Goal: Task Accomplishment & Management: Manage account settings

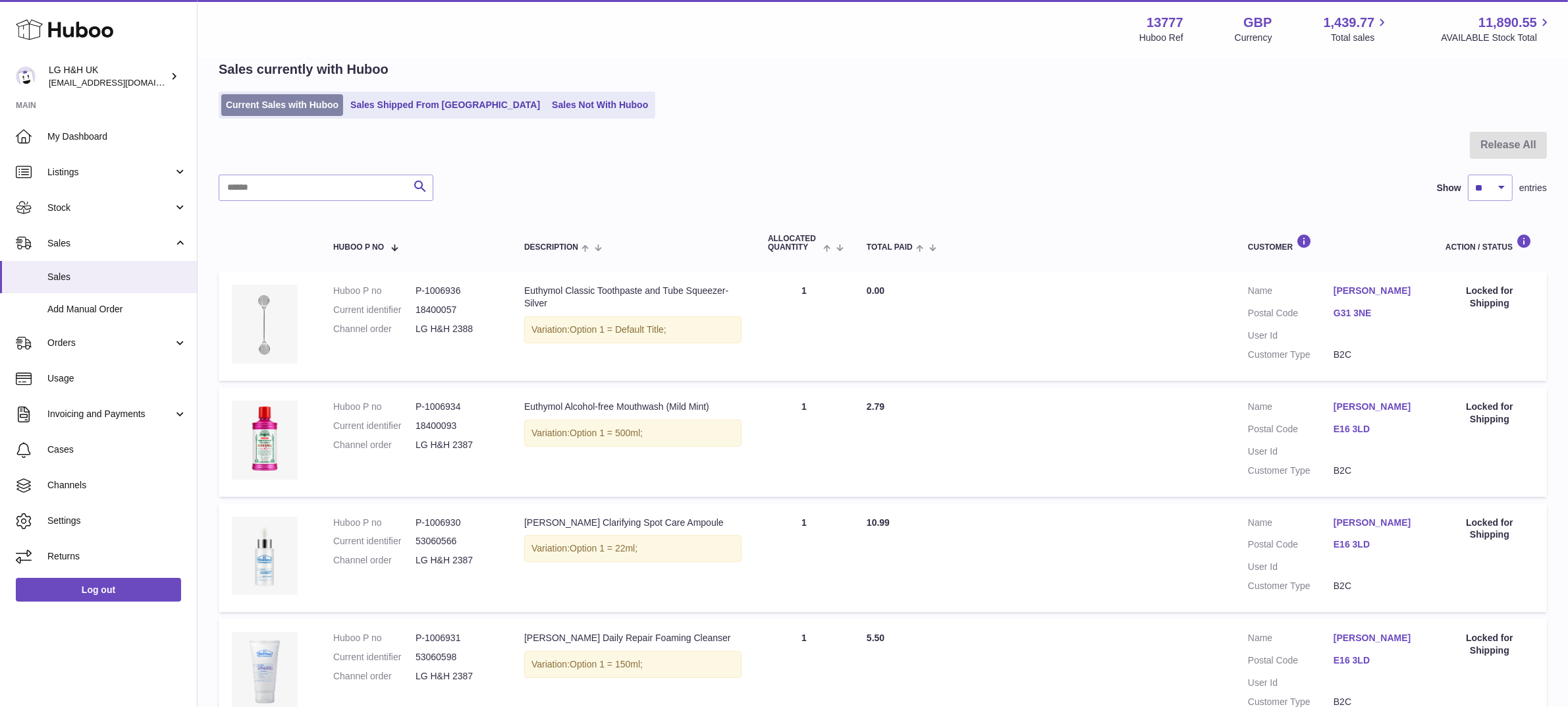
click at [250, 107] on link "Current Sales with Huboo" at bounding box center [282, 104] width 122 height 22
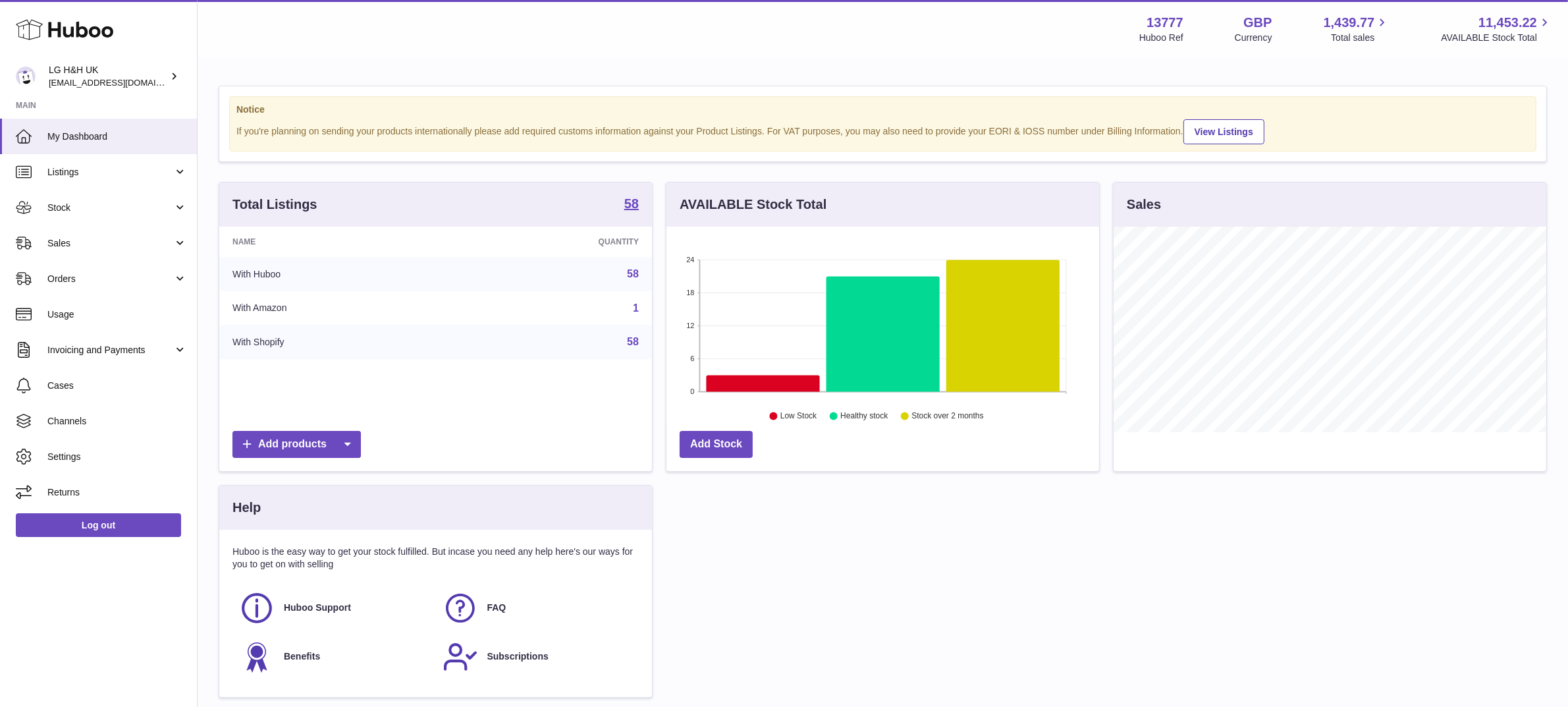
scroll to position [205, 433]
click at [70, 249] on link "Sales" at bounding box center [98, 243] width 197 height 36
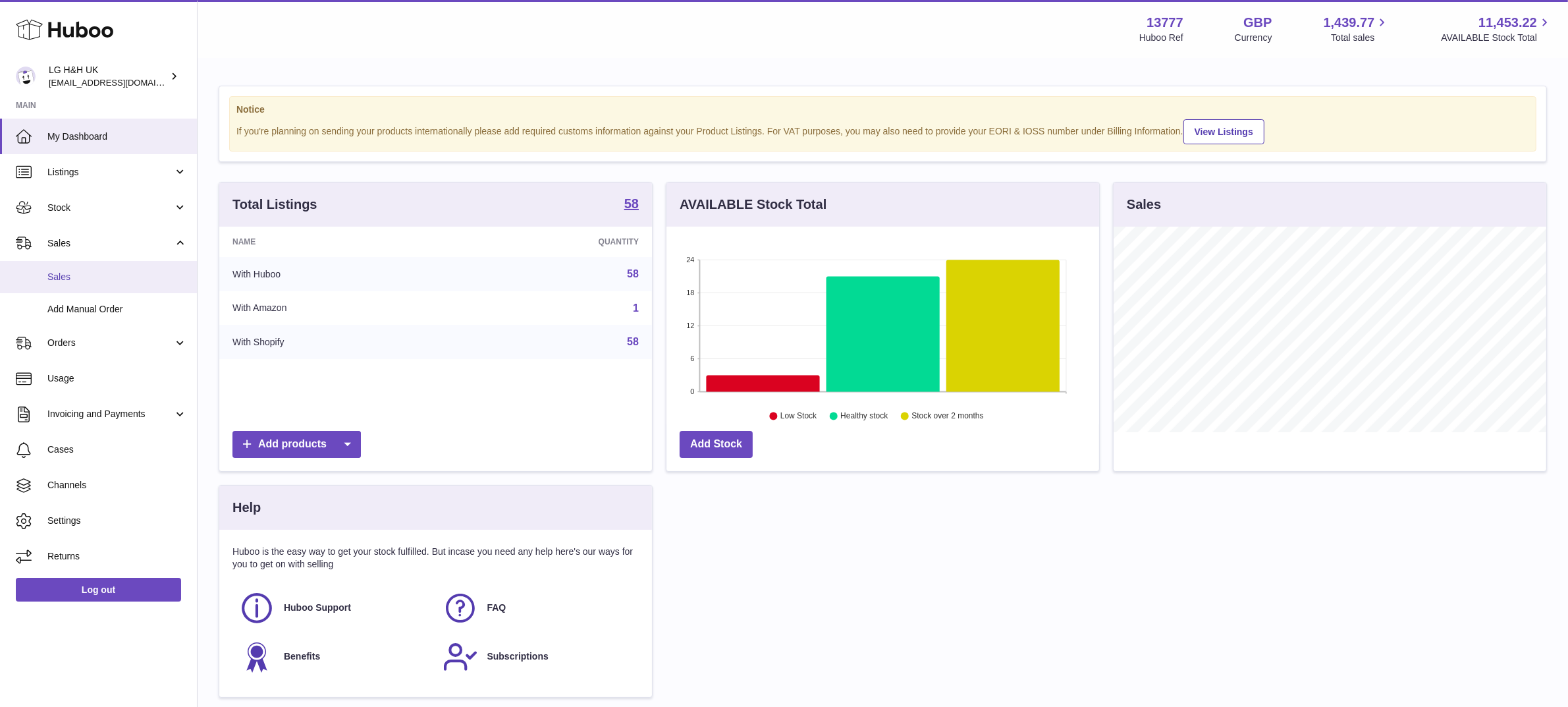
click at [67, 275] on span "Sales" at bounding box center [117, 277] width 140 height 12
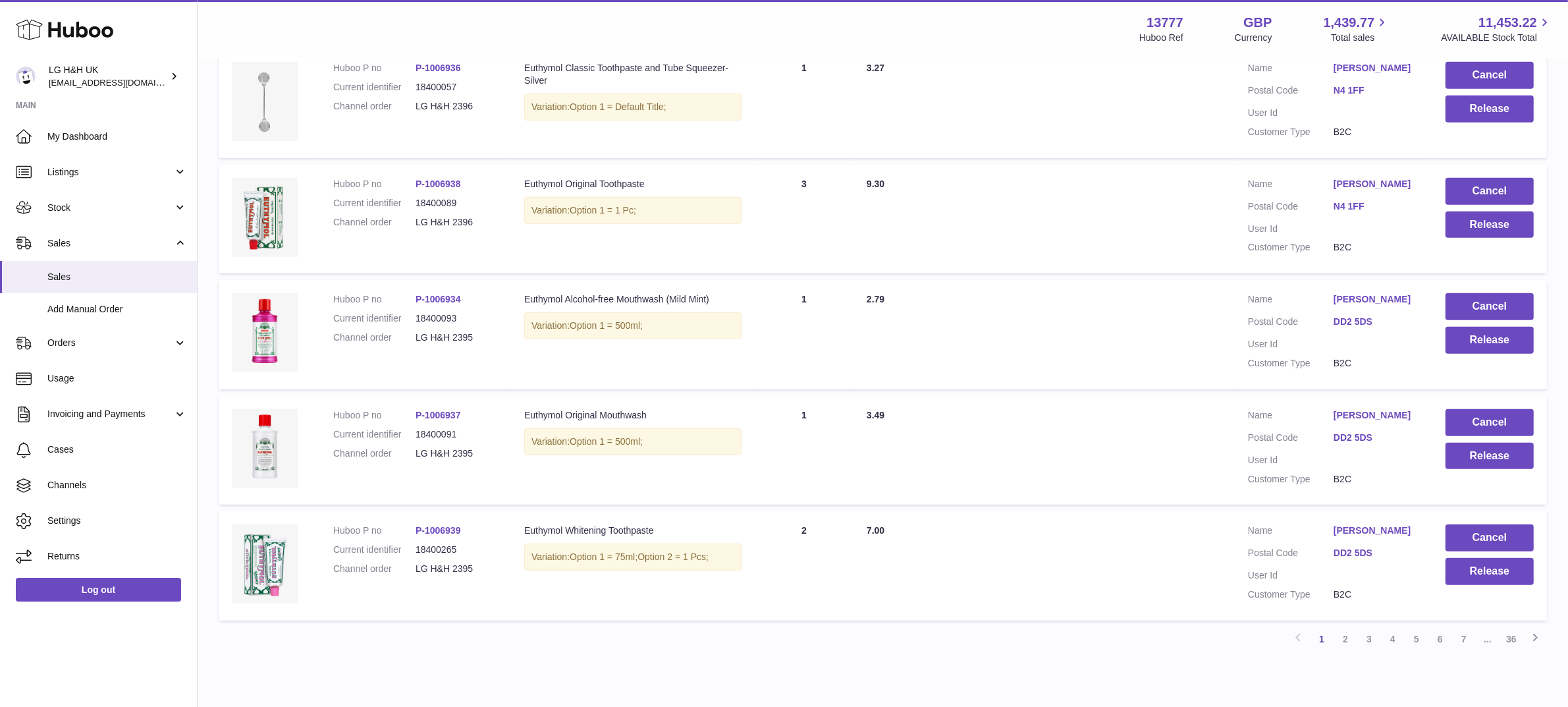
scroll to position [917, 0]
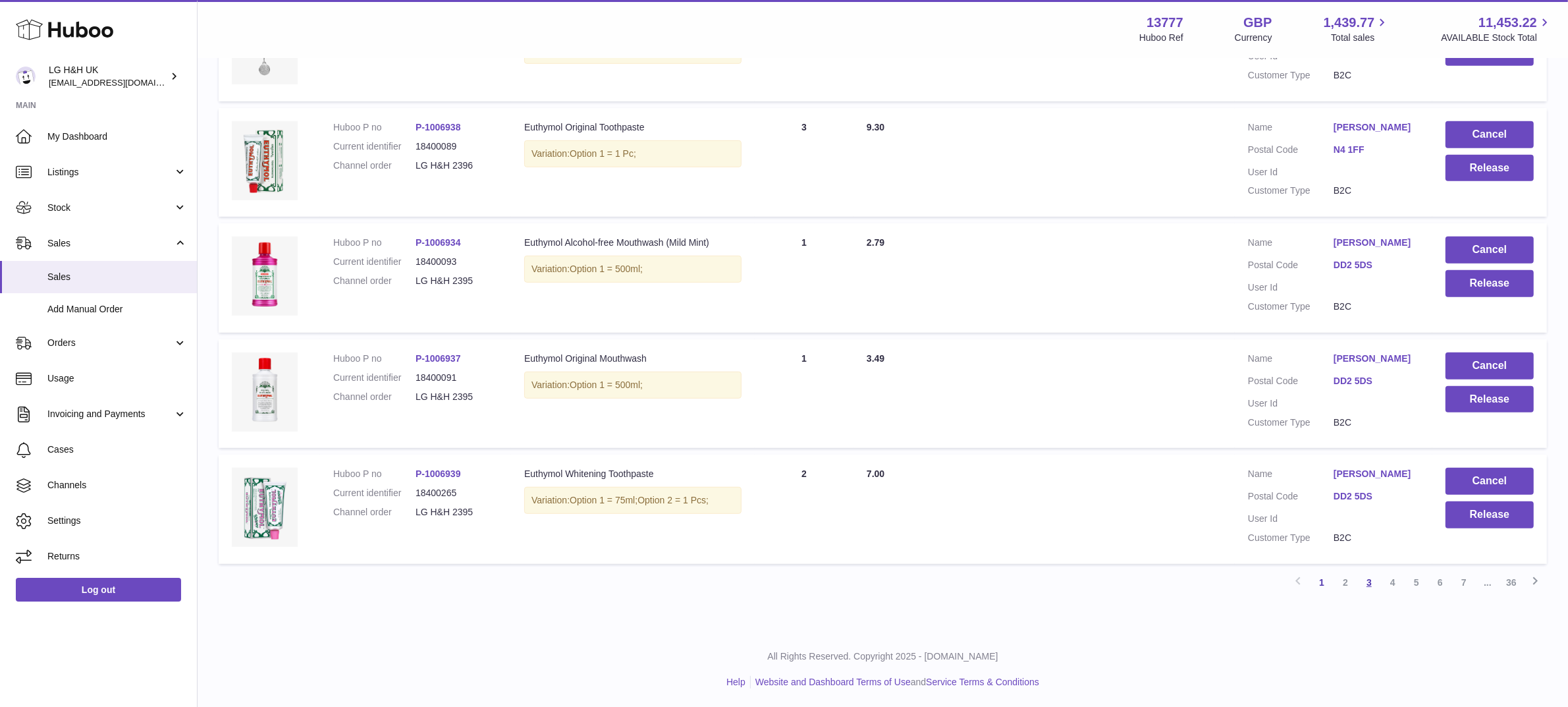
click at [1368, 577] on link "3" at bounding box center [1369, 582] width 23 height 23
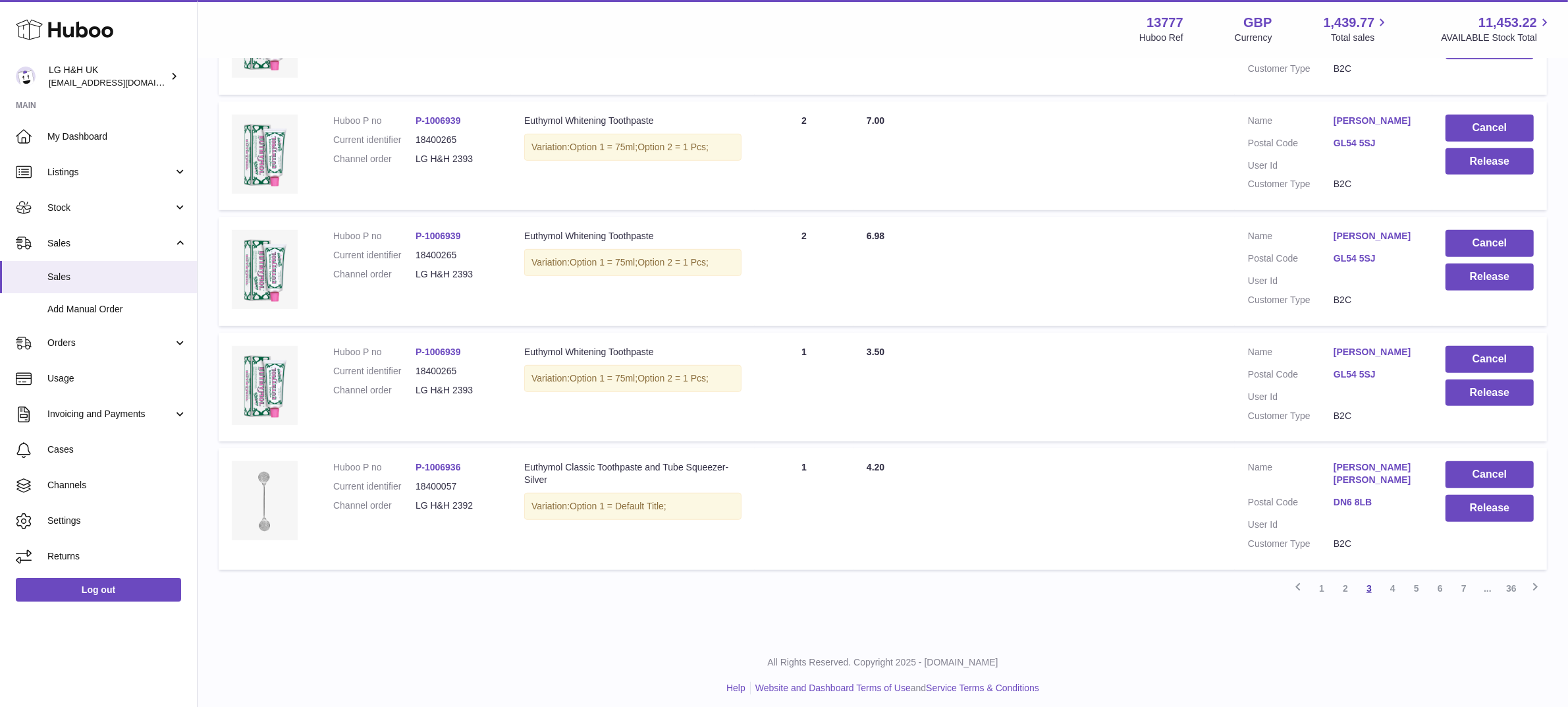
scroll to position [1030, 0]
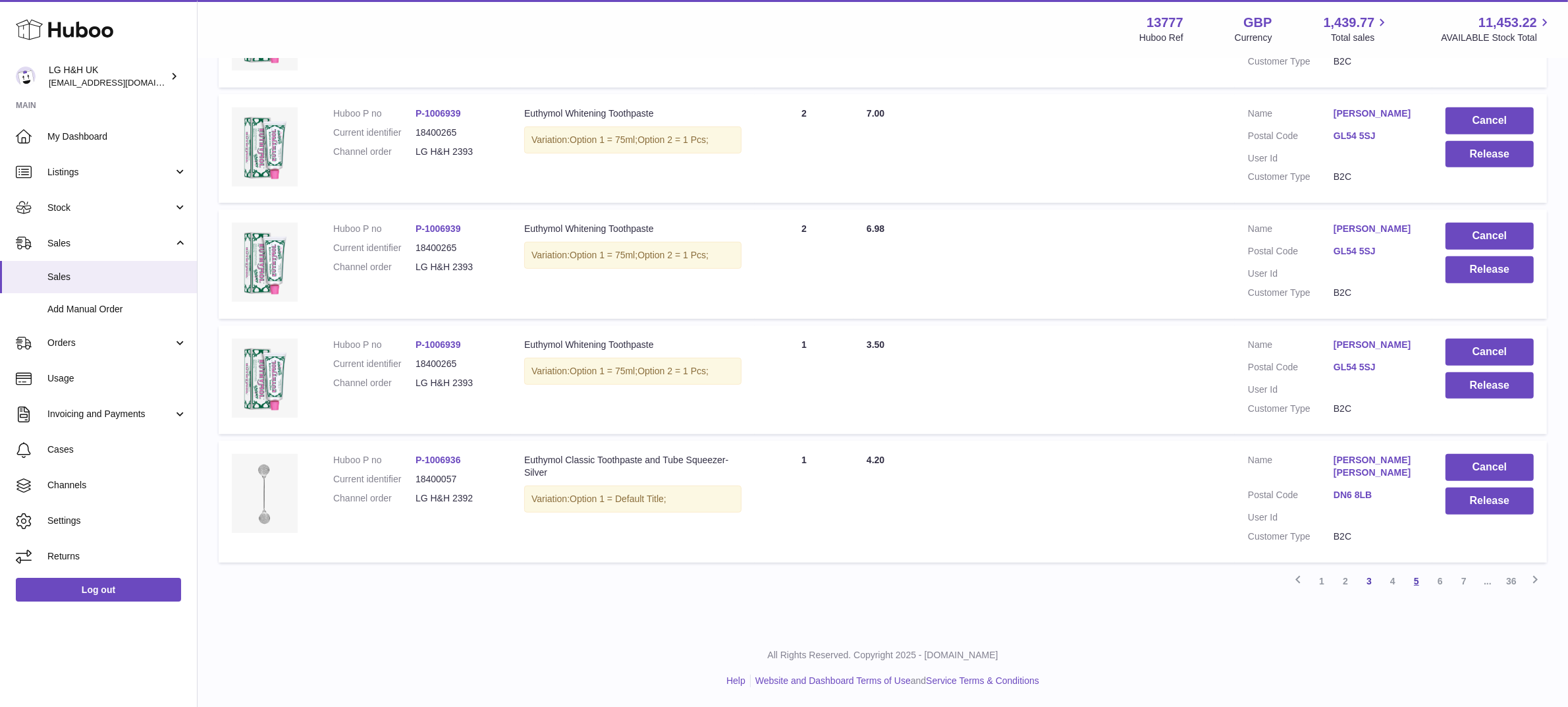
click at [1412, 585] on link "5" at bounding box center [1416, 581] width 23 height 23
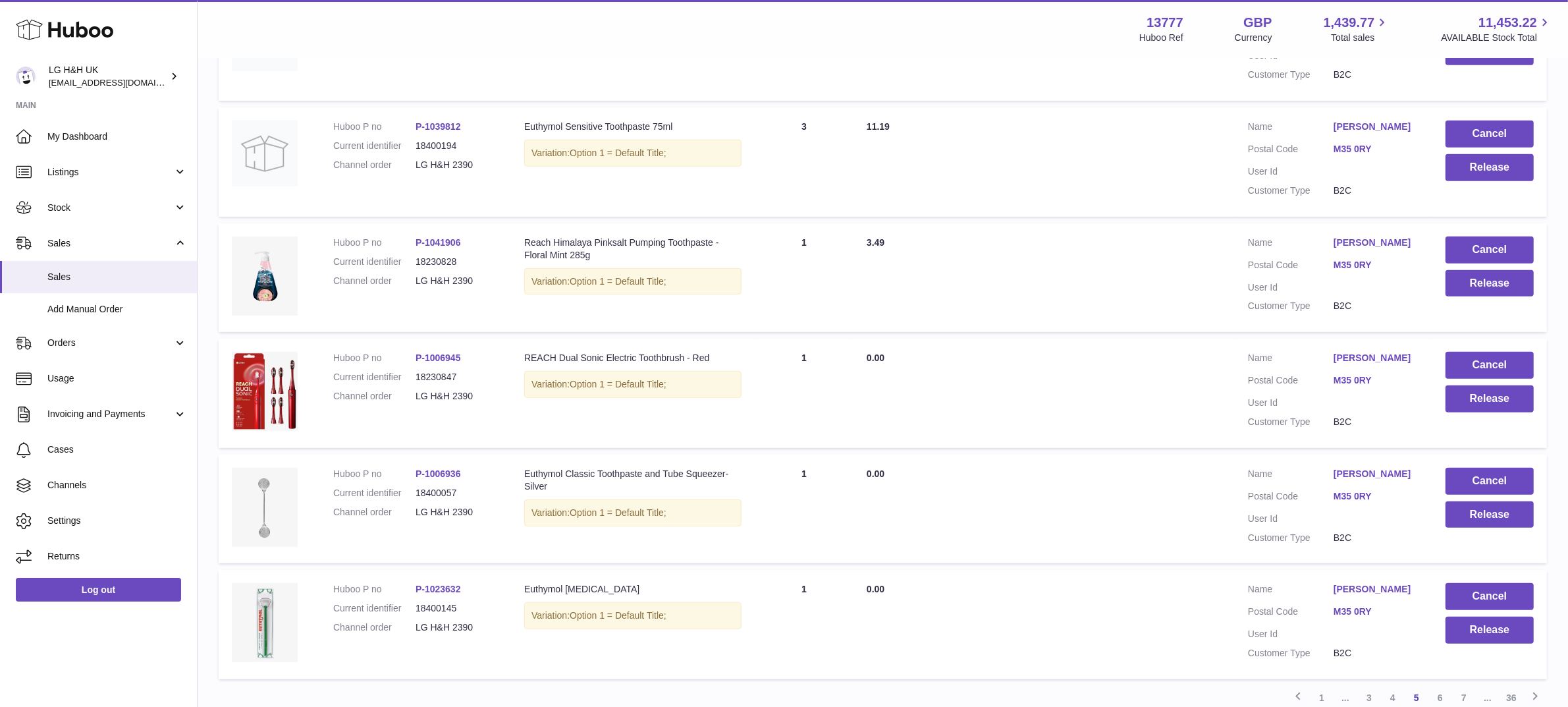
scroll to position [917, 0]
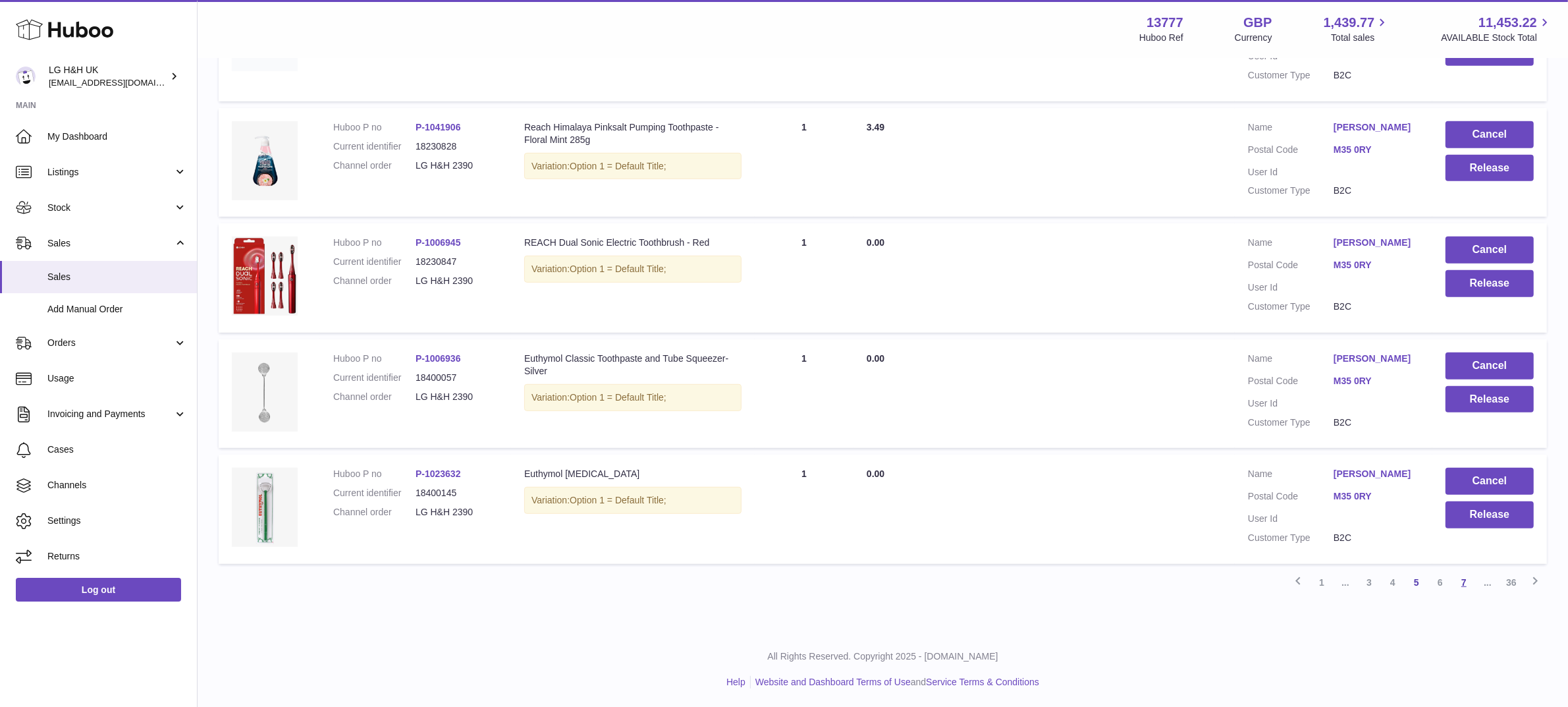
click at [1461, 585] on link "7" at bounding box center [1464, 582] width 23 height 23
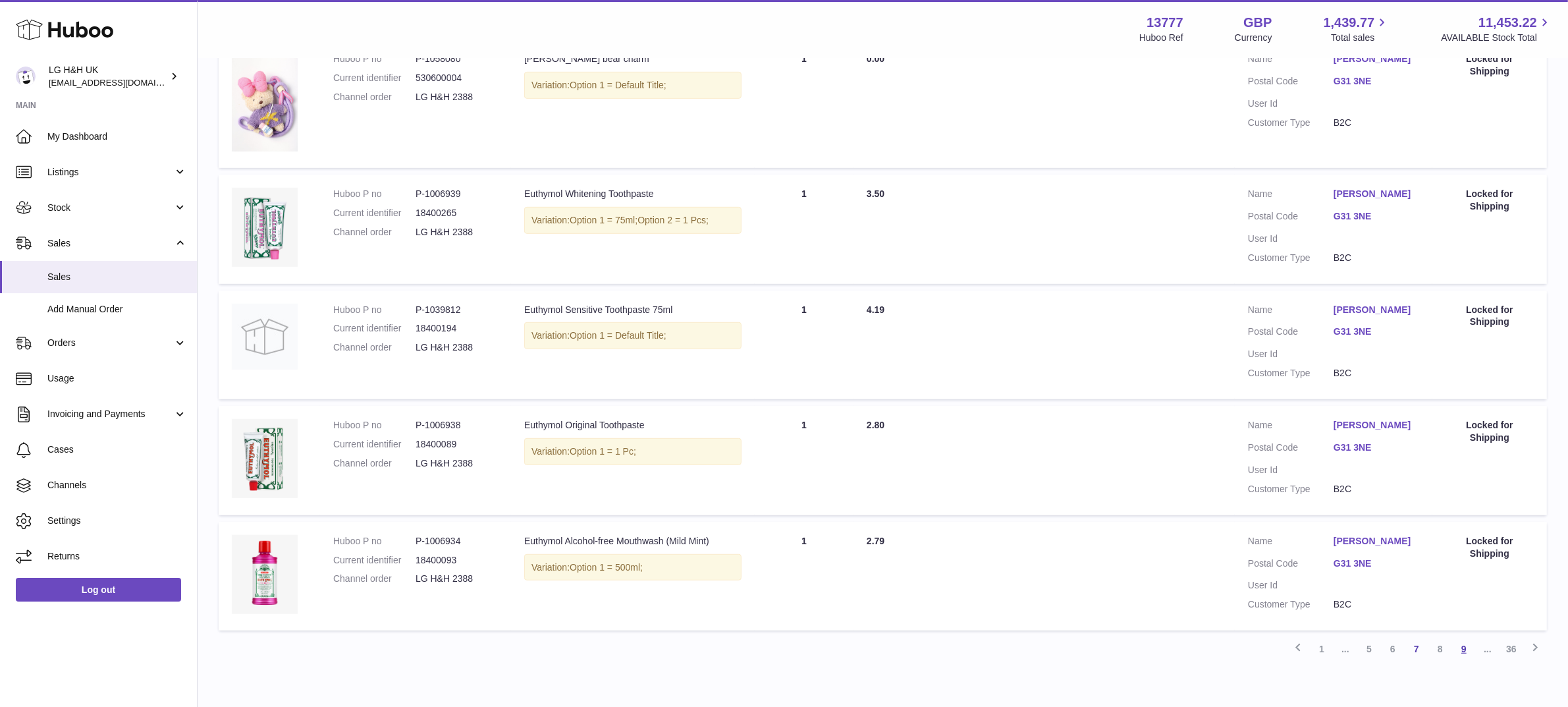
scroll to position [937, 0]
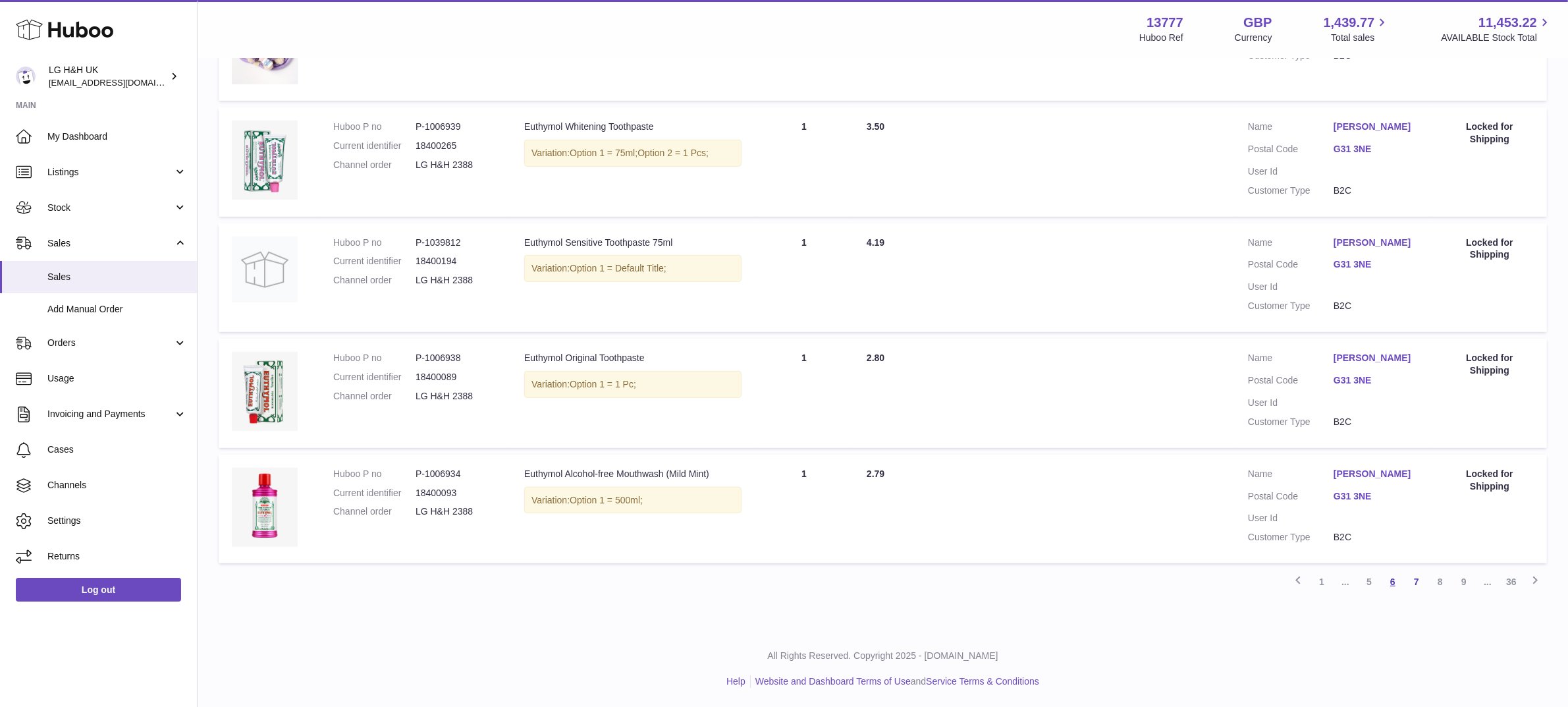
click at [1391, 584] on link "6" at bounding box center [1392, 581] width 23 height 23
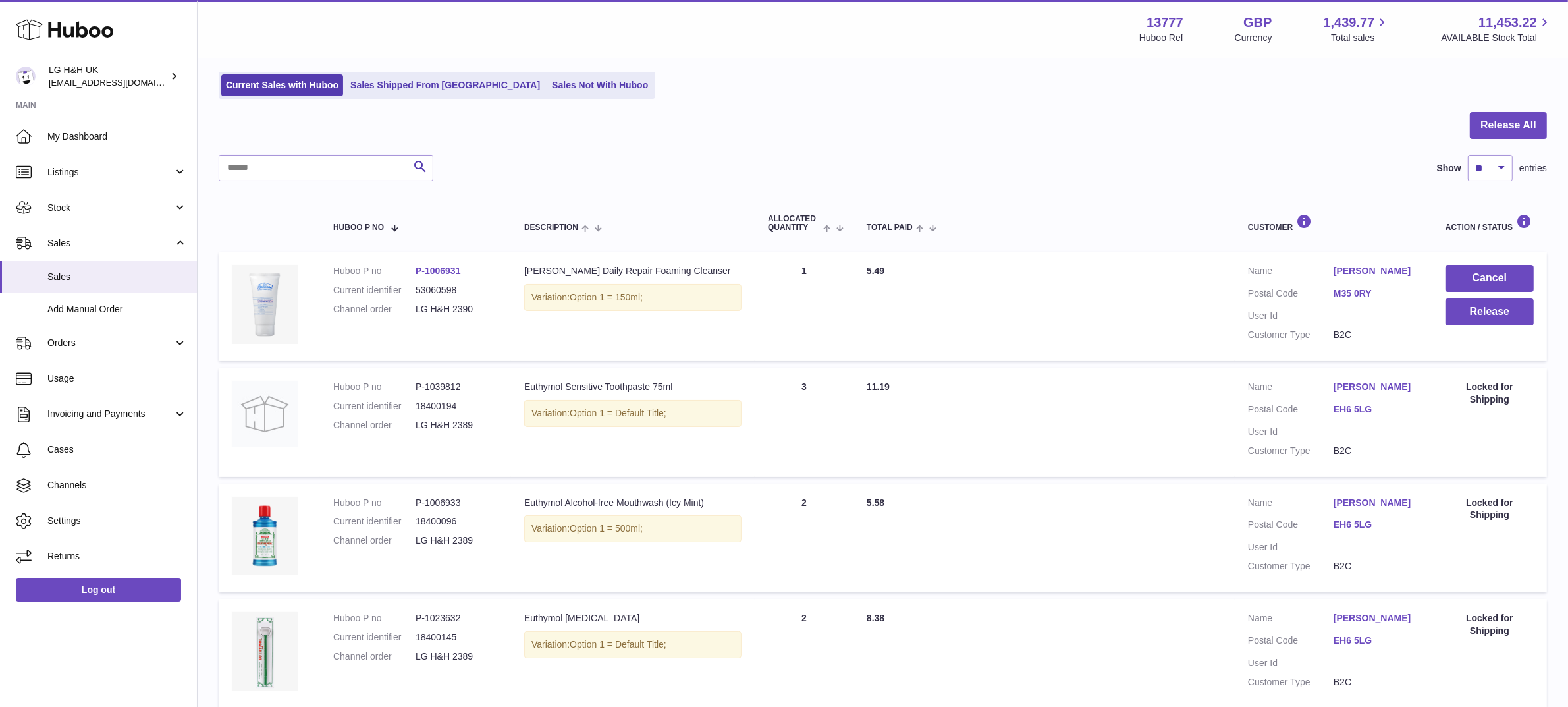
scroll to position [80, 0]
click at [548, 87] on link "Sales Not With Huboo" at bounding box center [600, 84] width 105 height 22
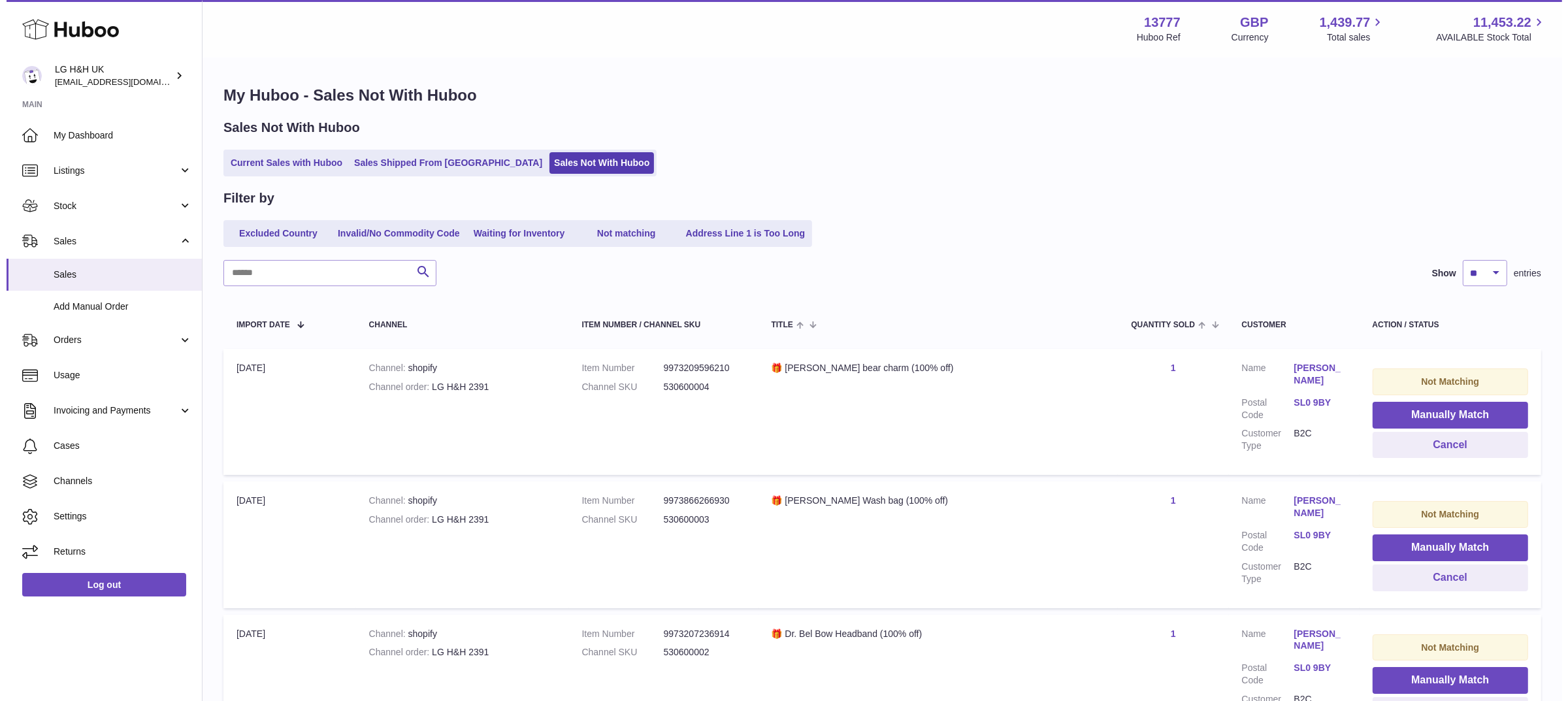
scroll to position [282, 0]
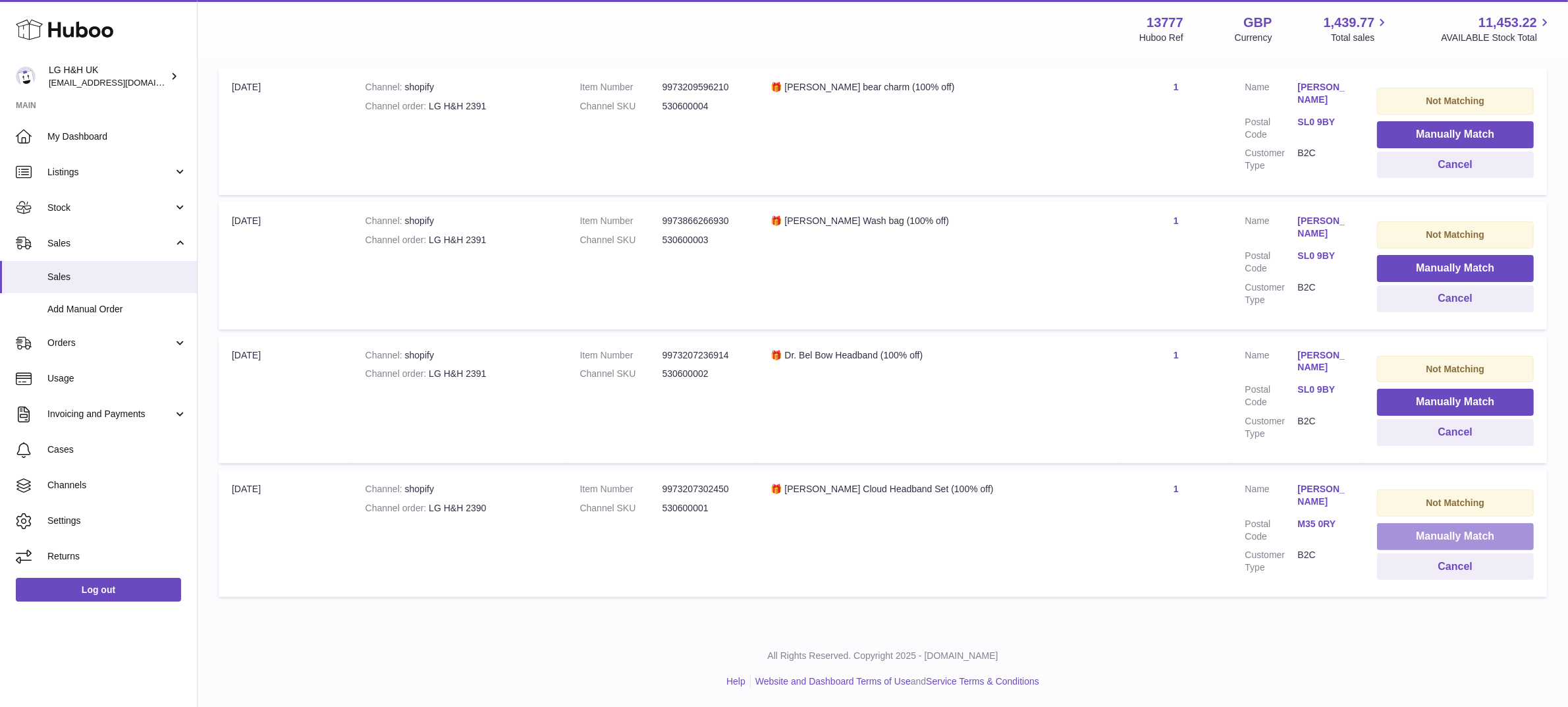
click at [1429, 526] on button "Manually Match" at bounding box center [1455, 537] width 156 height 27
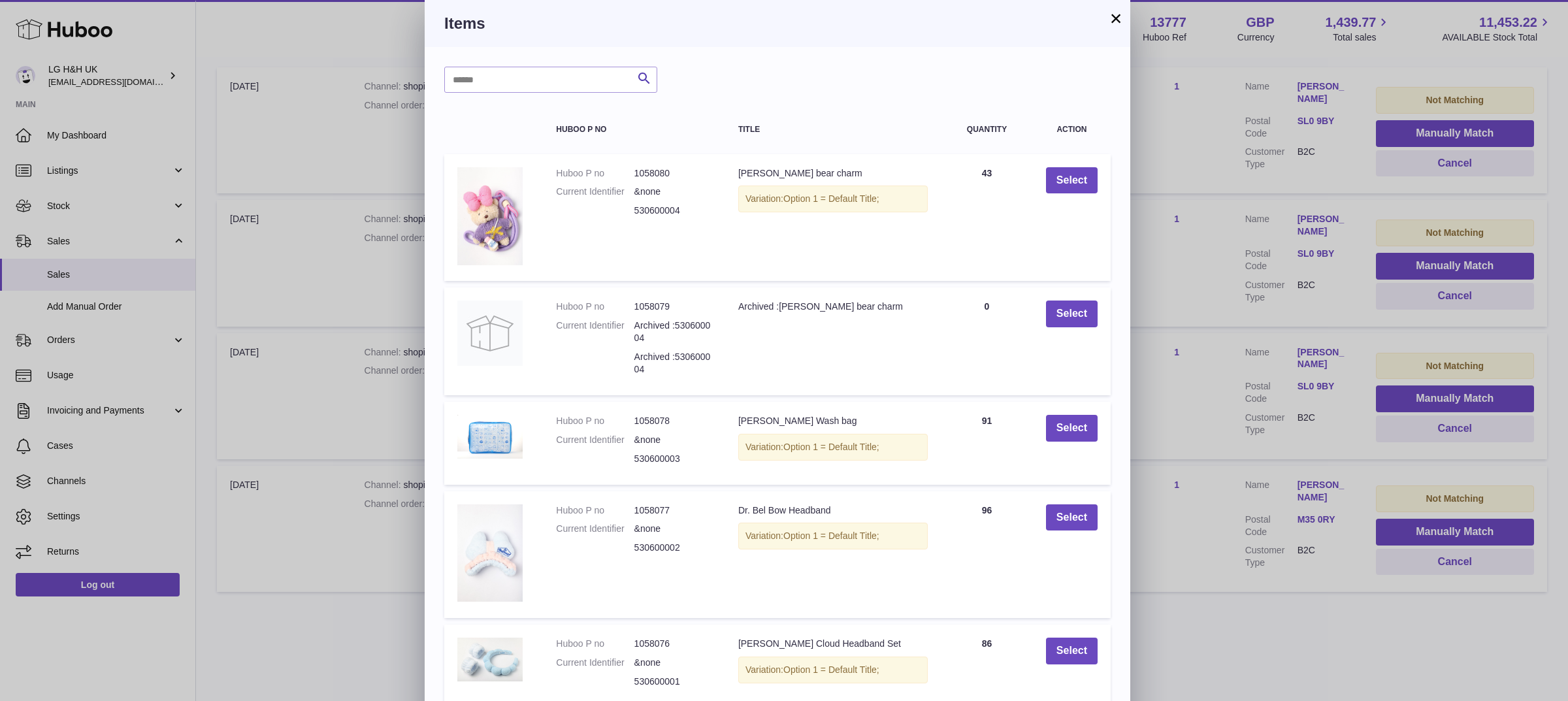
click at [1115, 21] on button "×" at bounding box center [1116, 18] width 16 height 16
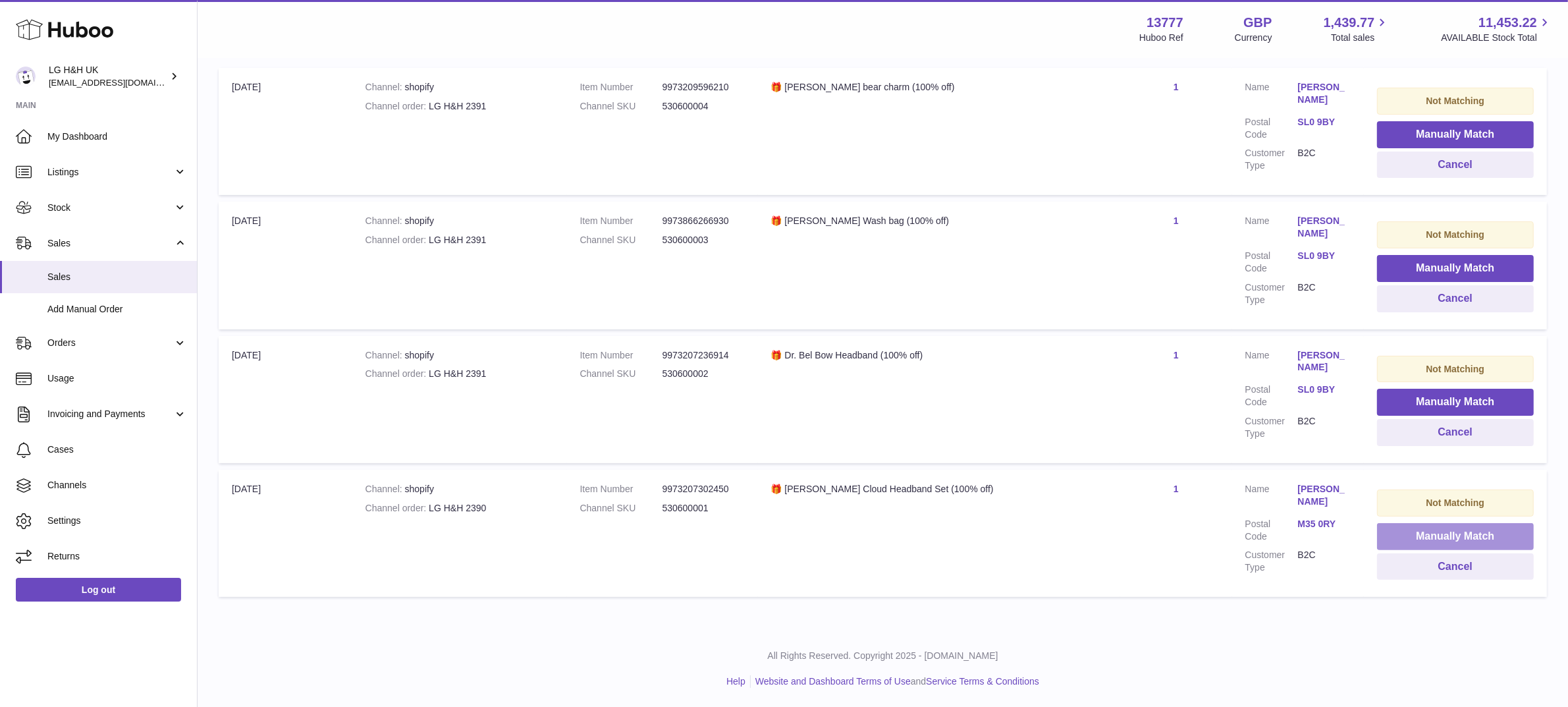
click at [1404, 532] on button "Manually Match" at bounding box center [1455, 537] width 156 height 27
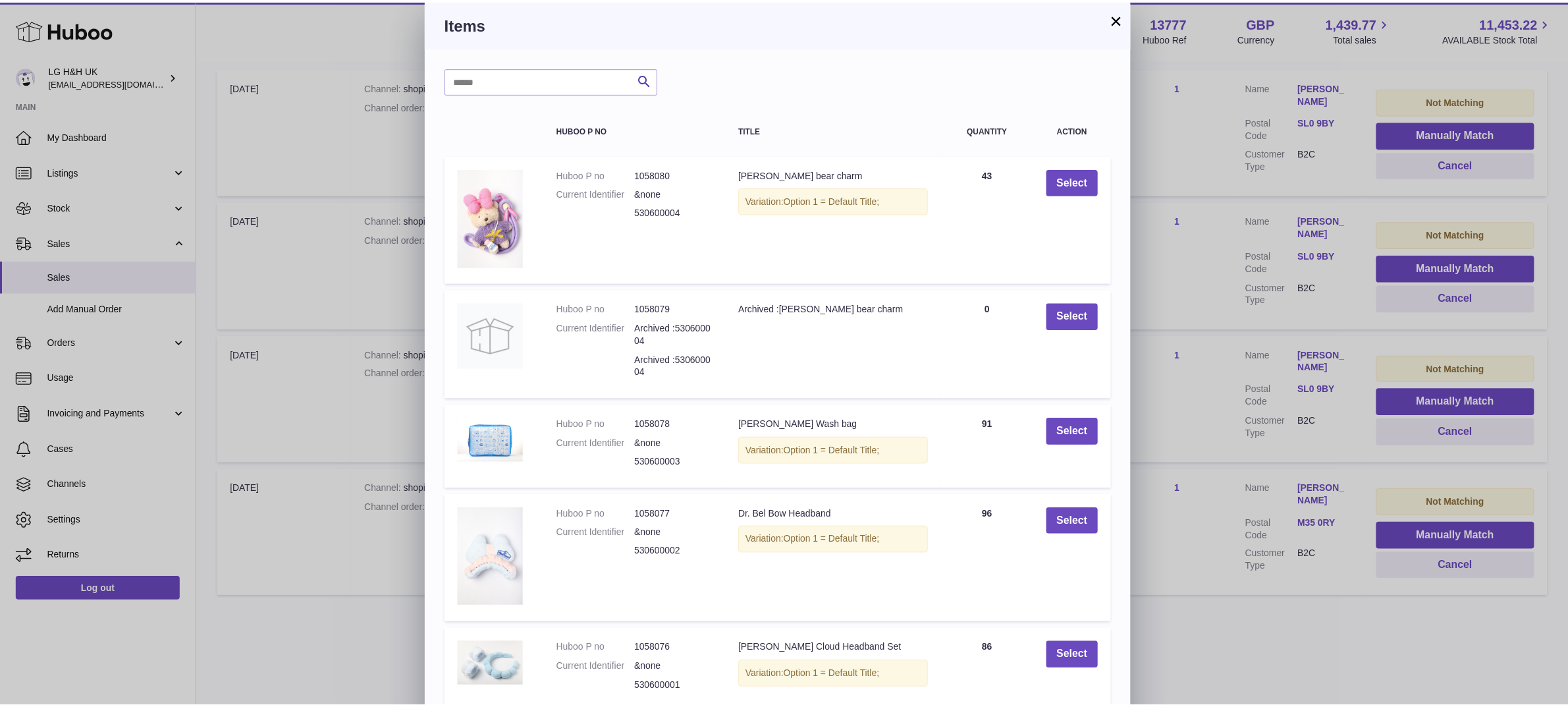
scroll to position [64, 0]
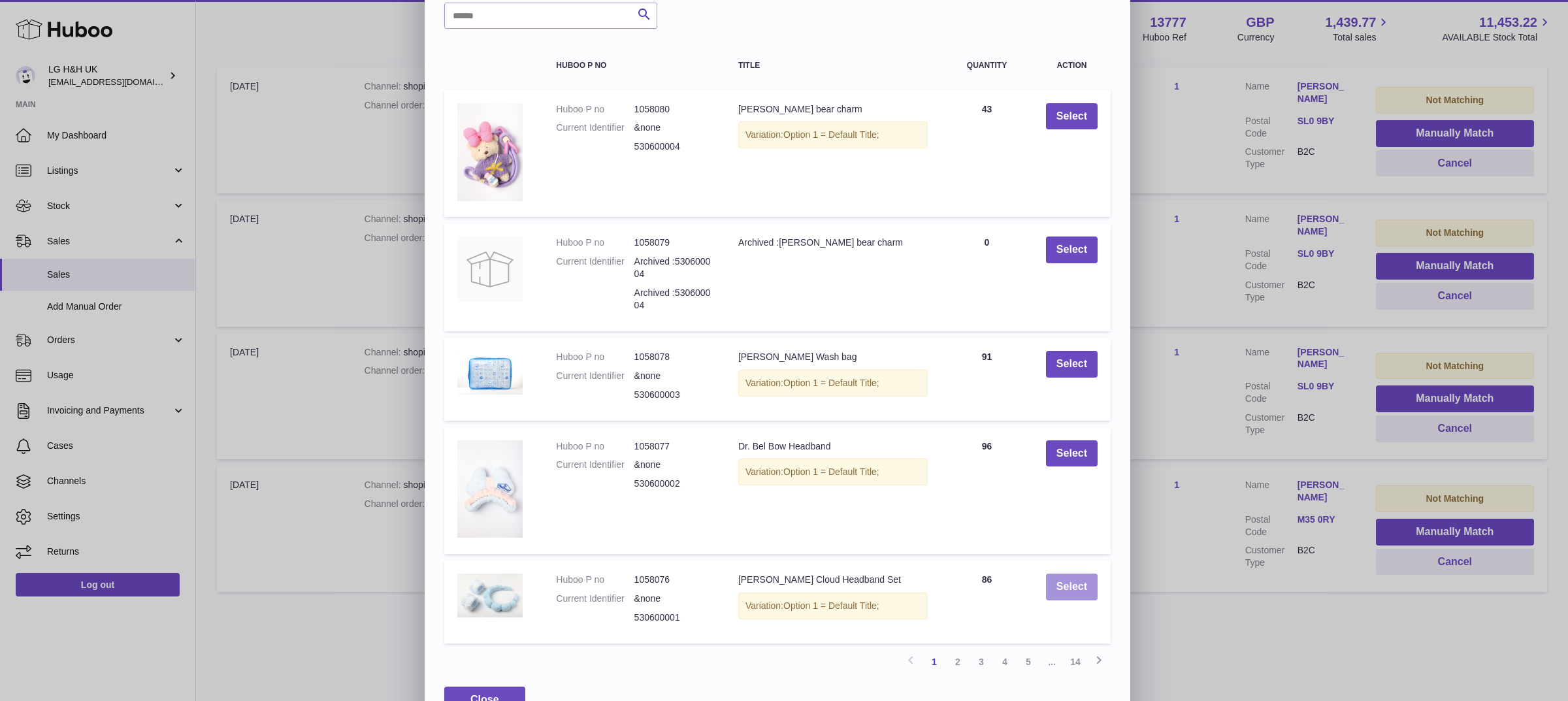
click at [1066, 573] on button "Select" at bounding box center [1072, 586] width 52 height 27
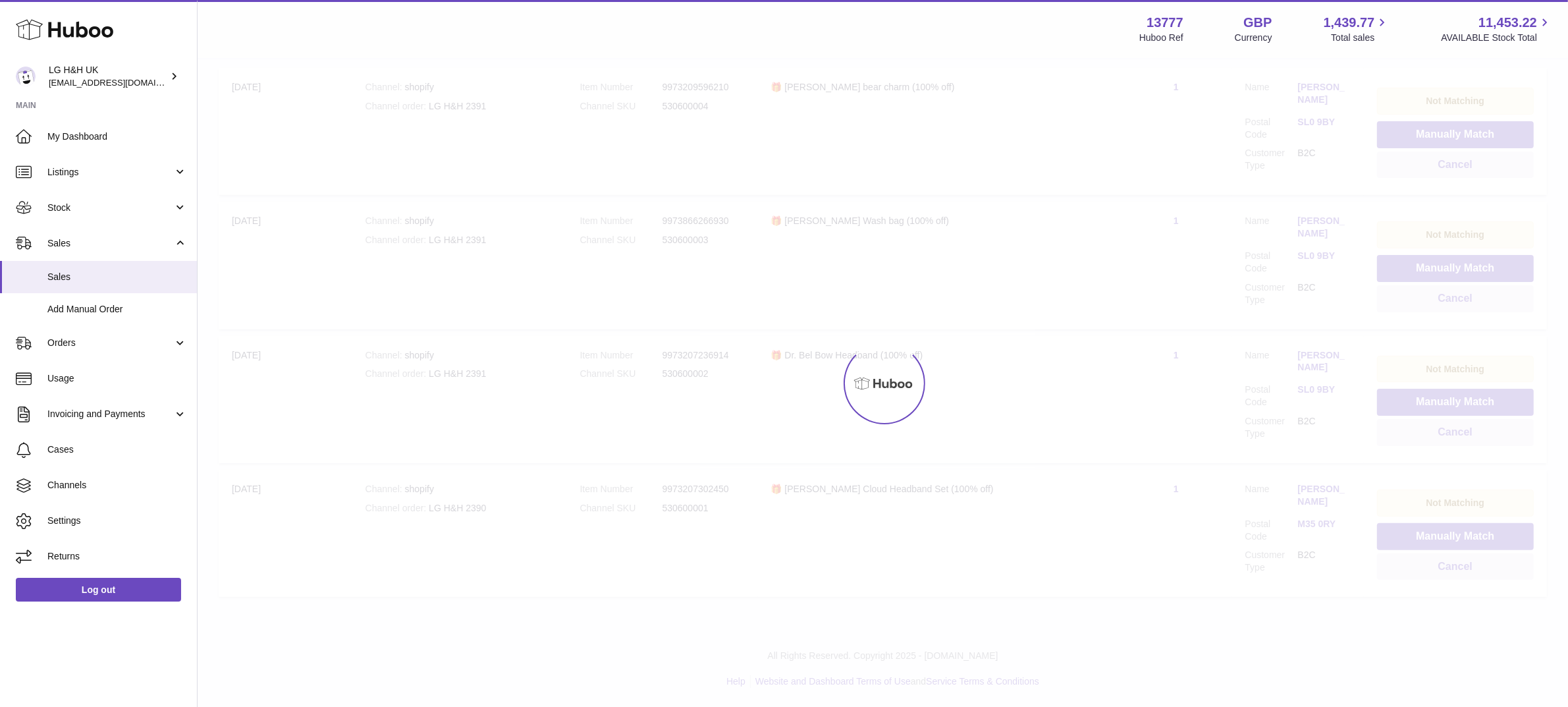
scroll to position [150, 0]
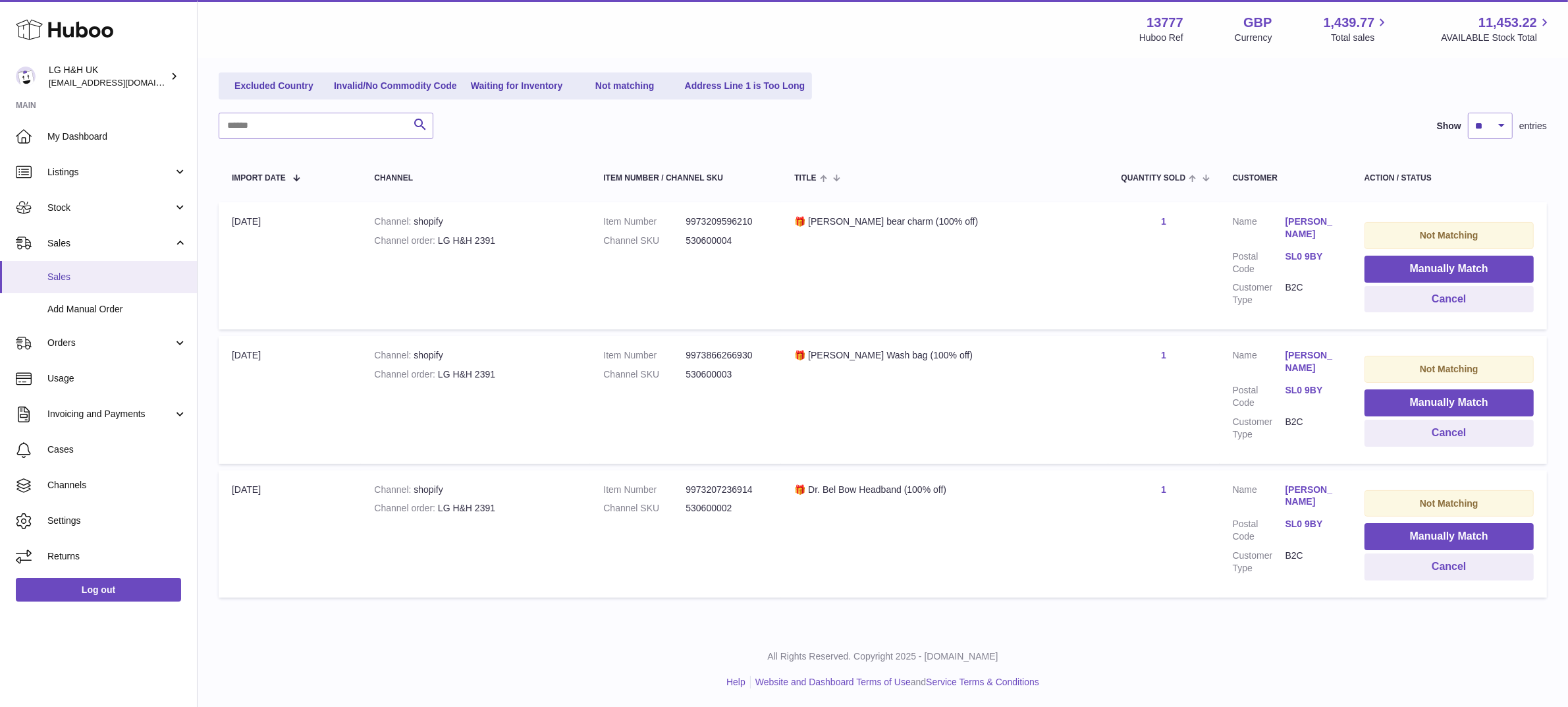
click at [77, 276] on span "Sales" at bounding box center [117, 277] width 140 height 12
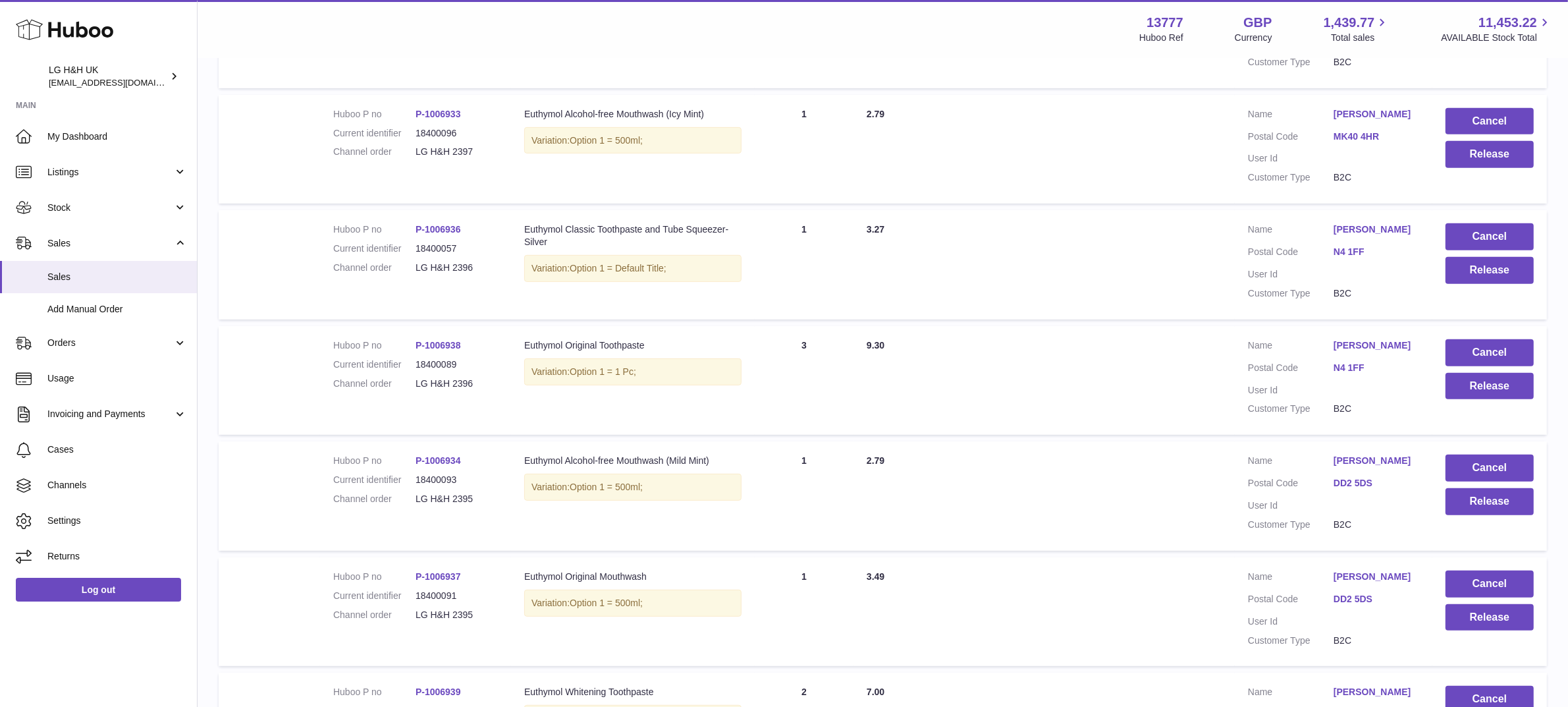
scroll to position [917, 0]
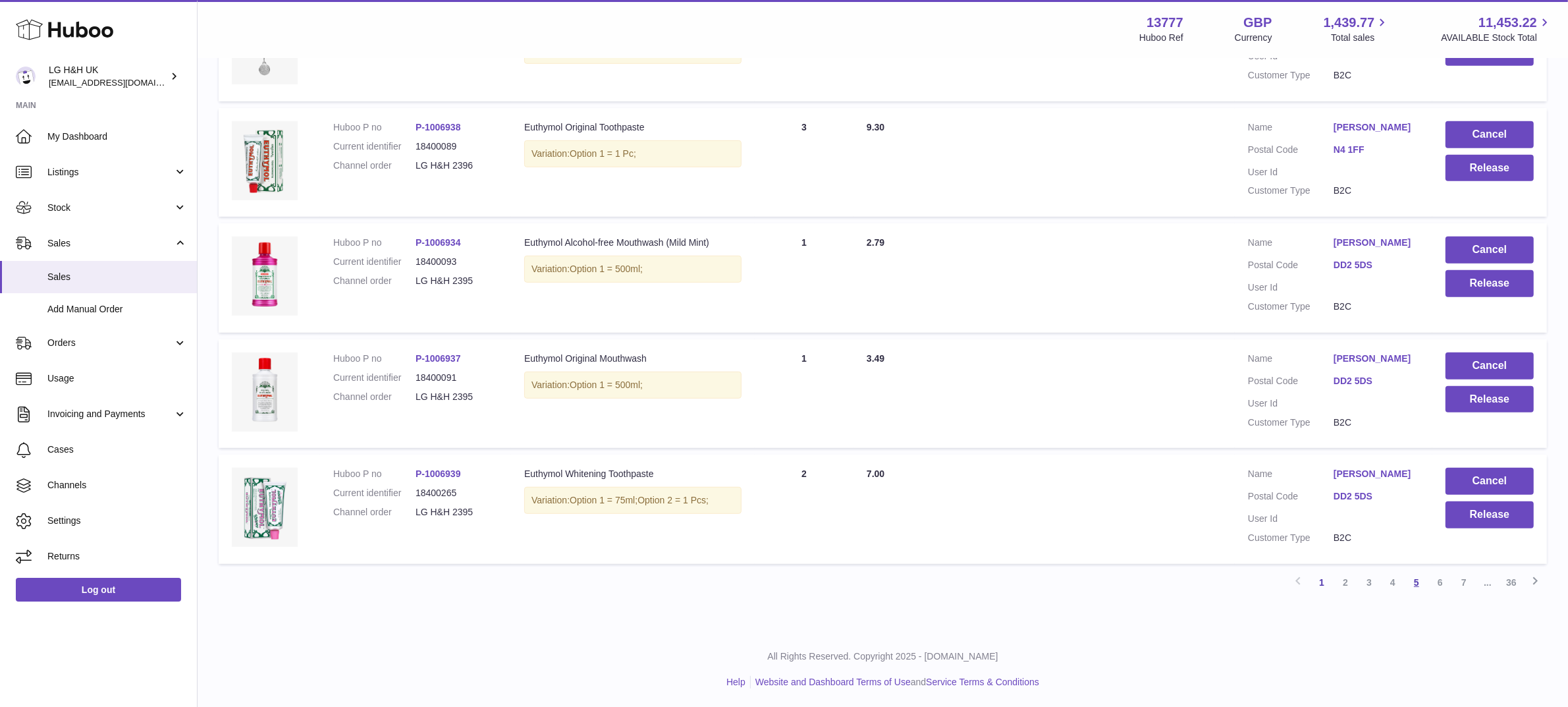
click at [1410, 577] on link "5" at bounding box center [1416, 582] width 23 height 23
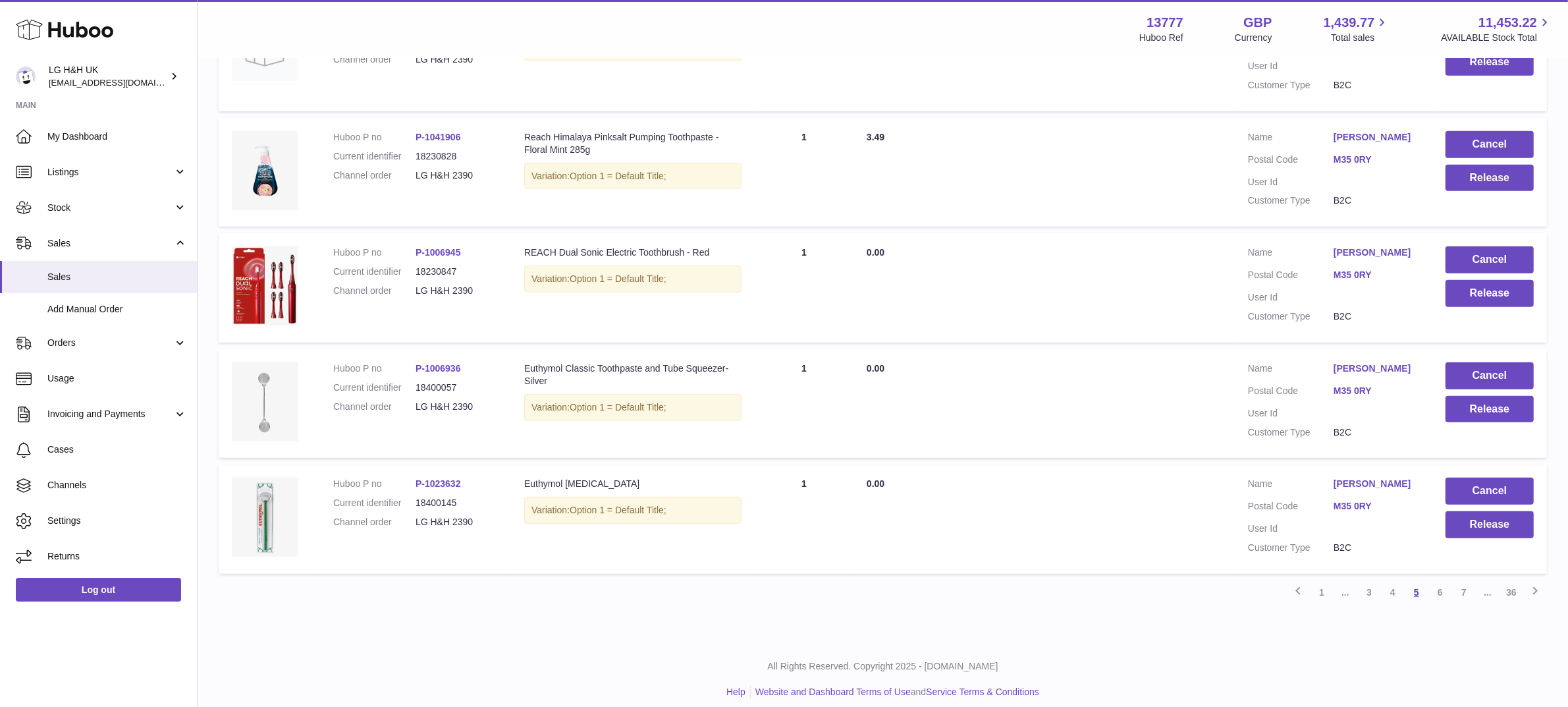
scroll to position [917, 0]
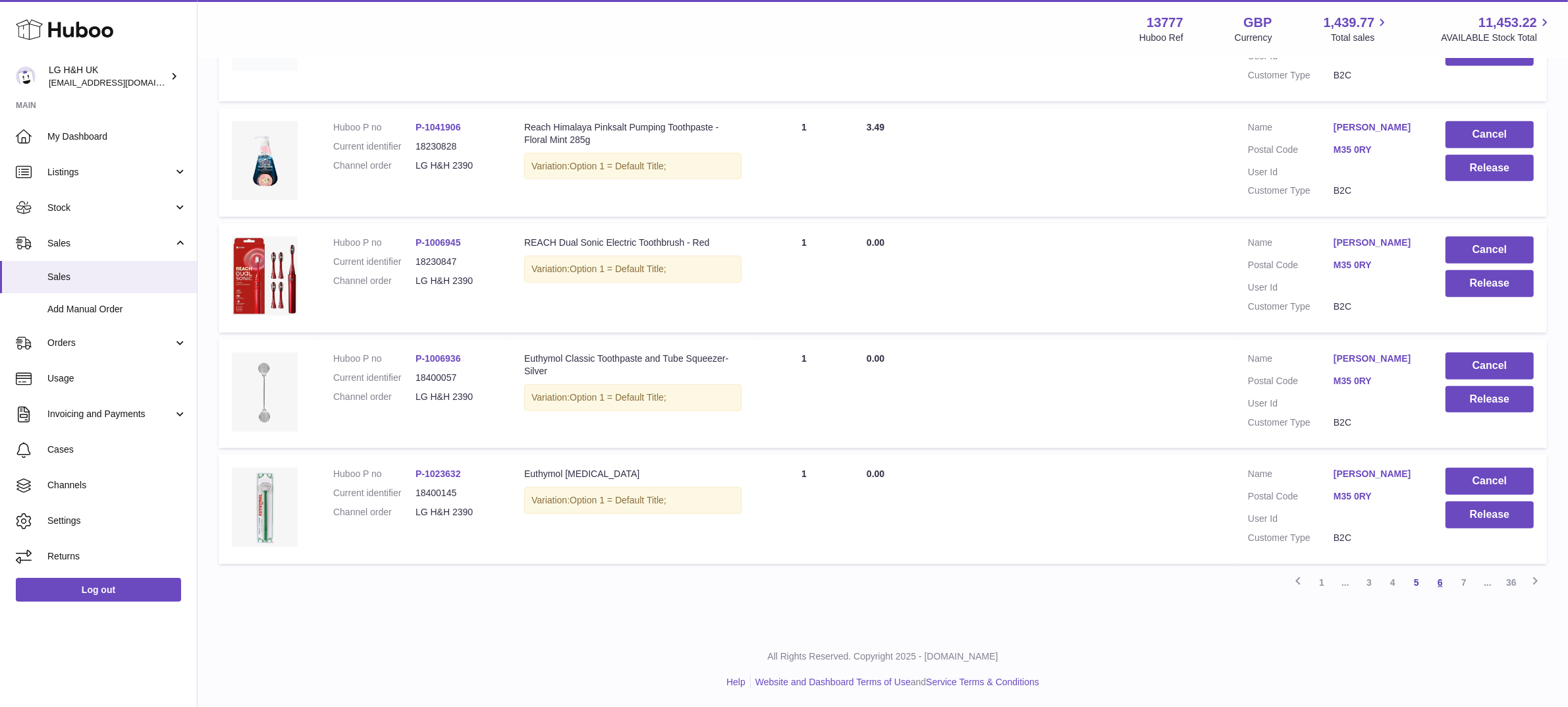
click at [1441, 584] on link "6" at bounding box center [1439, 582] width 23 height 23
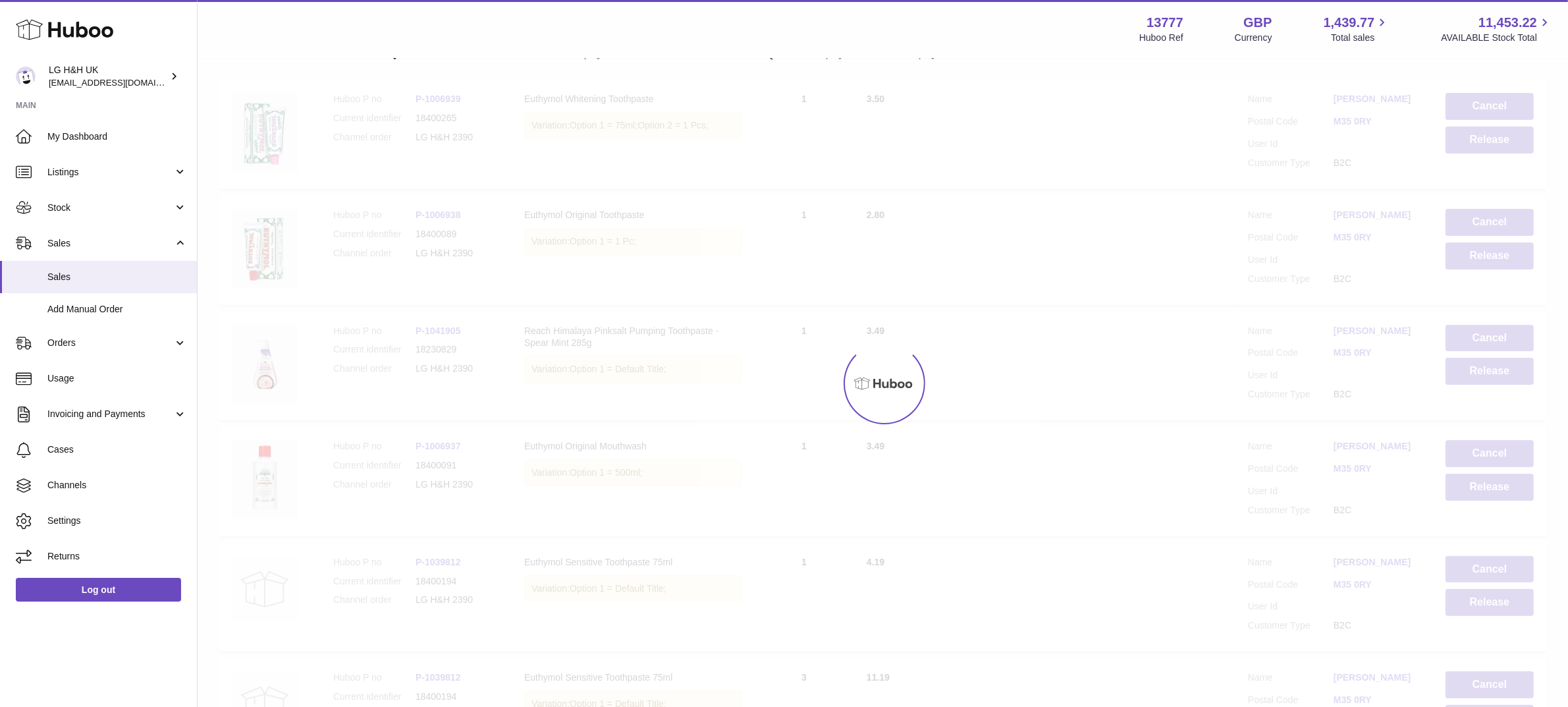
scroll to position [59, 0]
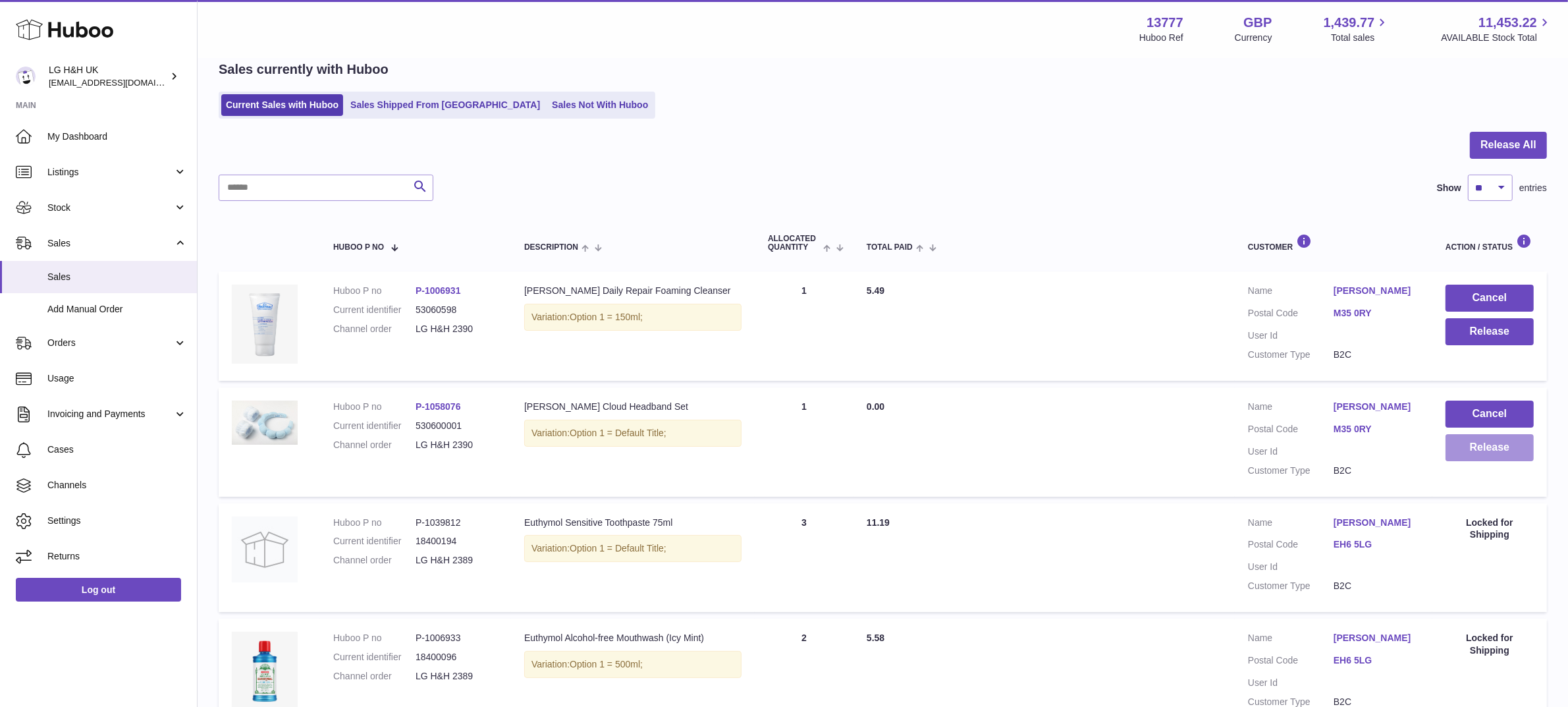
click at [1505, 450] on button "Release" at bounding box center [1490, 447] width 89 height 27
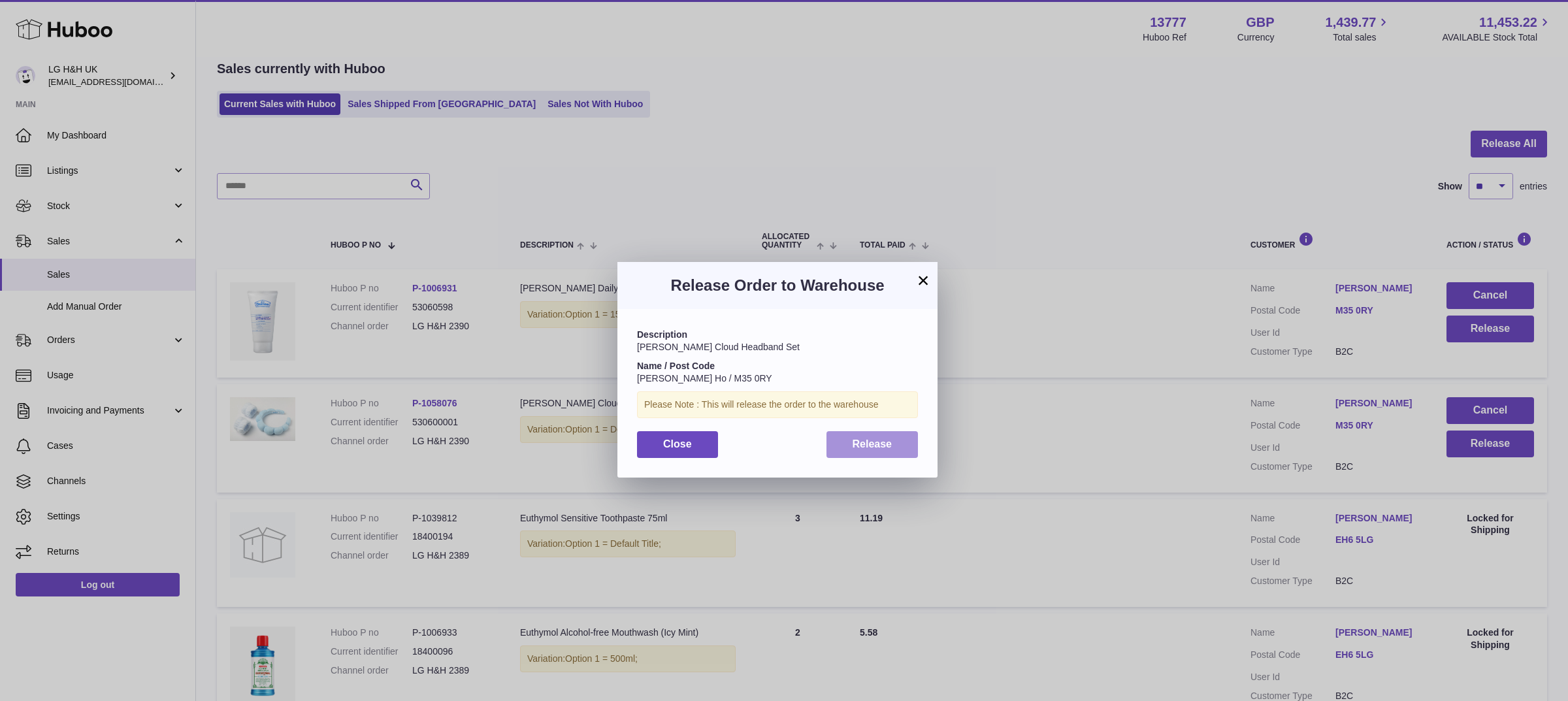
click at [899, 438] on button "Release" at bounding box center [872, 444] width 92 height 27
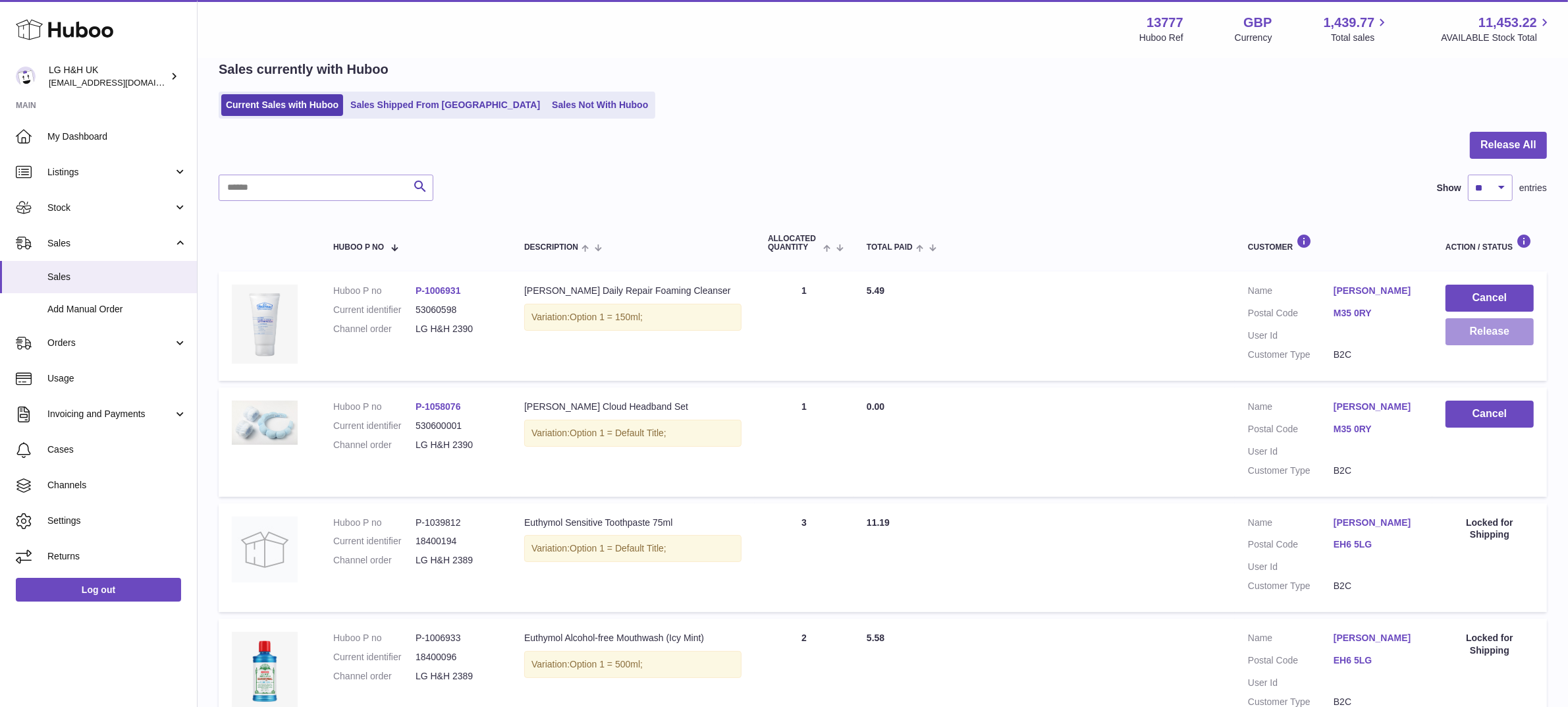
click at [1479, 328] on button "Release" at bounding box center [1490, 331] width 89 height 27
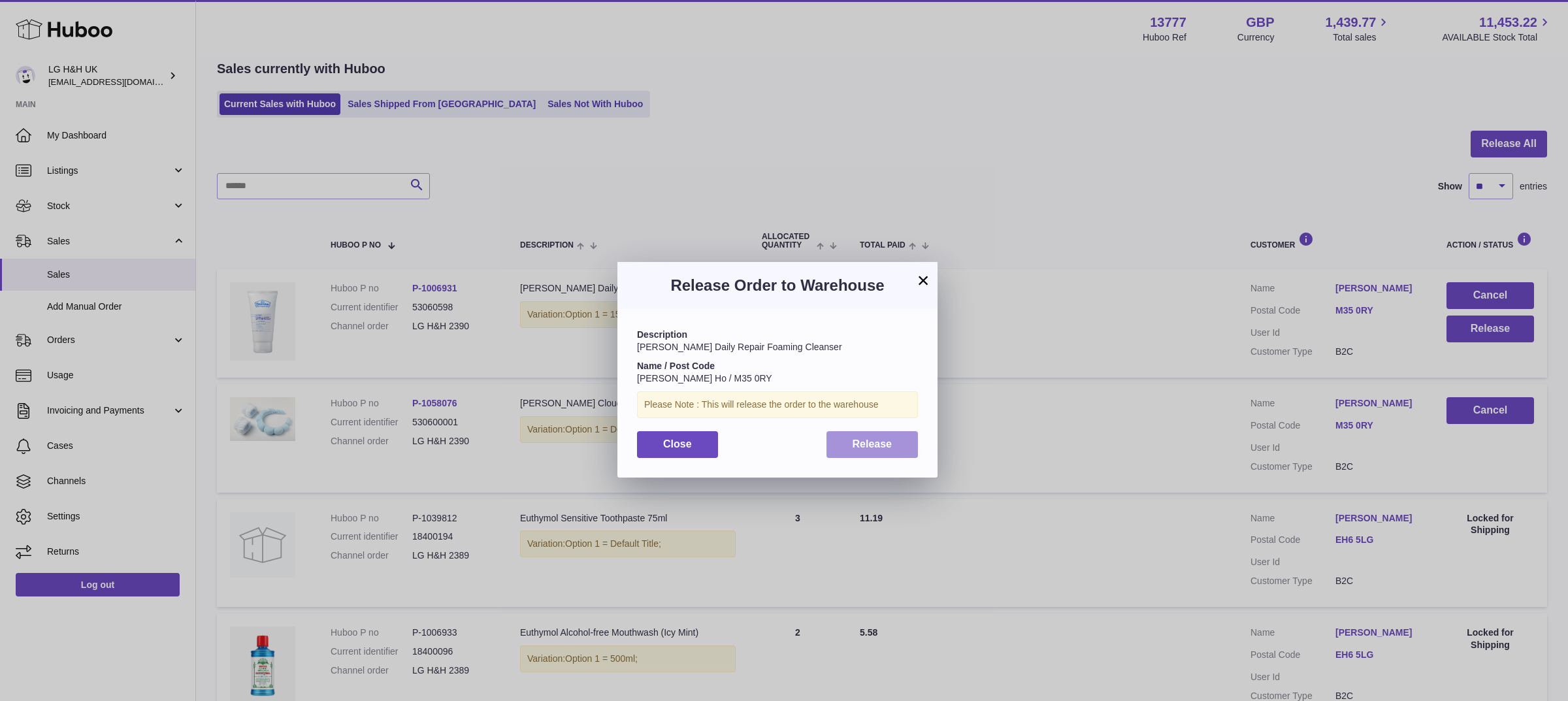
click at [869, 440] on span "Release" at bounding box center [873, 443] width 40 height 11
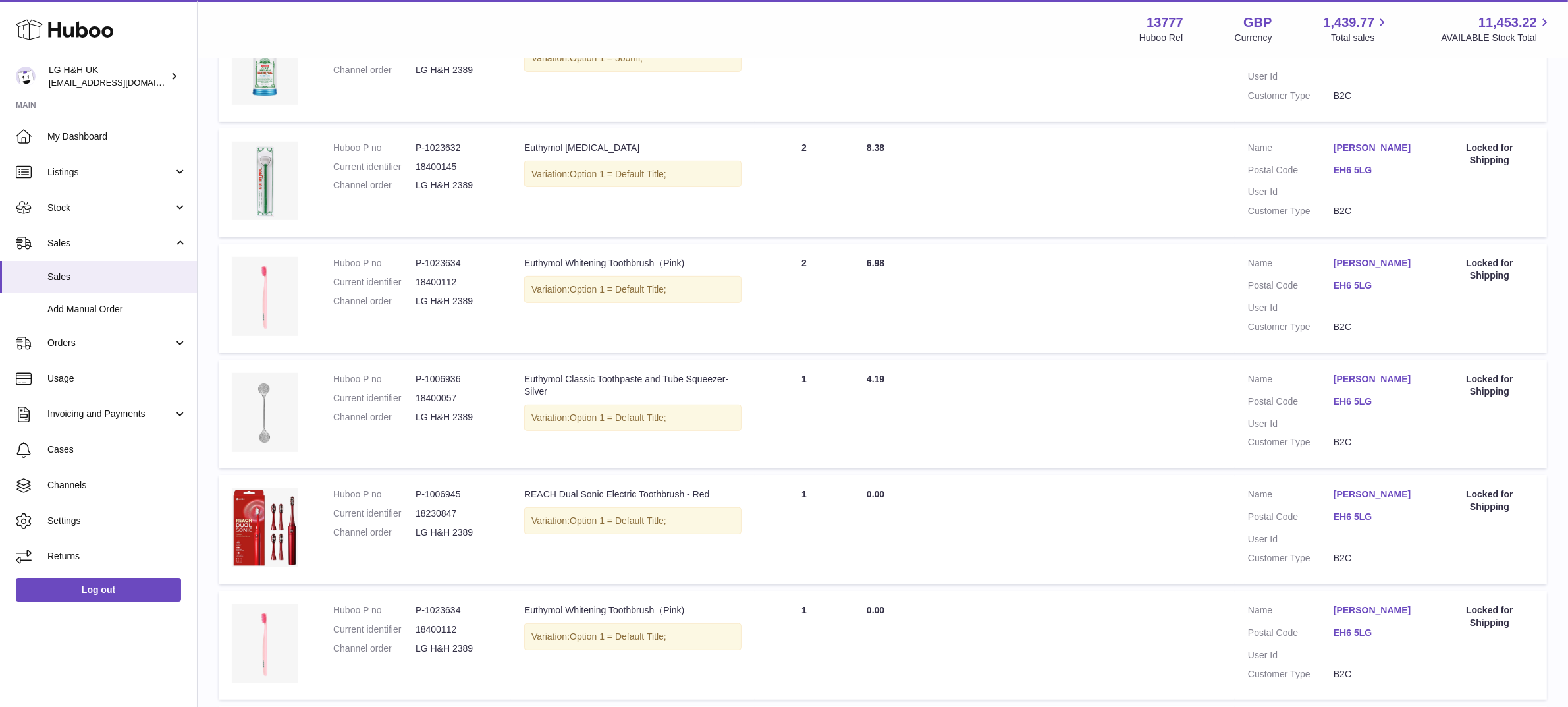
scroll to position [917, 0]
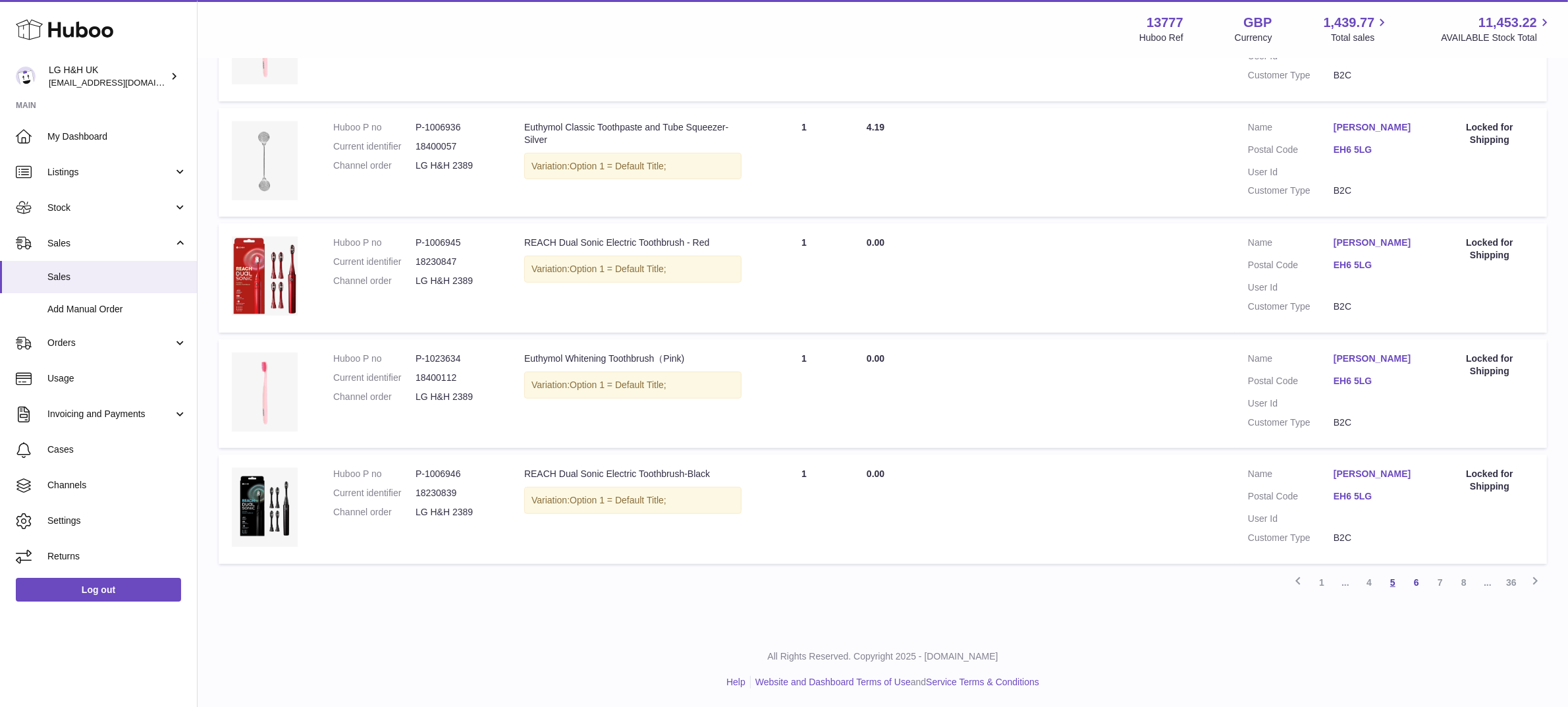
click at [1390, 578] on link "5" at bounding box center [1392, 582] width 23 height 23
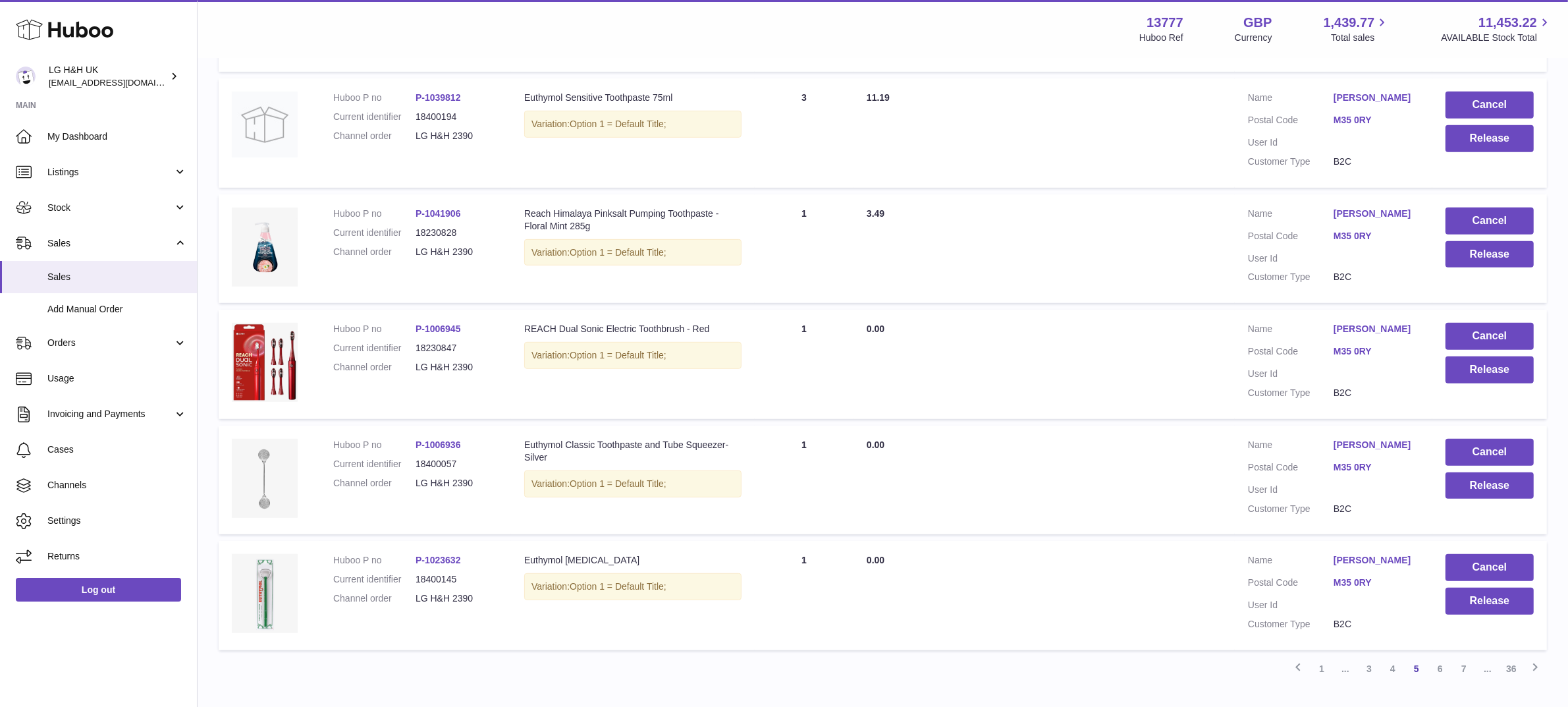
scroll to position [917, 0]
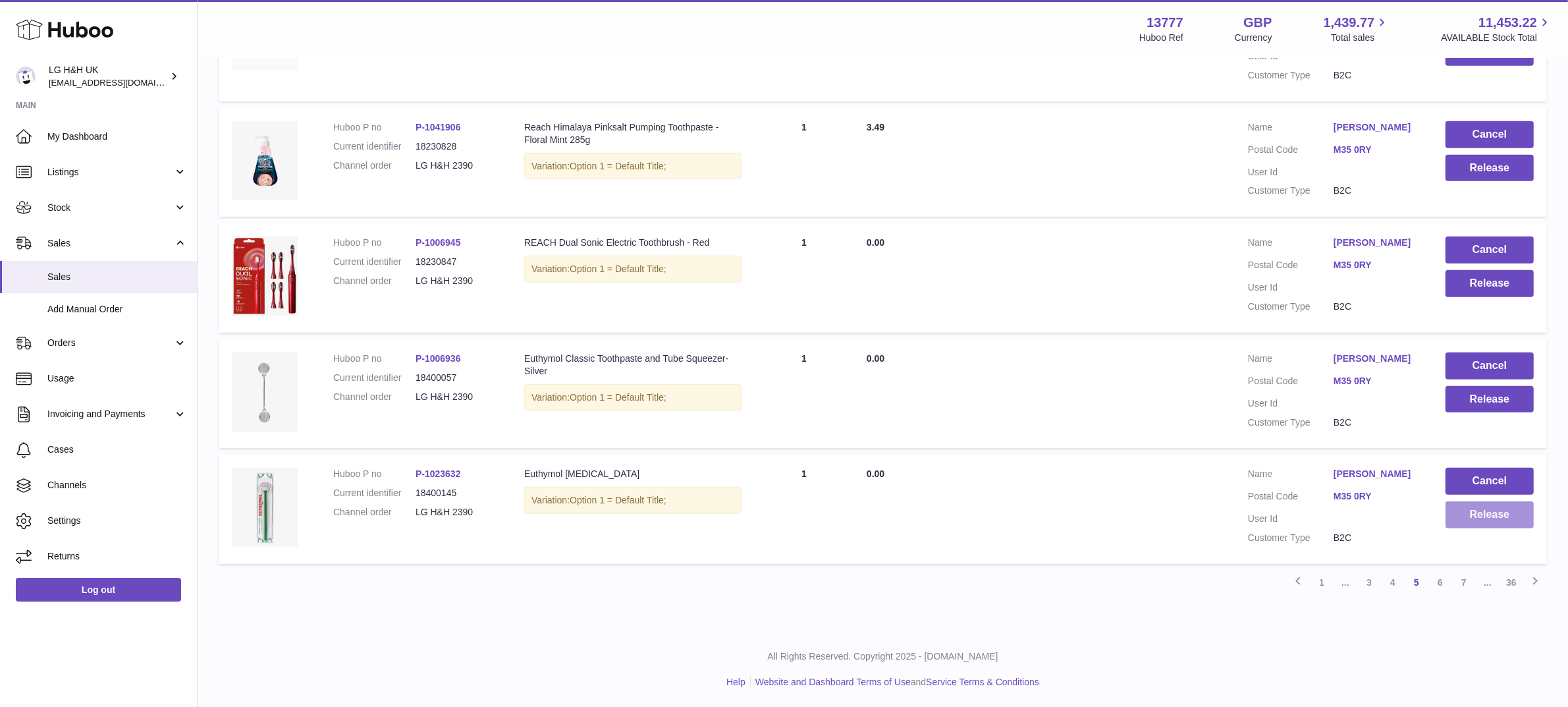
click at [1508, 519] on button "Release" at bounding box center [1490, 515] width 89 height 27
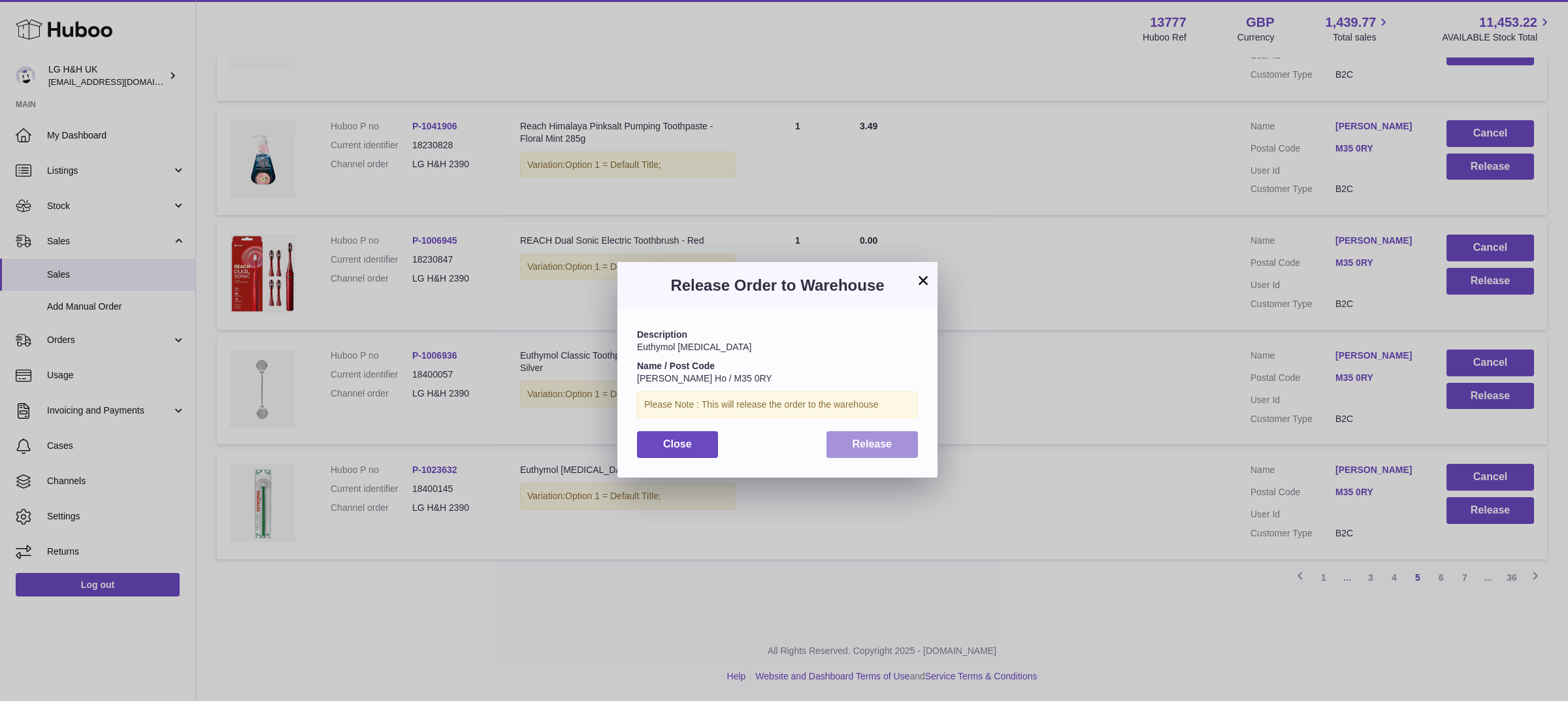
click at [894, 447] on button "Release" at bounding box center [872, 444] width 92 height 27
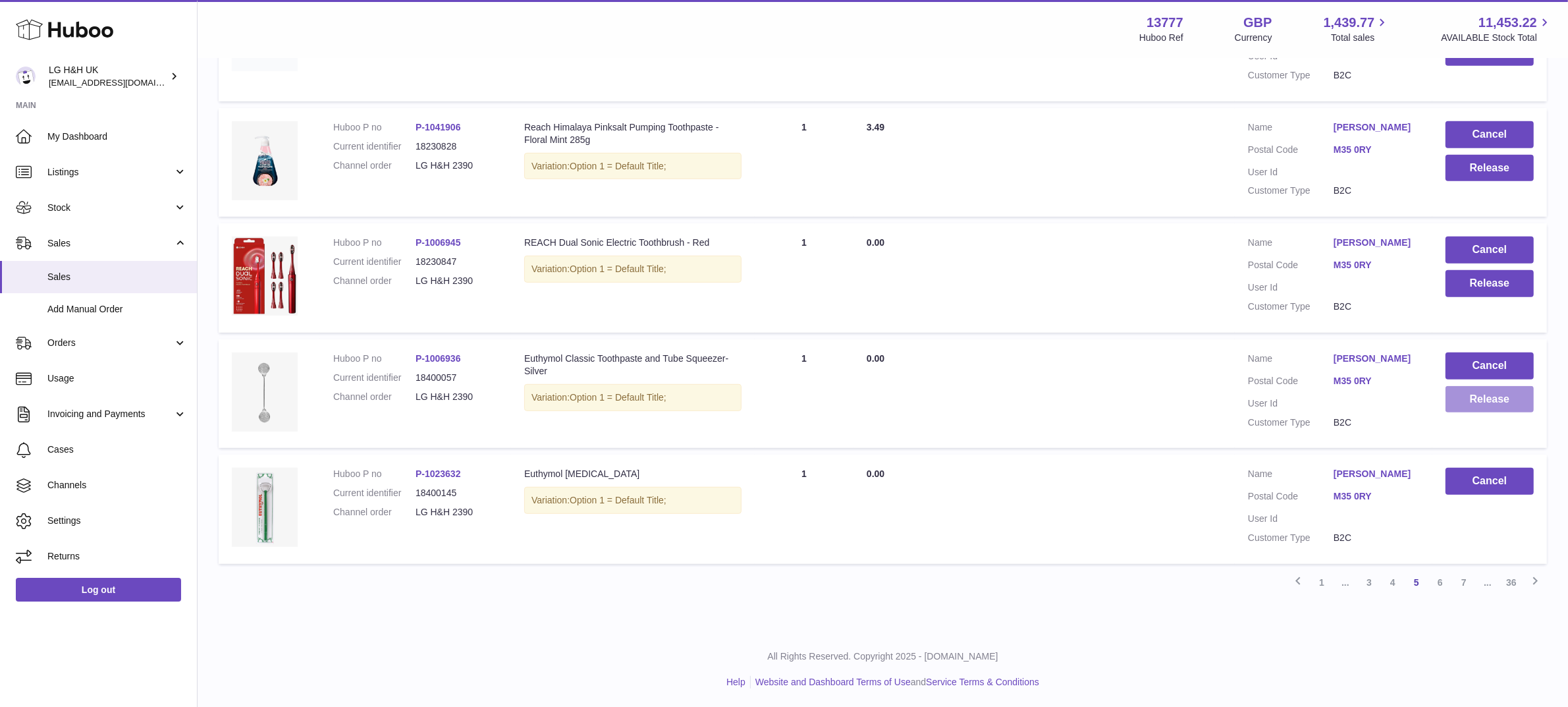
click at [1476, 410] on button "Release" at bounding box center [1490, 399] width 89 height 27
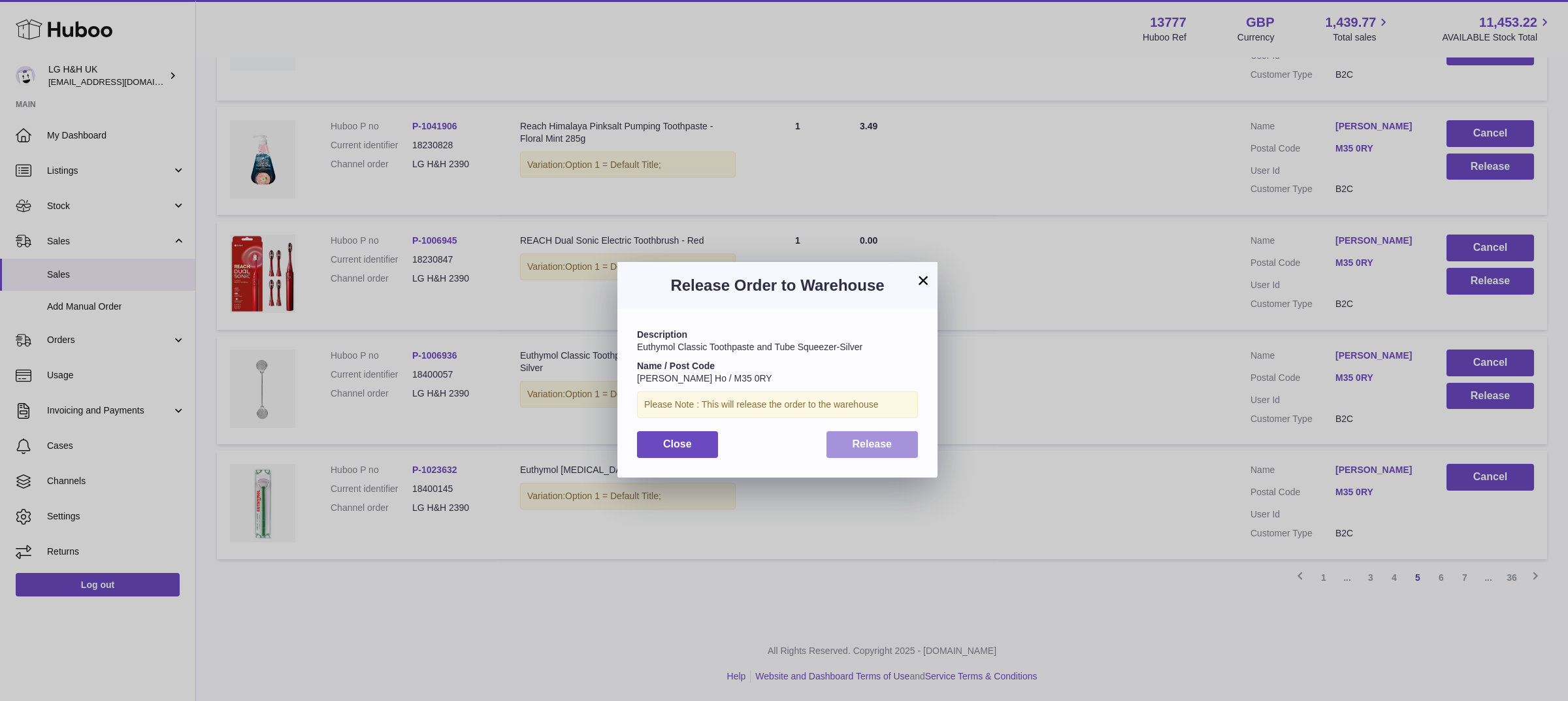
click at [874, 435] on button "Release" at bounding box center [872, 444] width 92 height 27
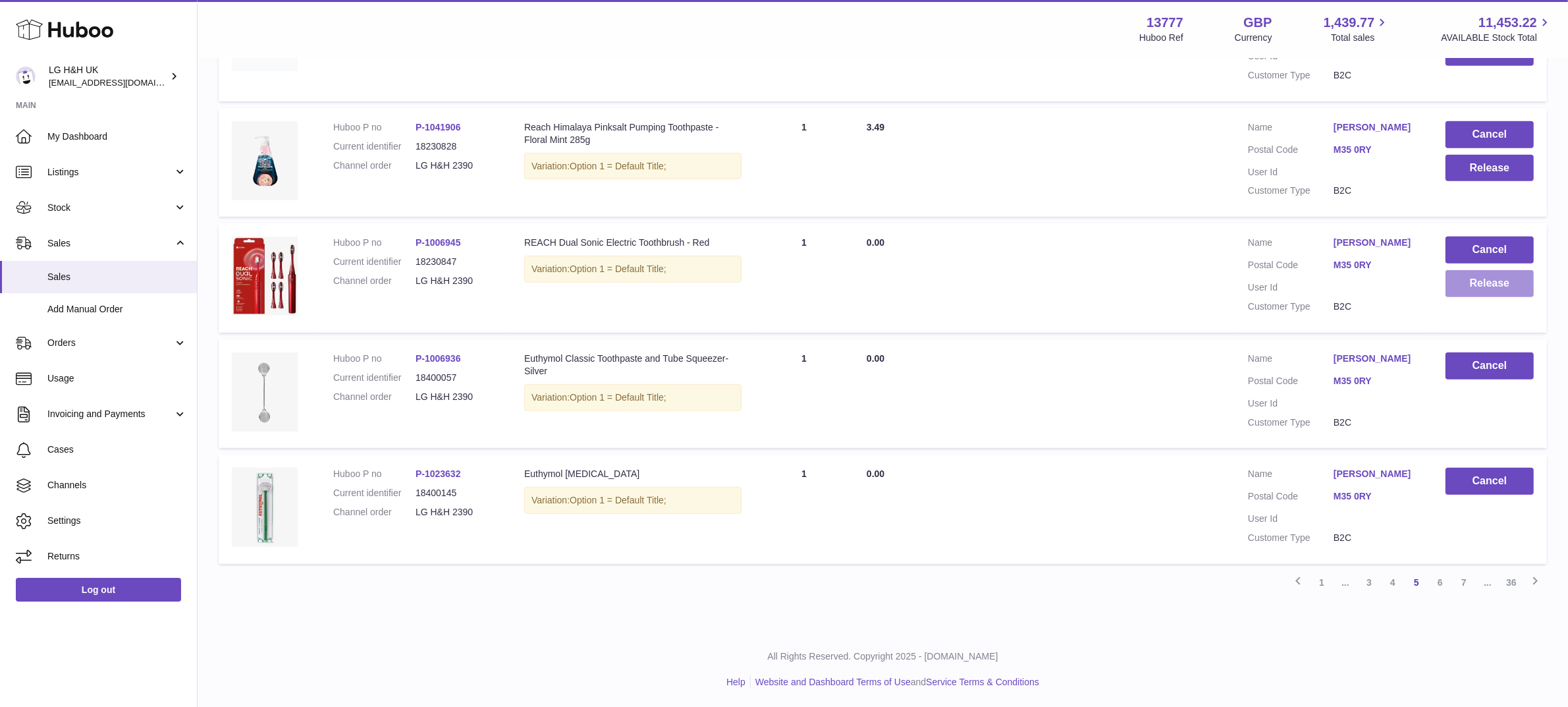
click at [1492, 291] on button "Release" at bounding box center [1490, 283] width 89 height 27
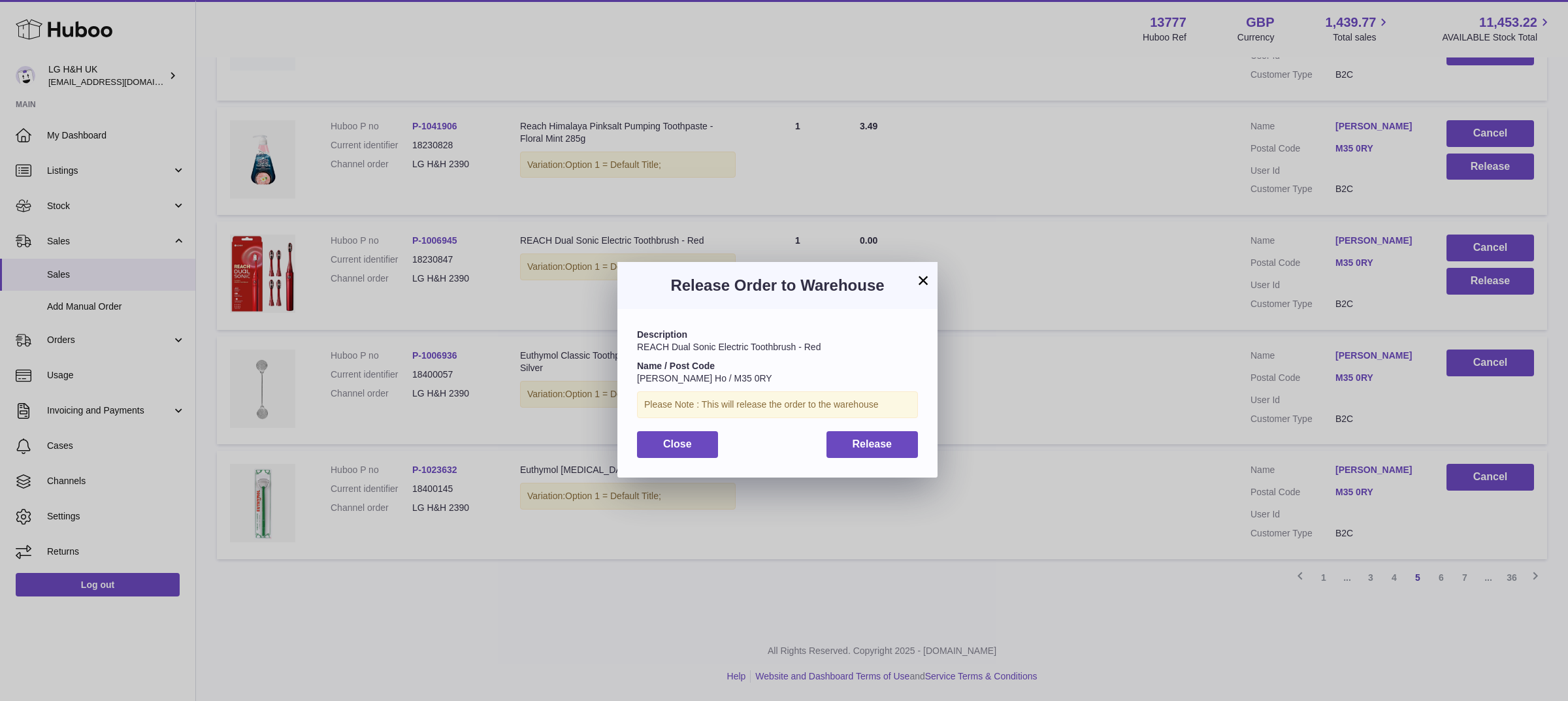
click at [884, 430] on div "Description REACH Dual Sonic Electric Toothbrush - Red Name / Post Code Ian Wen…" at bounding box center [777, 392] width 320 height 168
click at [880, 440] on span "Release" at bounding box center [873, 443] width 40 height 11
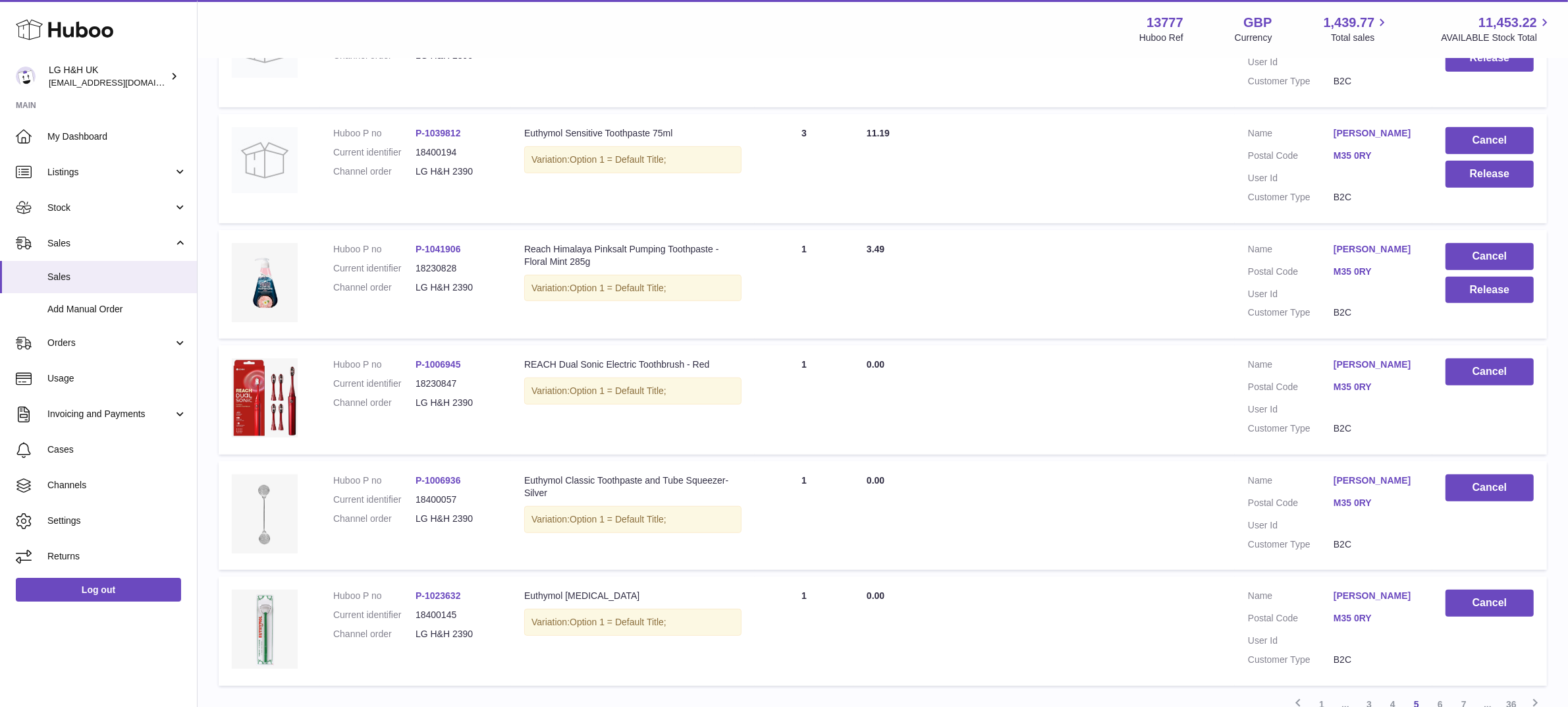
scroll to position [792, 0]
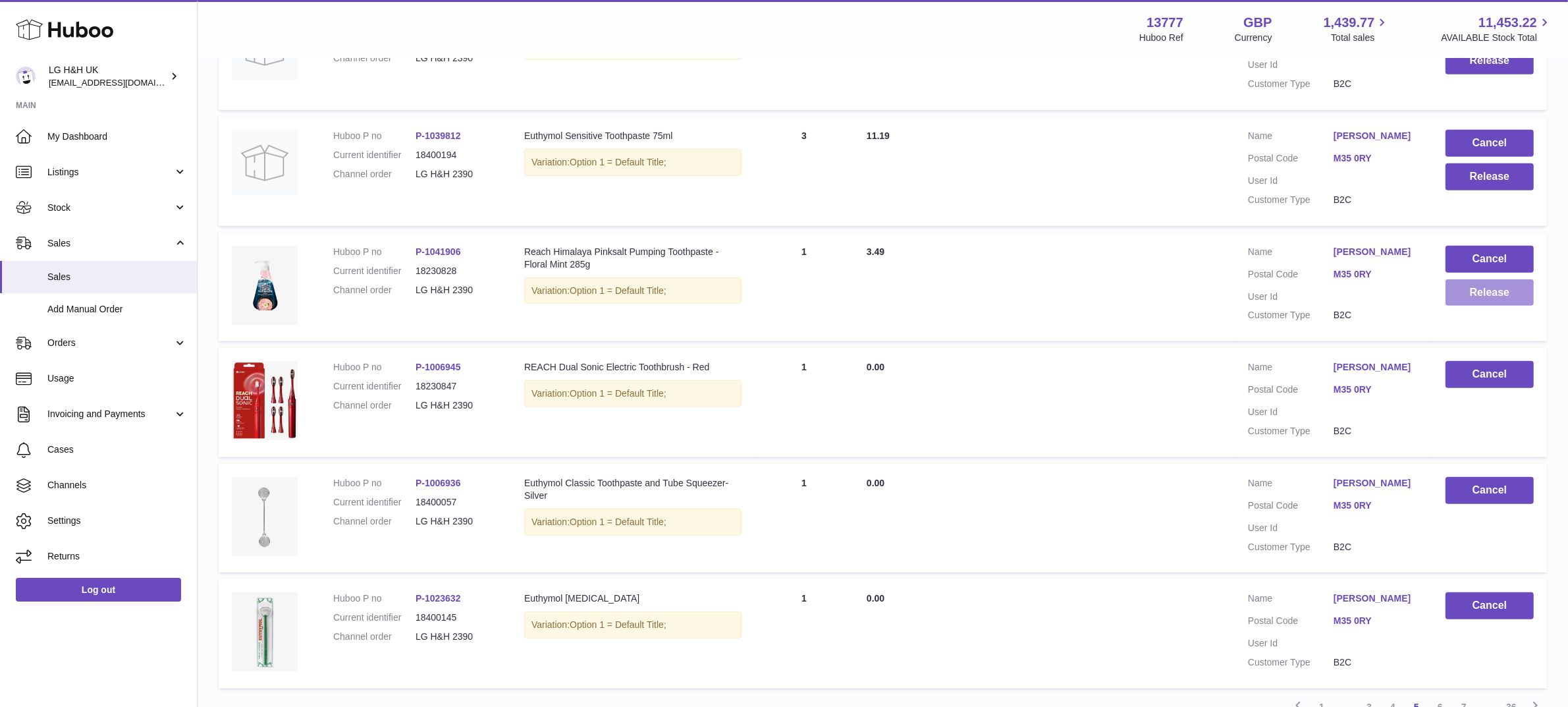
click at [1465, 284] on button "Release" at bounding box center [1490, 292] width 89 height 27
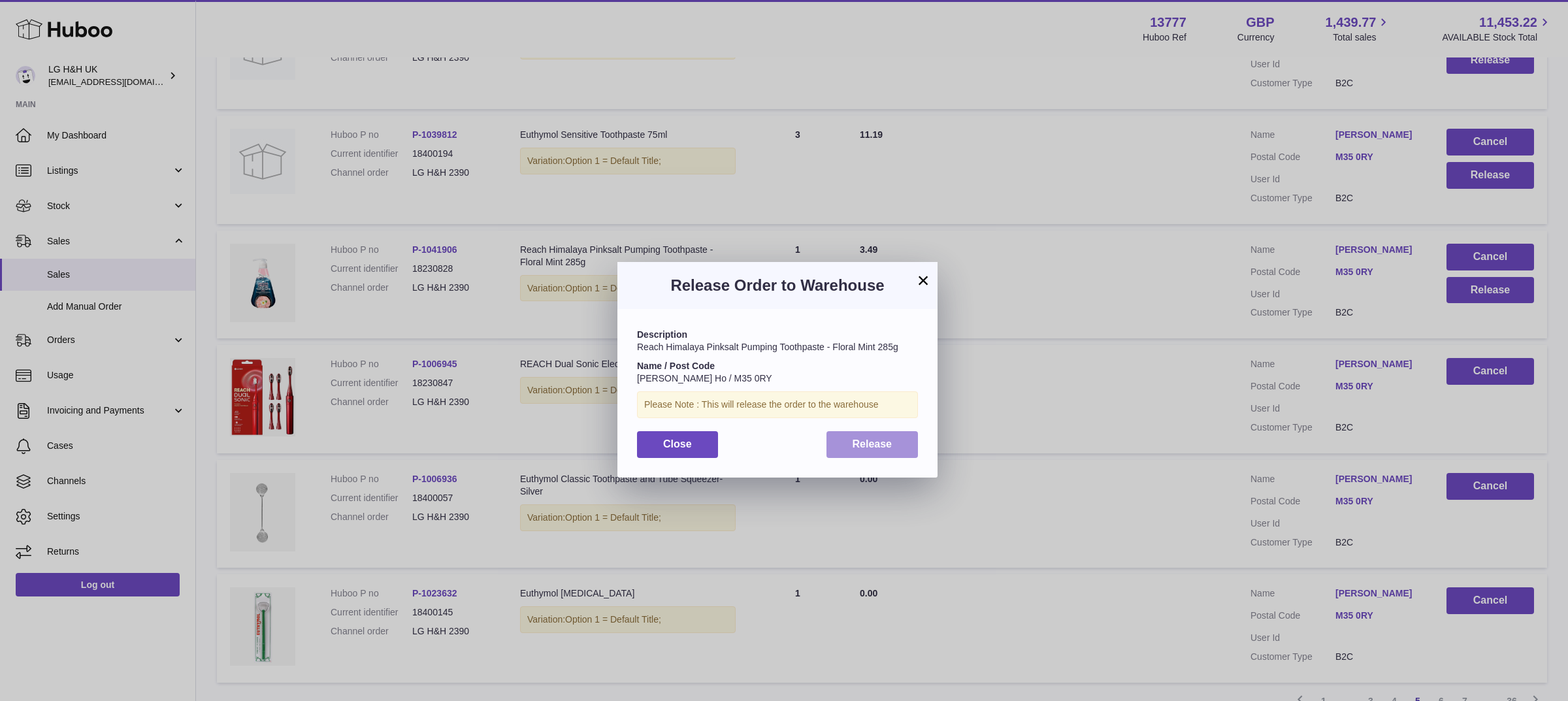
click at [879, 442] on span "Release" at bounding box center [873, 443] width 40 height 11
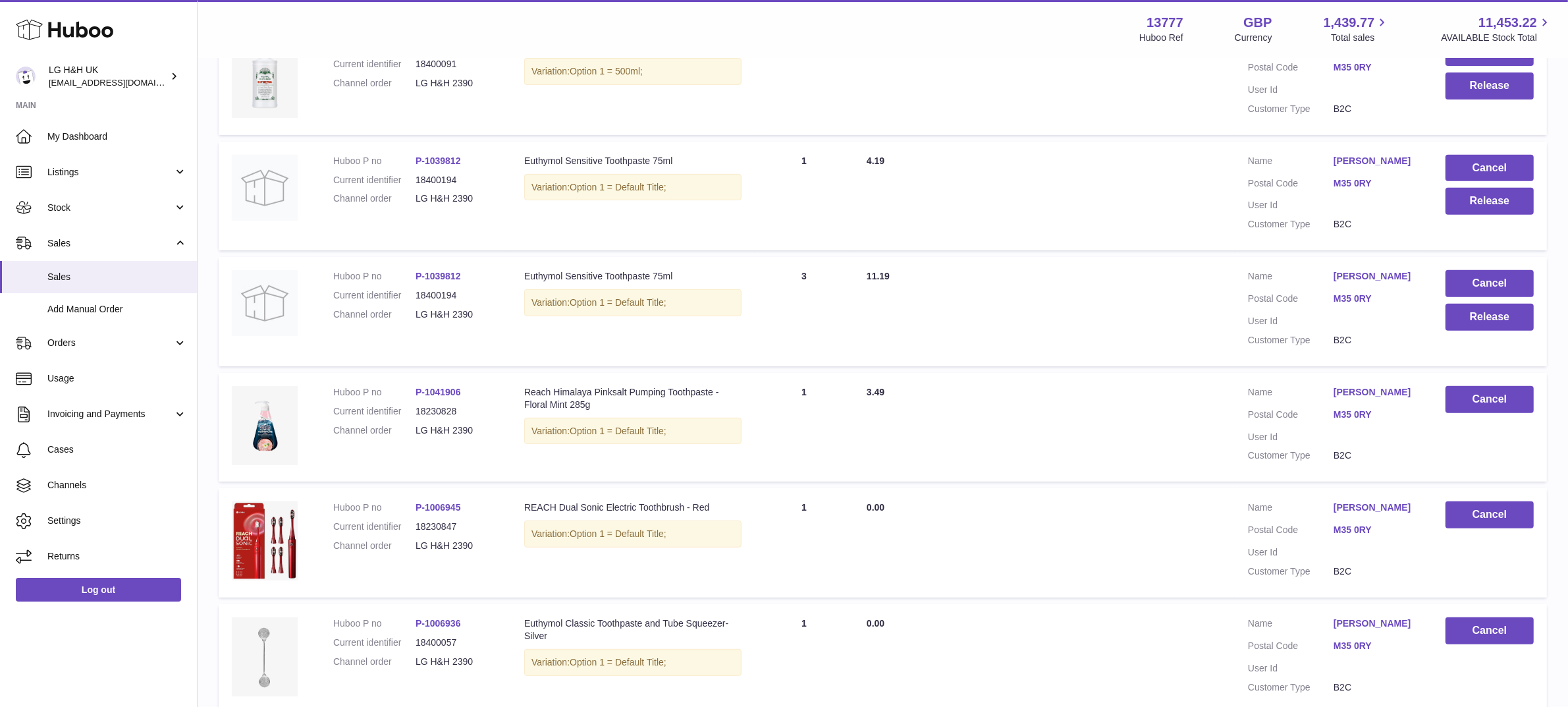
scroll to position [580, 0]
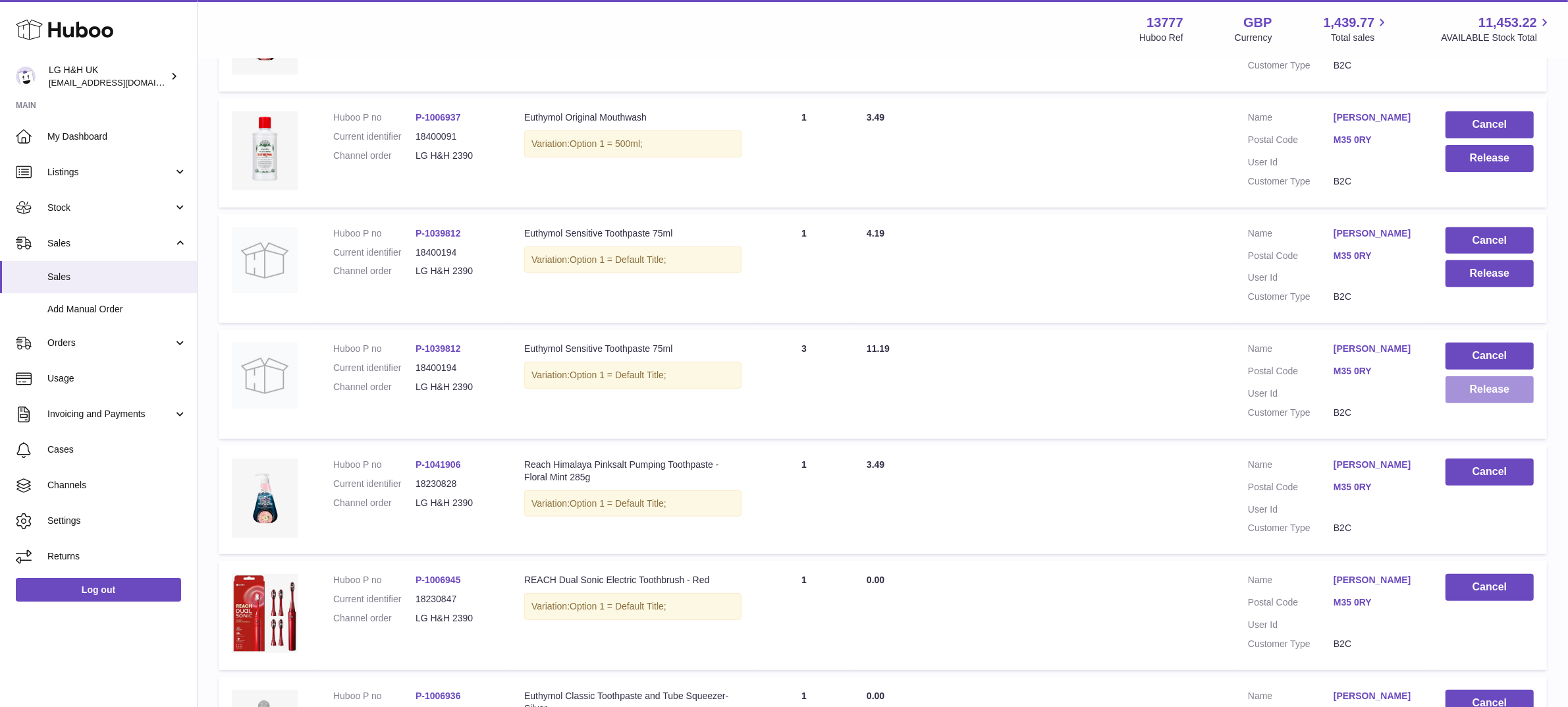
click at [1474, 390] on button "Release" at bounding box center [1490, 390] width 89 height 27
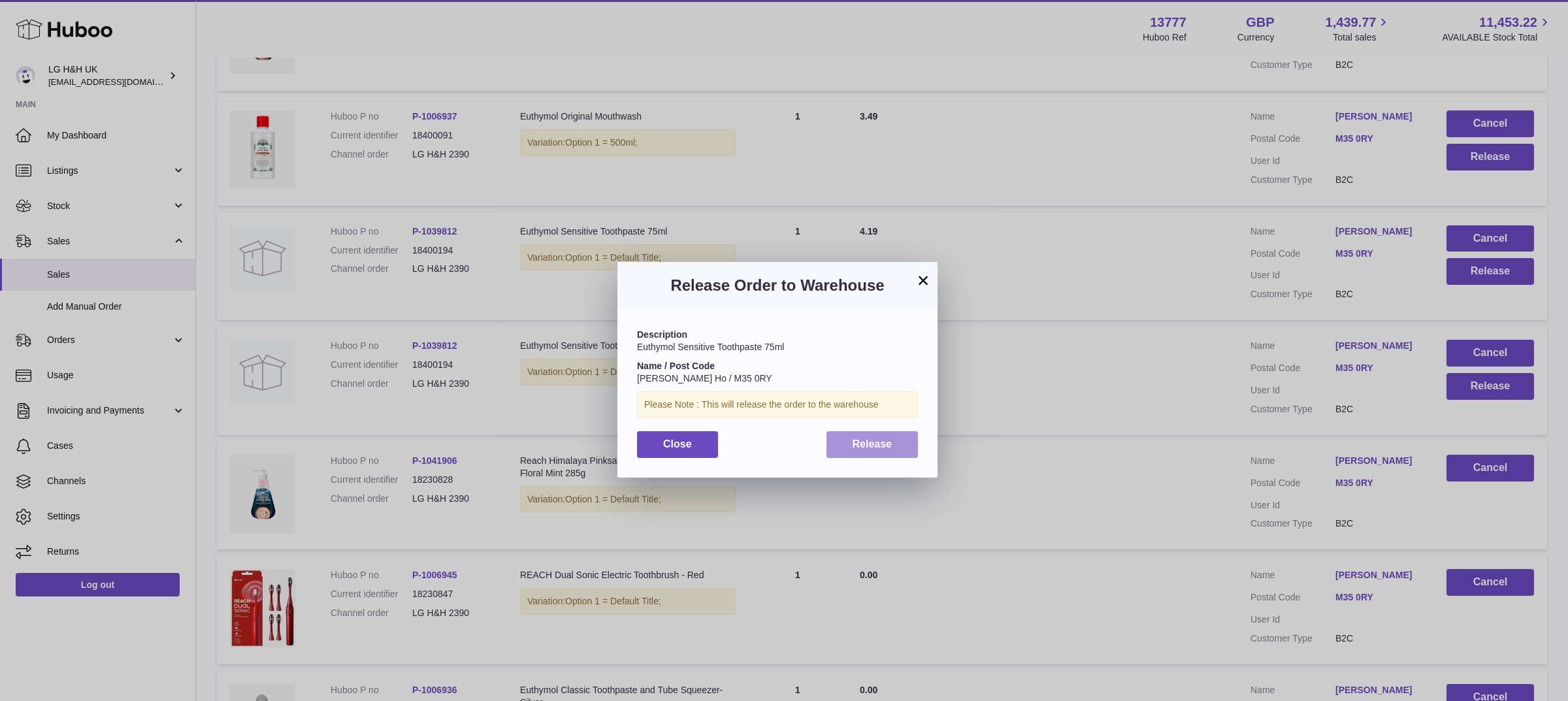
click at [883, 435] on button "Release" at bounding box center [872, 444] width 92 height 27
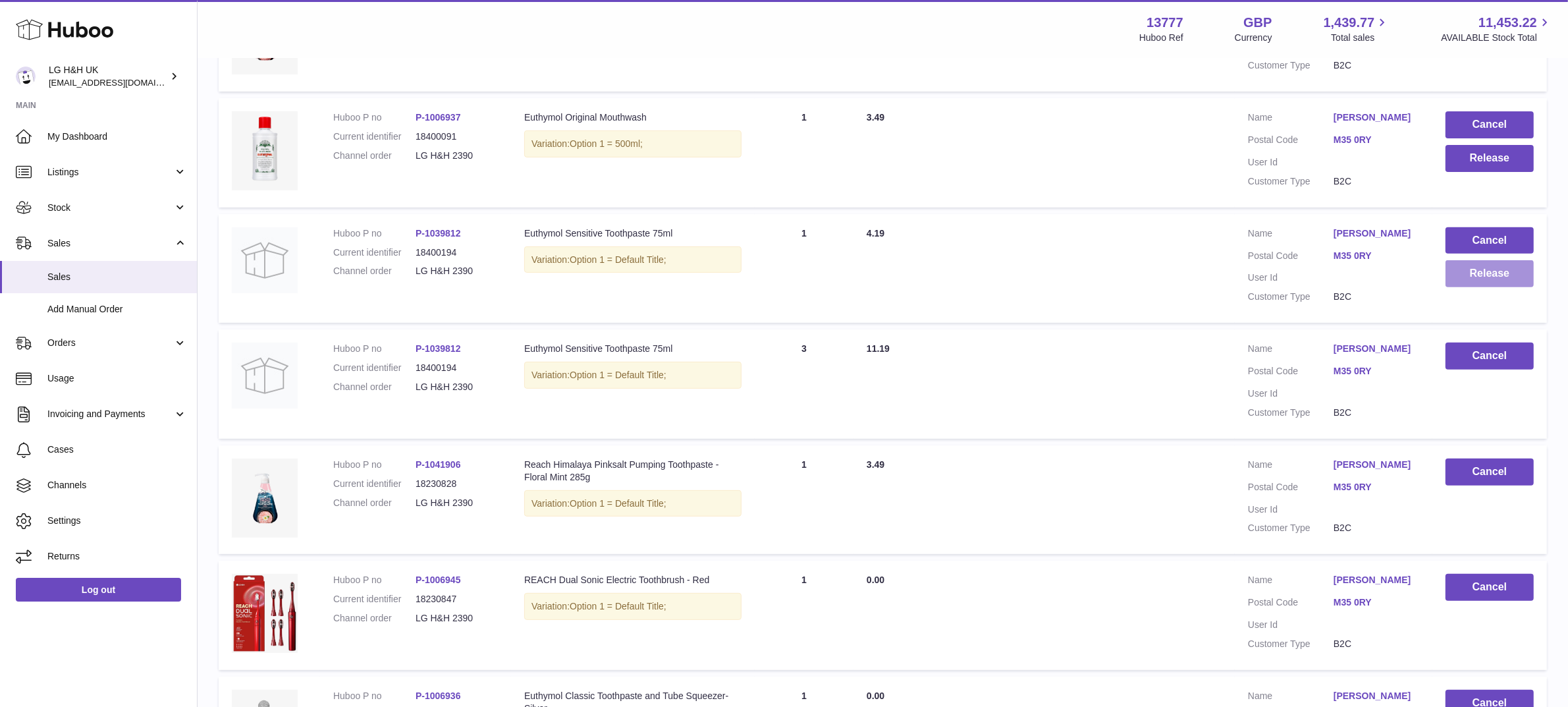
click at [1490, 280] on button "Release" at bounding box center [1490, 273] width 89 height 27
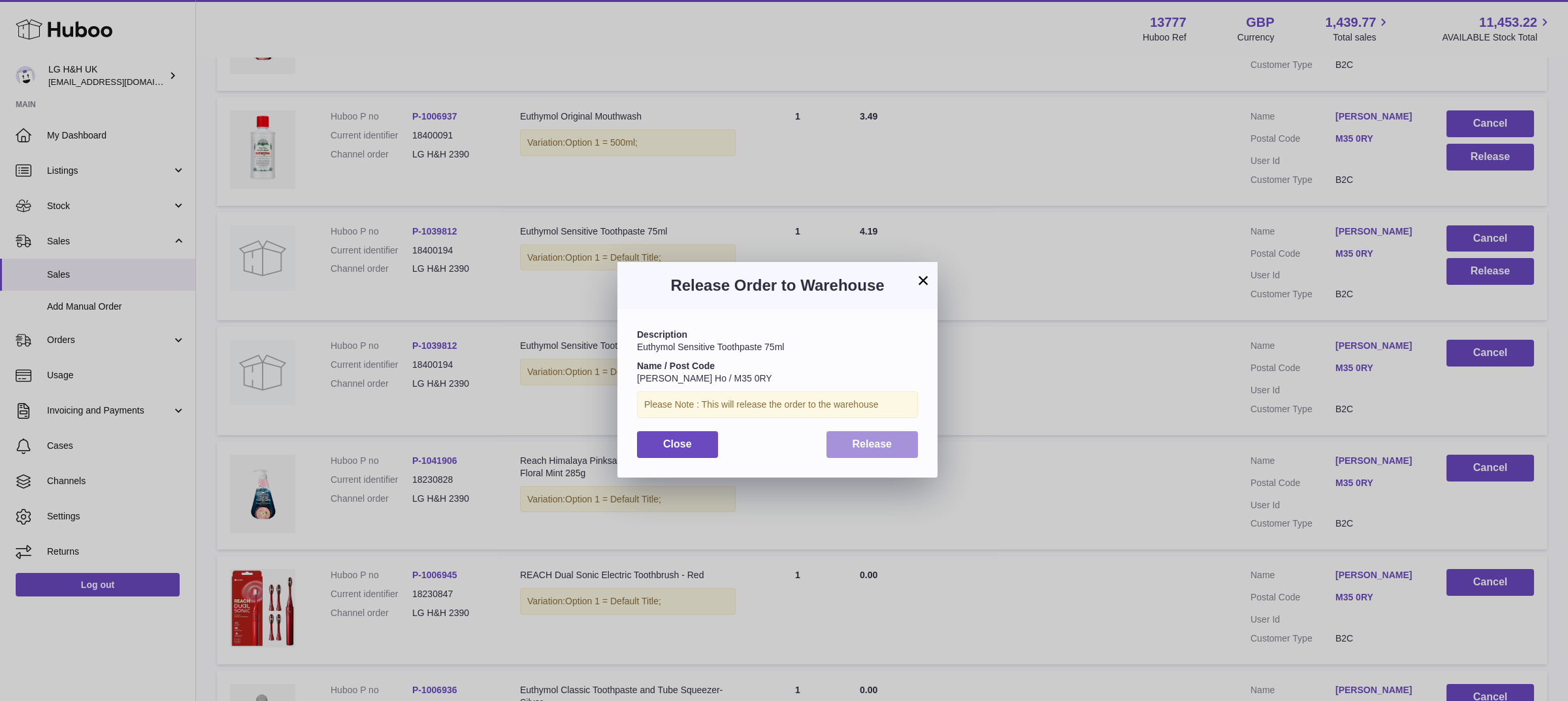
click at [894, 438] on button "Release" at bounding box center [872, 444] width 92 height 27
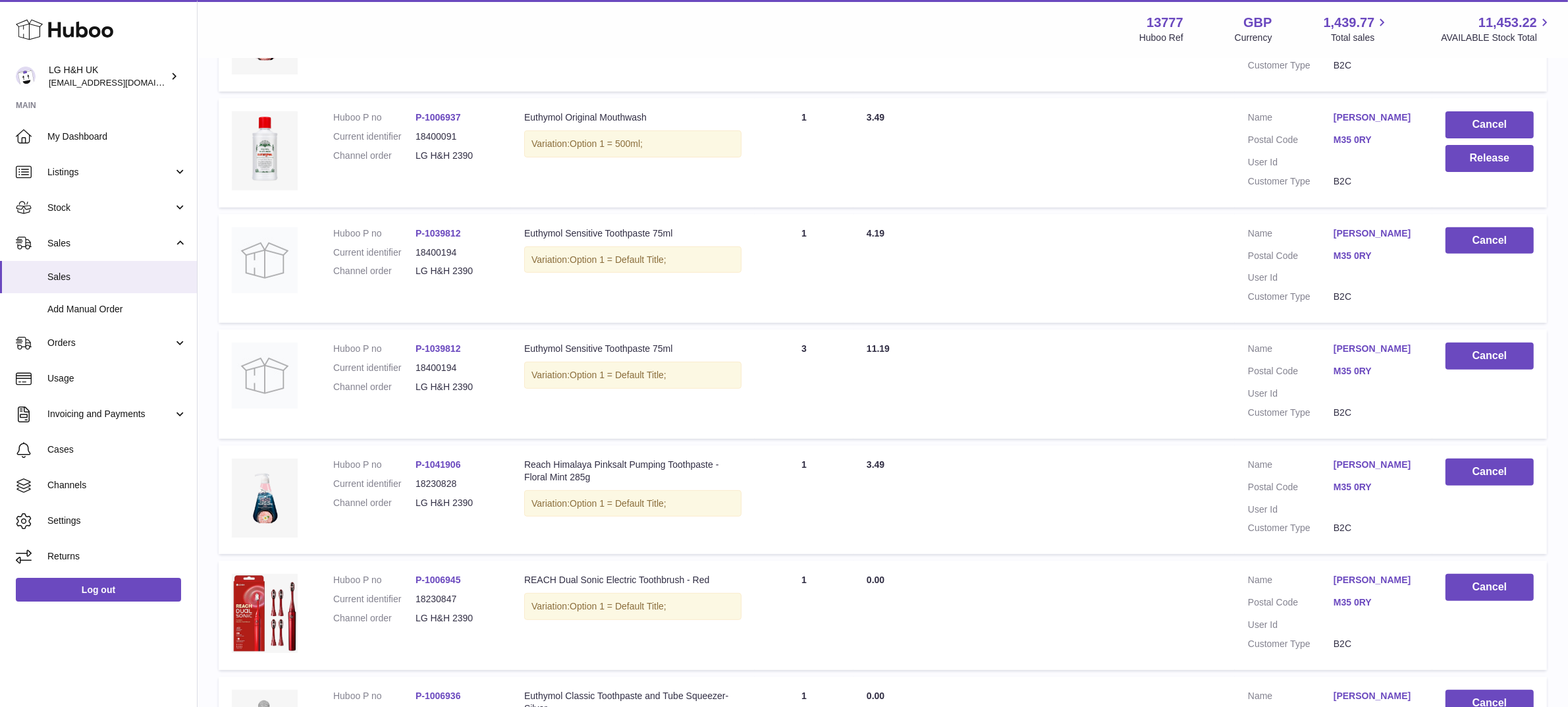
click at [1471, 172] on td "Cancel Release" at bounding box center [1490, 153] width 115 height 110
click at [1466, 162] on button "Release" at bounding box center [1490, 158] width 89 height 27
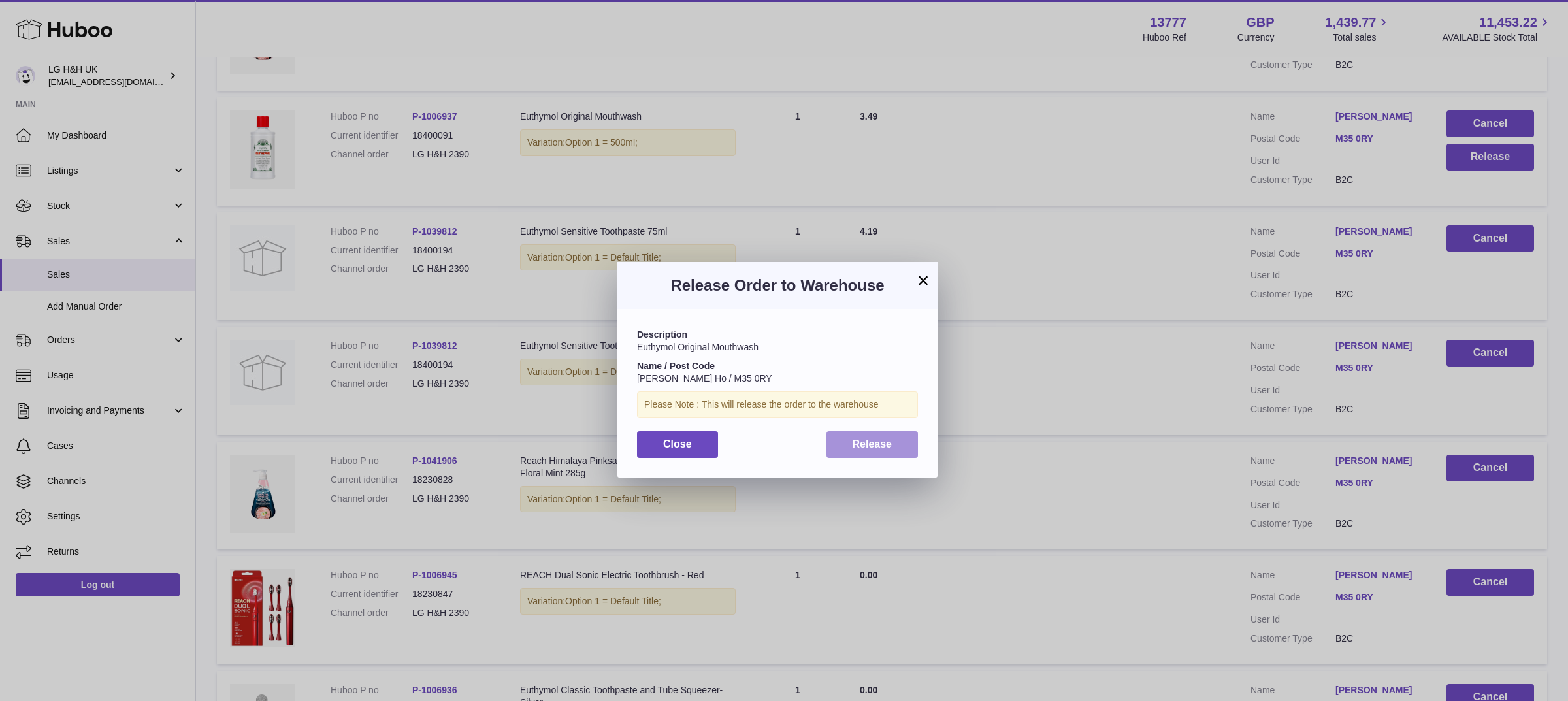
click at [886, 432] on button "Release" at bounding box center [872, 444] width 92 height 27
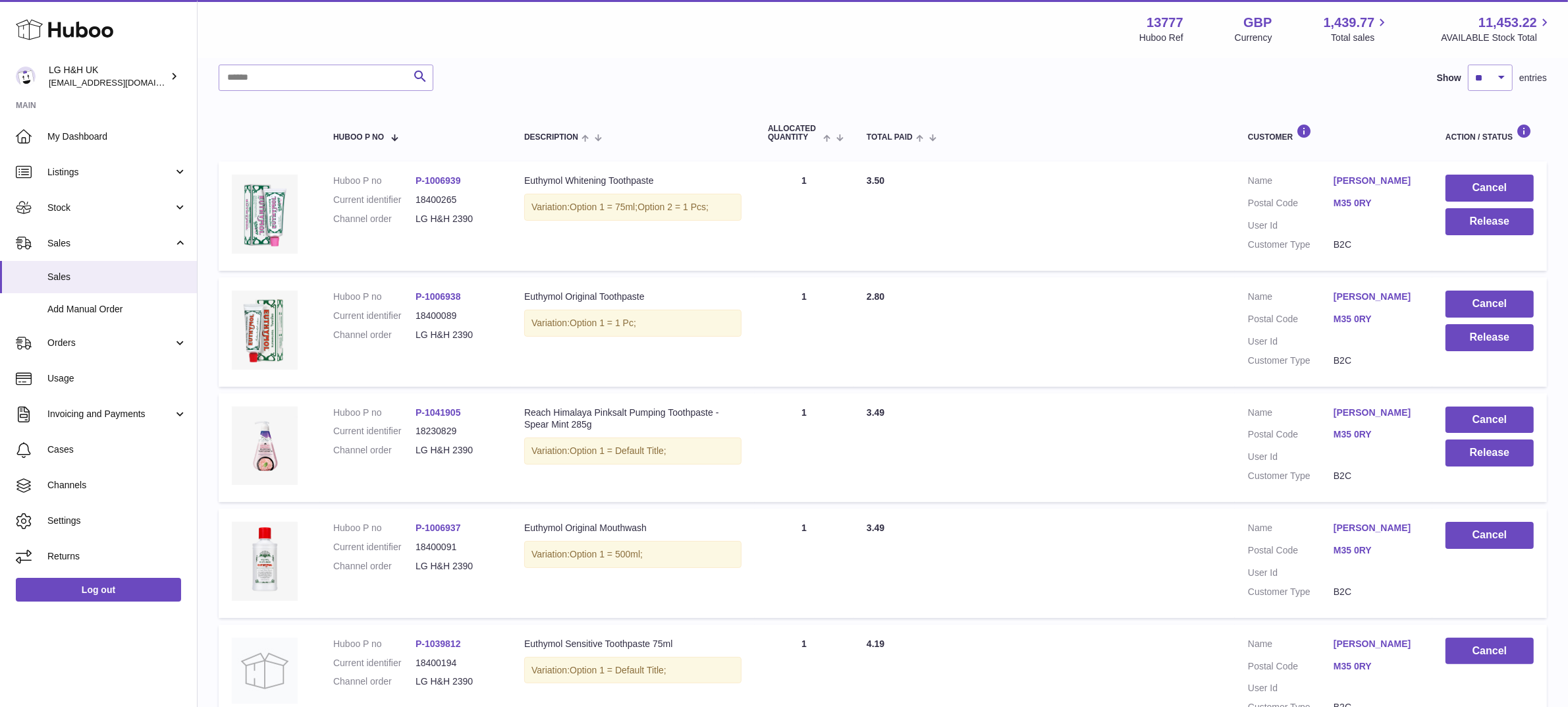
scroll to position [170, 0]
click at [1472, 450] on button "Release" at bounding box center [1490, 452] width 89 height 27
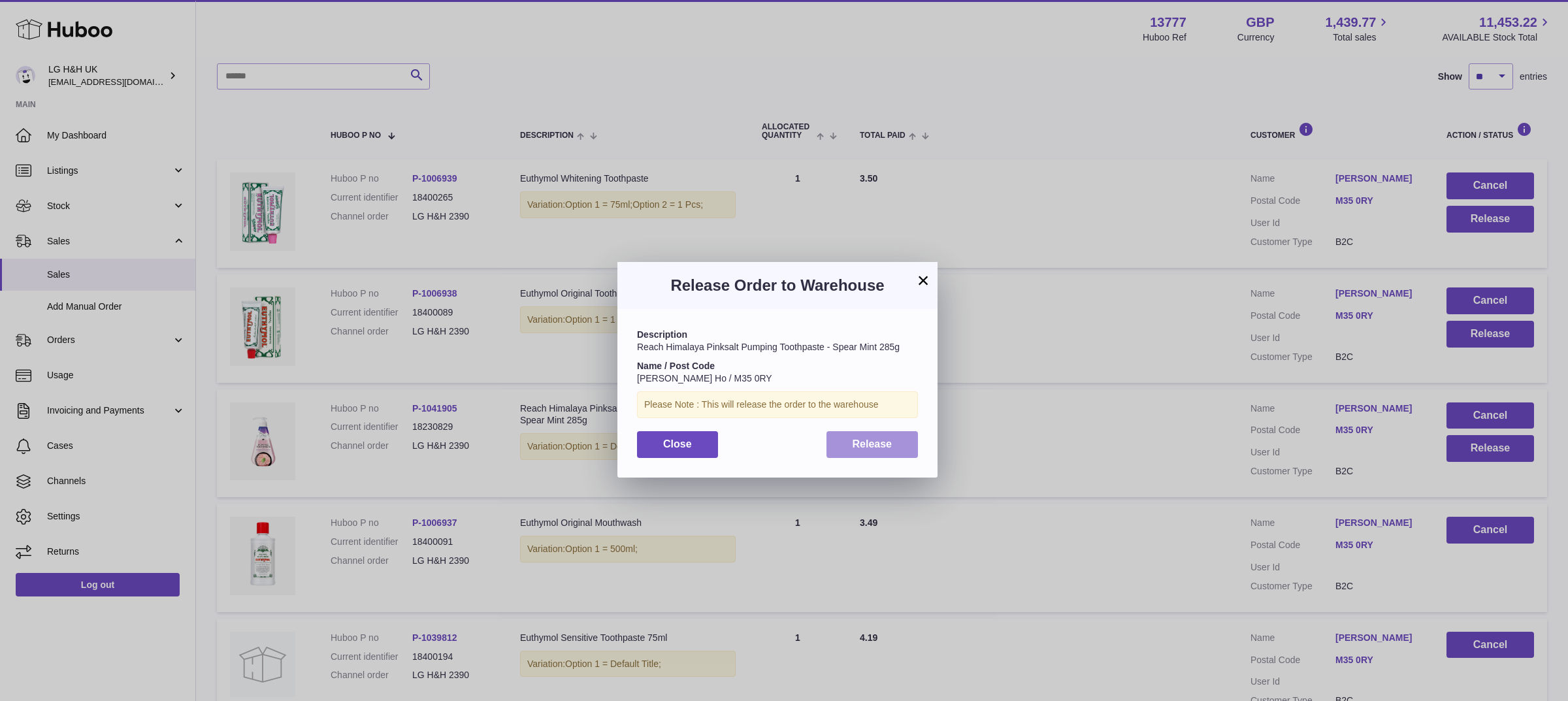
click at [862, 438] on span "Release" at bounding box center [873, 443] width 40 height 11
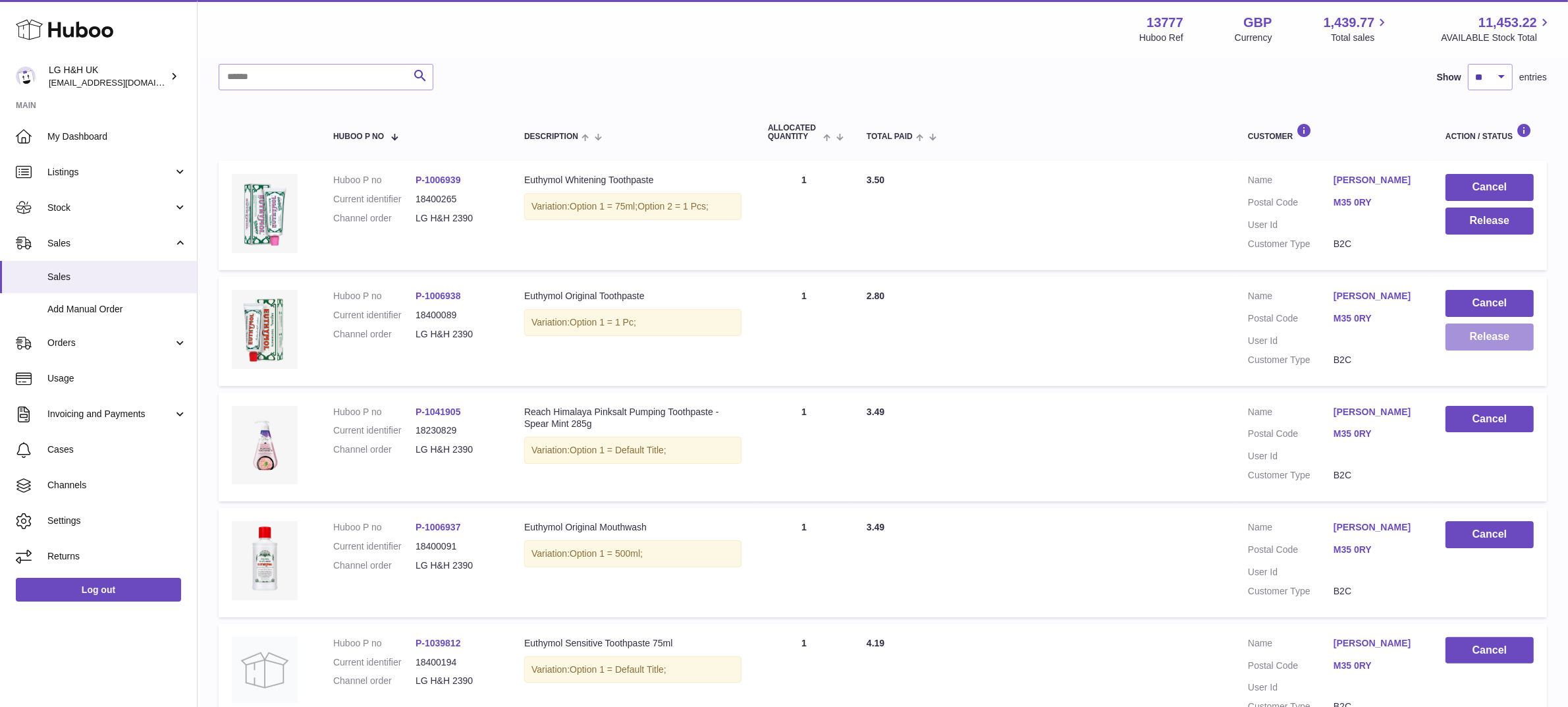
drag, startPoint x: 1469, startPoint y: 350, endPoint x: 1467, endPoint y: 341, distance: 9.2
click at [1467, 341] on td "Cancel Release" at bounding box center [1490, 331] width 115 height 110
click at [1467, 341] on button "Release" at bounding box center [1490, 337] width 89 height 27
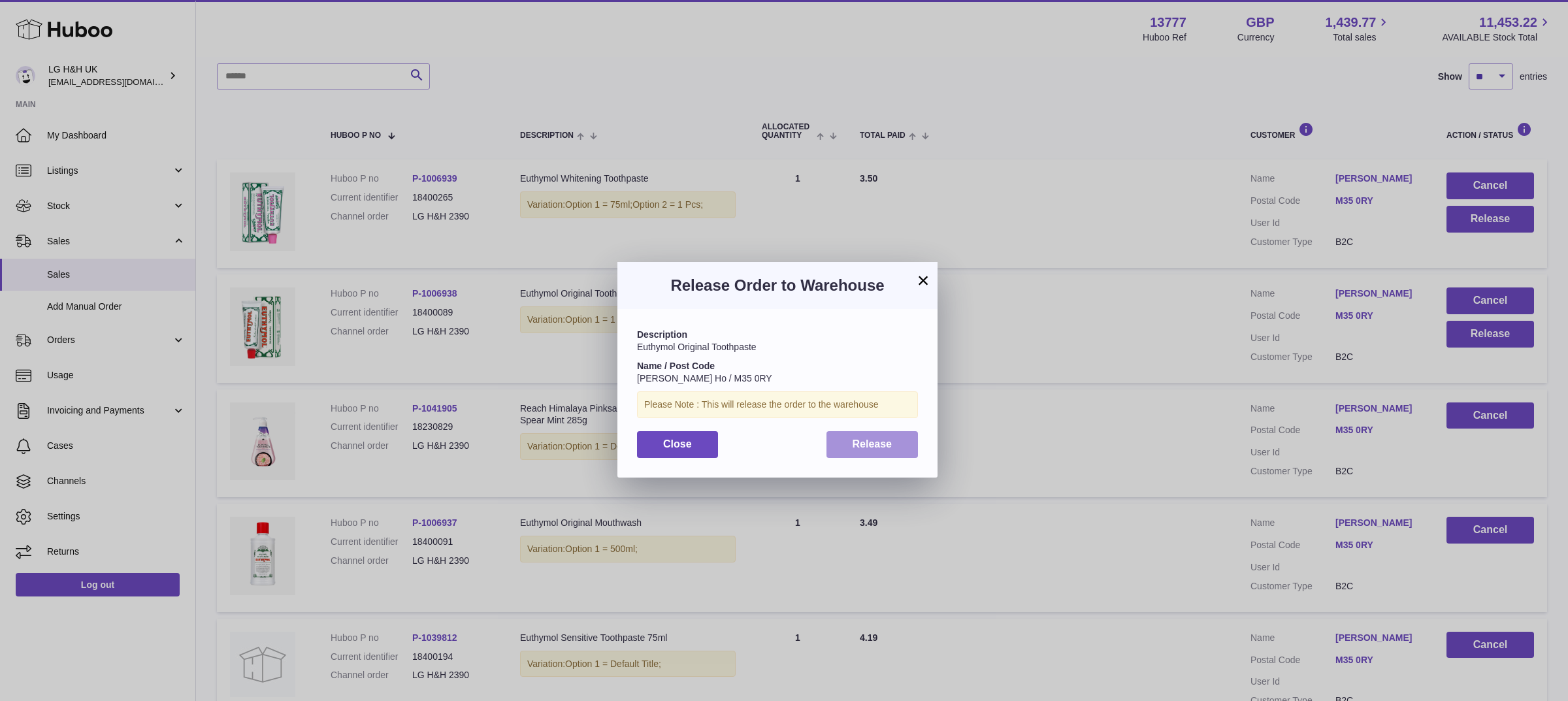
click at [878, 439] on span "Release" at bounding box center [873, 443] width 40 height 11
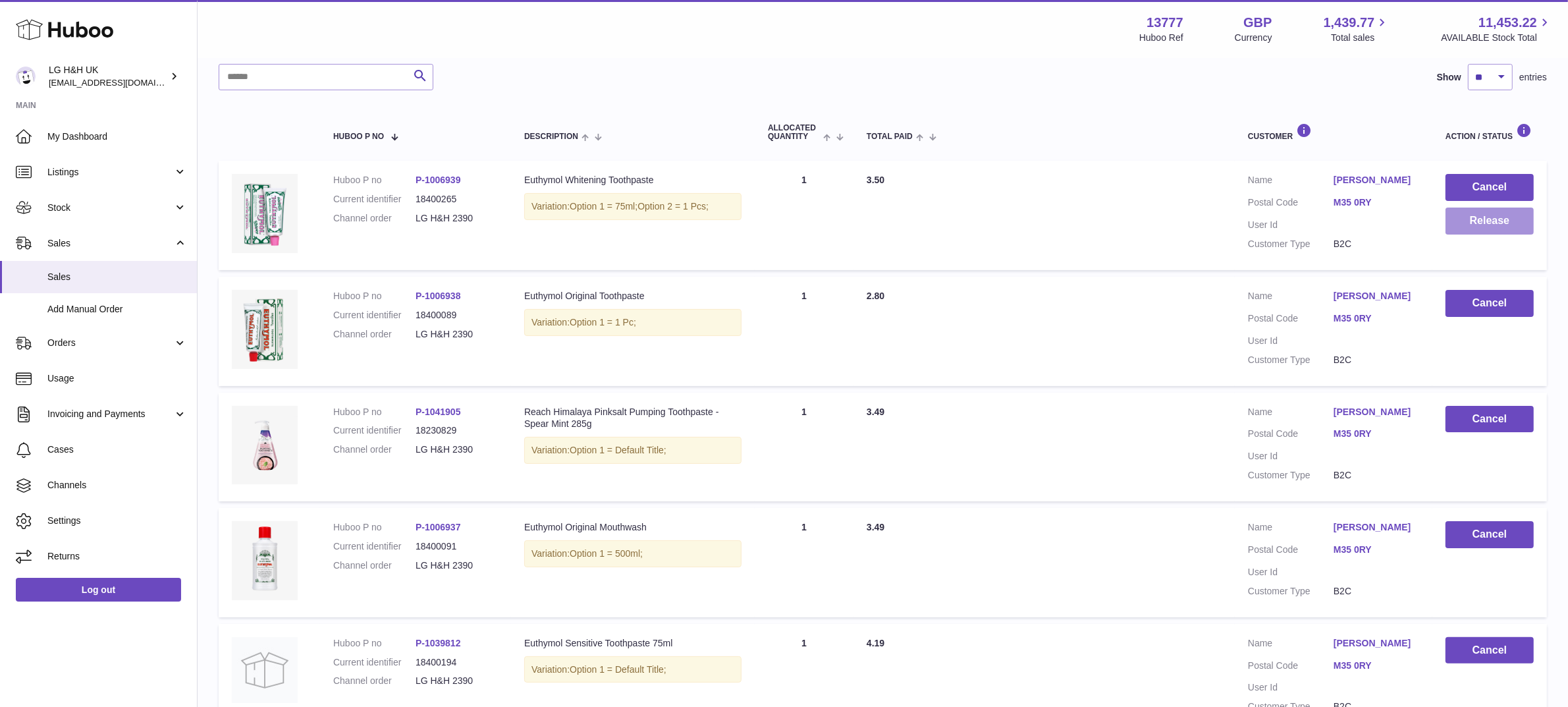
click at [1459, 215] on button "Release" at bounding box center [1490, 221] width 89 height 27
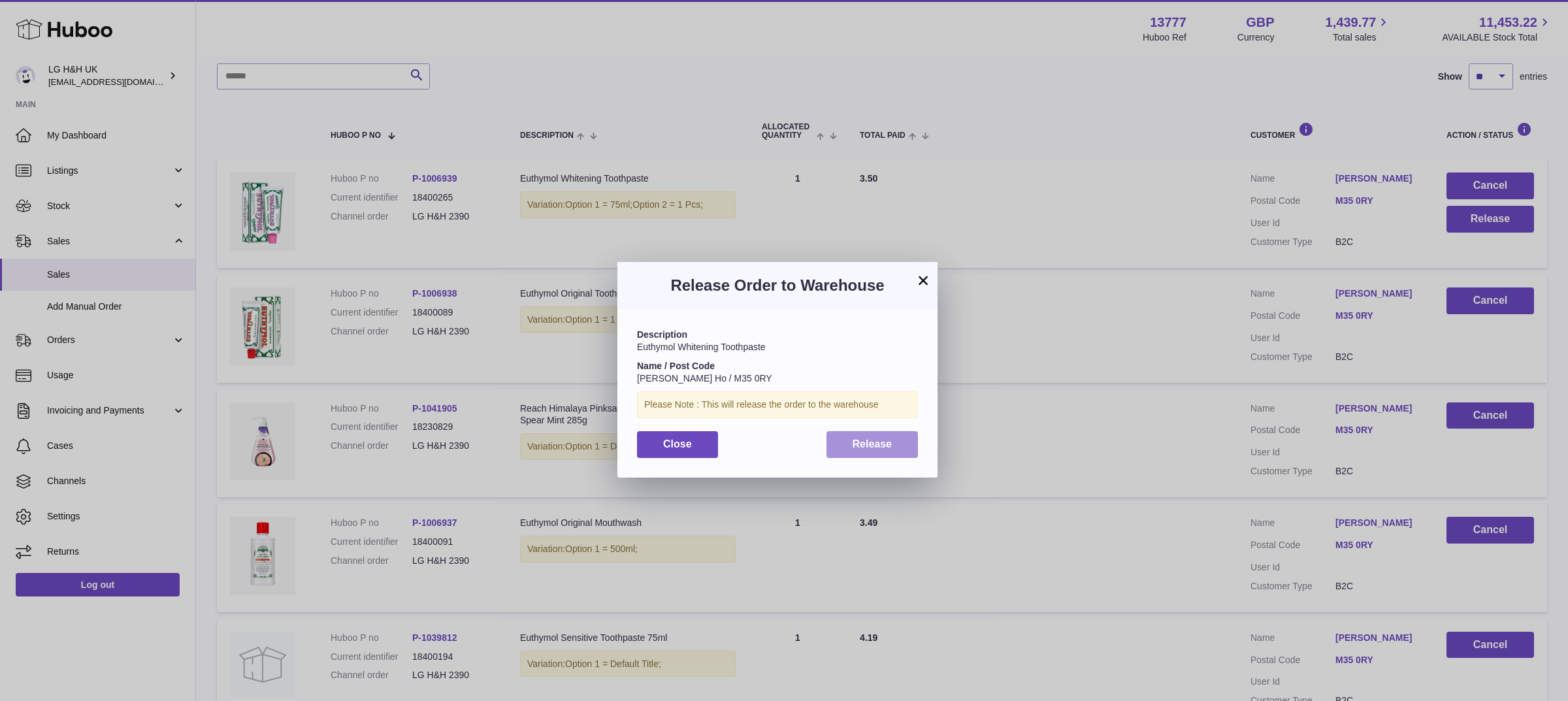
click at [893, 441] on button "Release" at bounding box center [872, 444] width 92 height 27
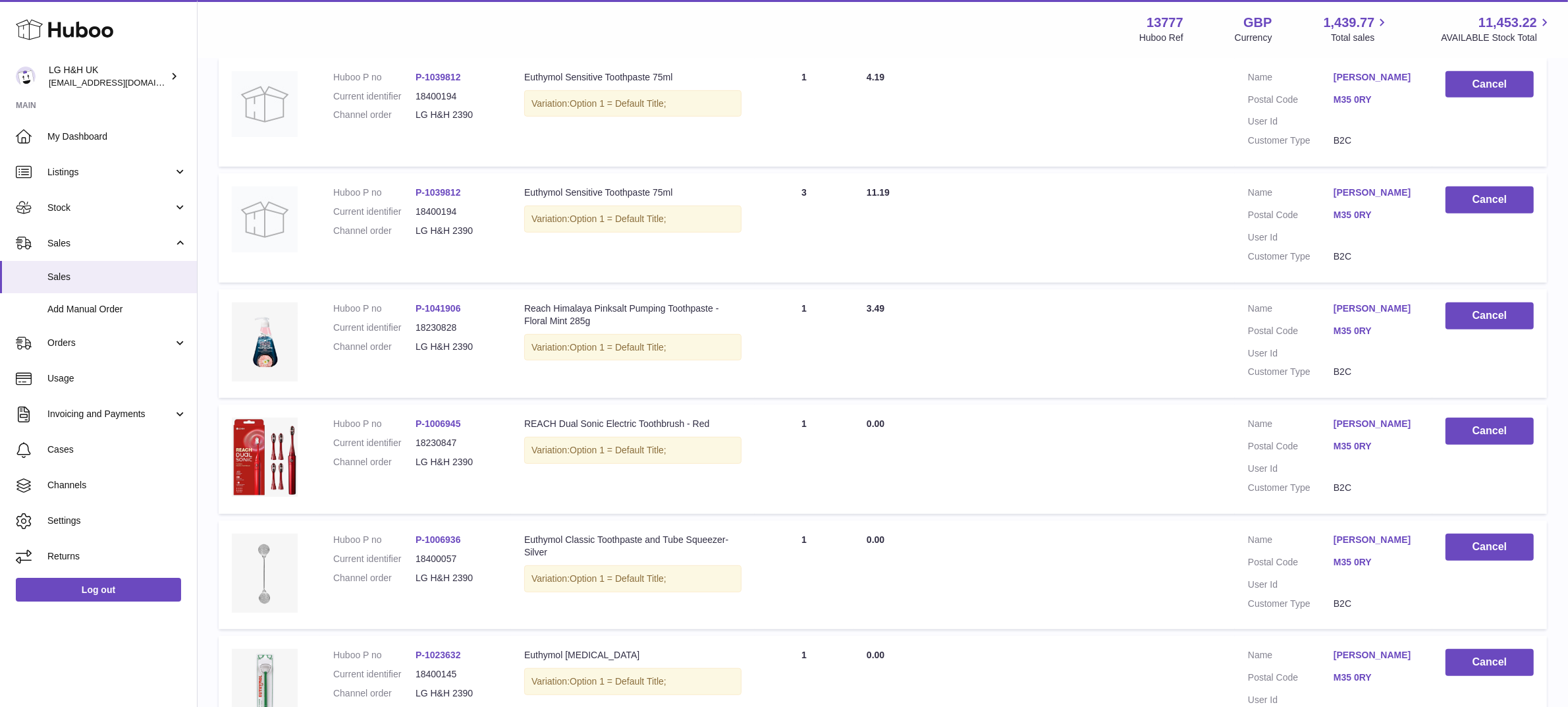
scroll to position [917, 0]
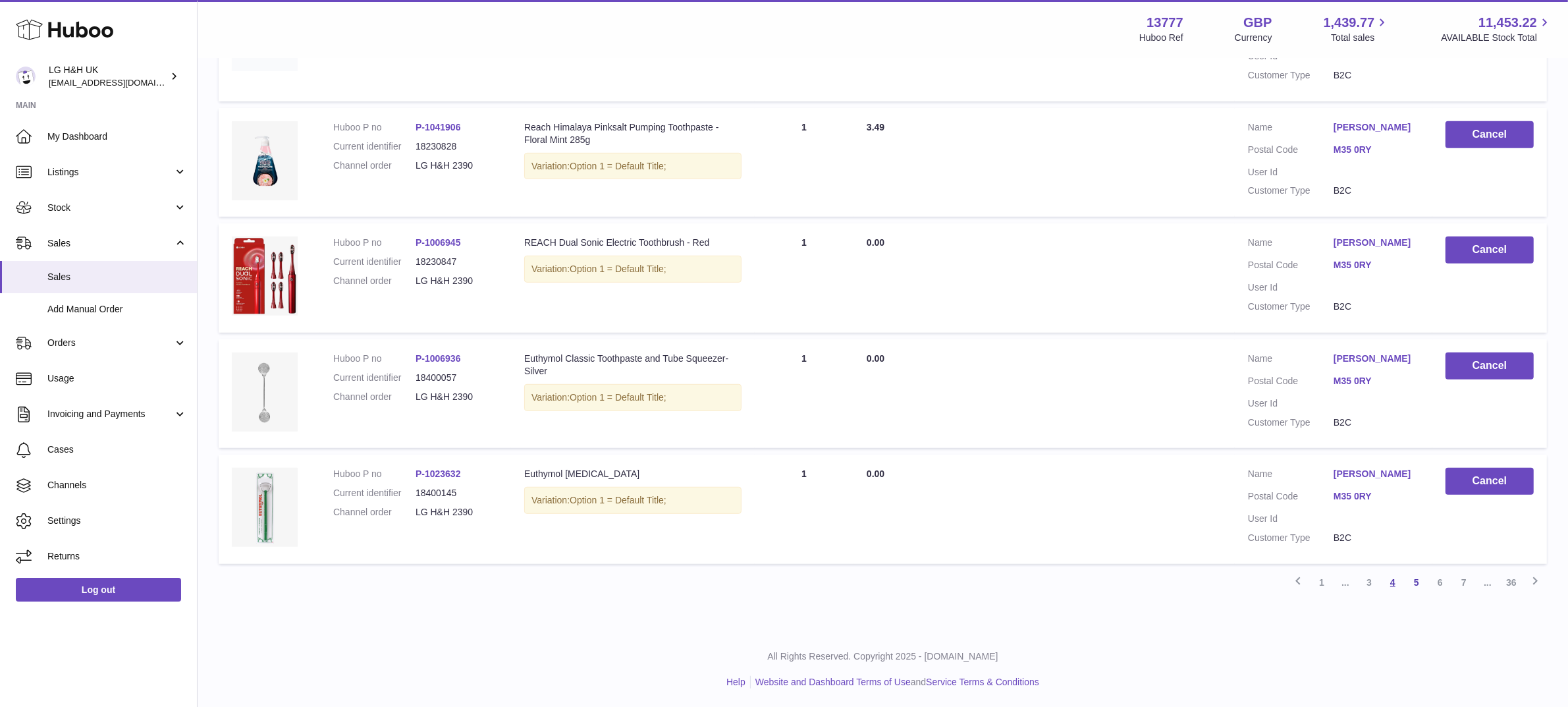
click at [1390, 584] on link "4" at bounding box center [1392, 582] width 23 height 23
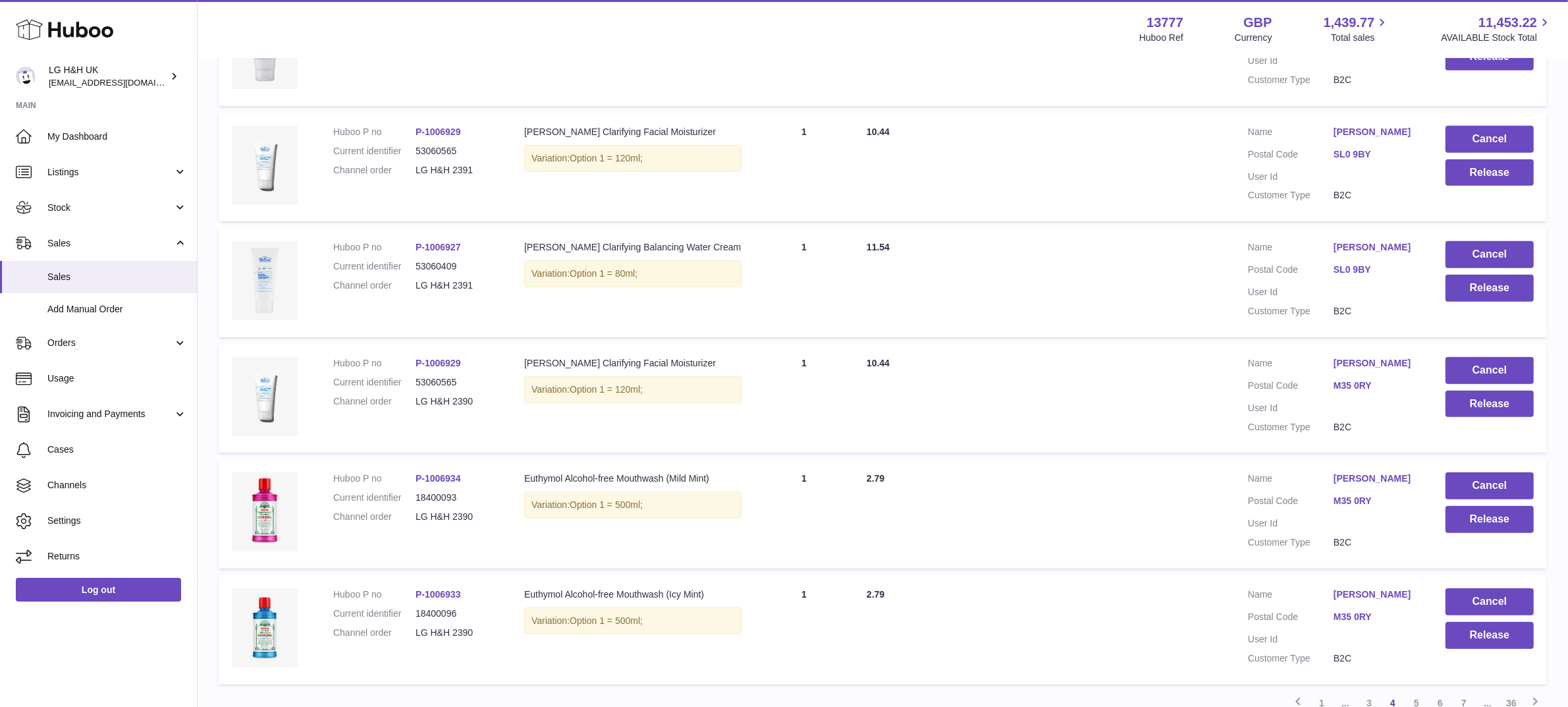
scroll to position [917, 0]
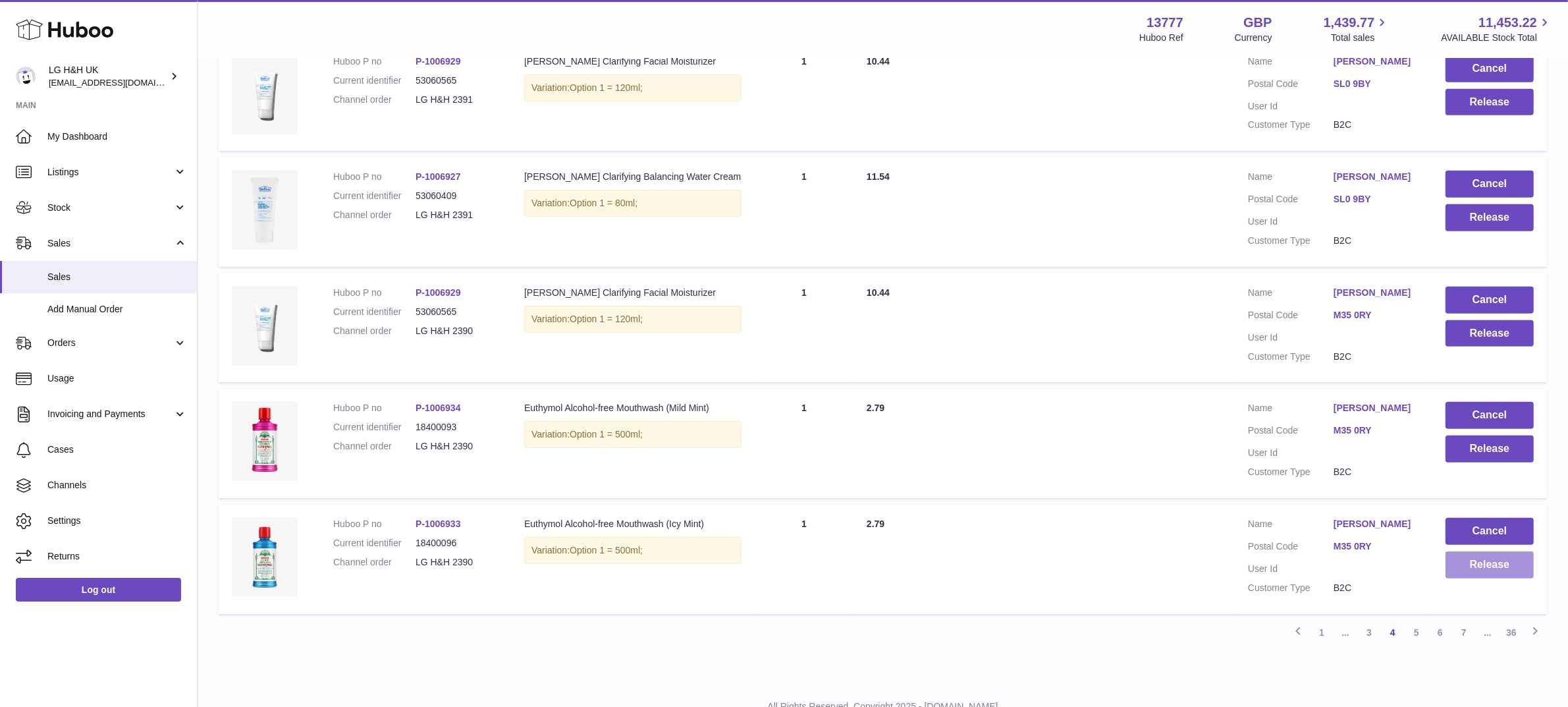
click at [1506, 551] on button "Release" at bounding box center [1490, 564] width 89 height 27
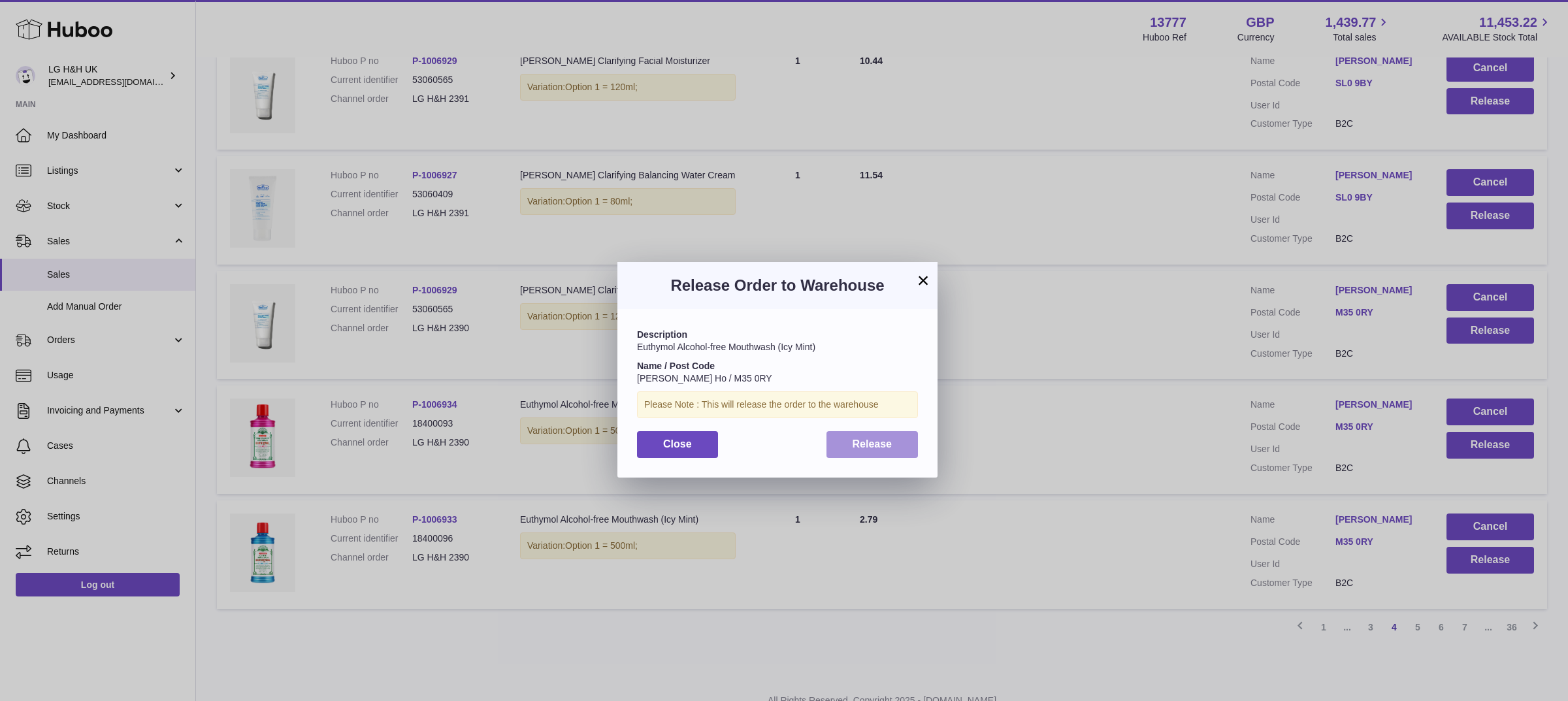
click at [878, 442] on span "Release" at bounding box center [873, 443] width 40 height 11
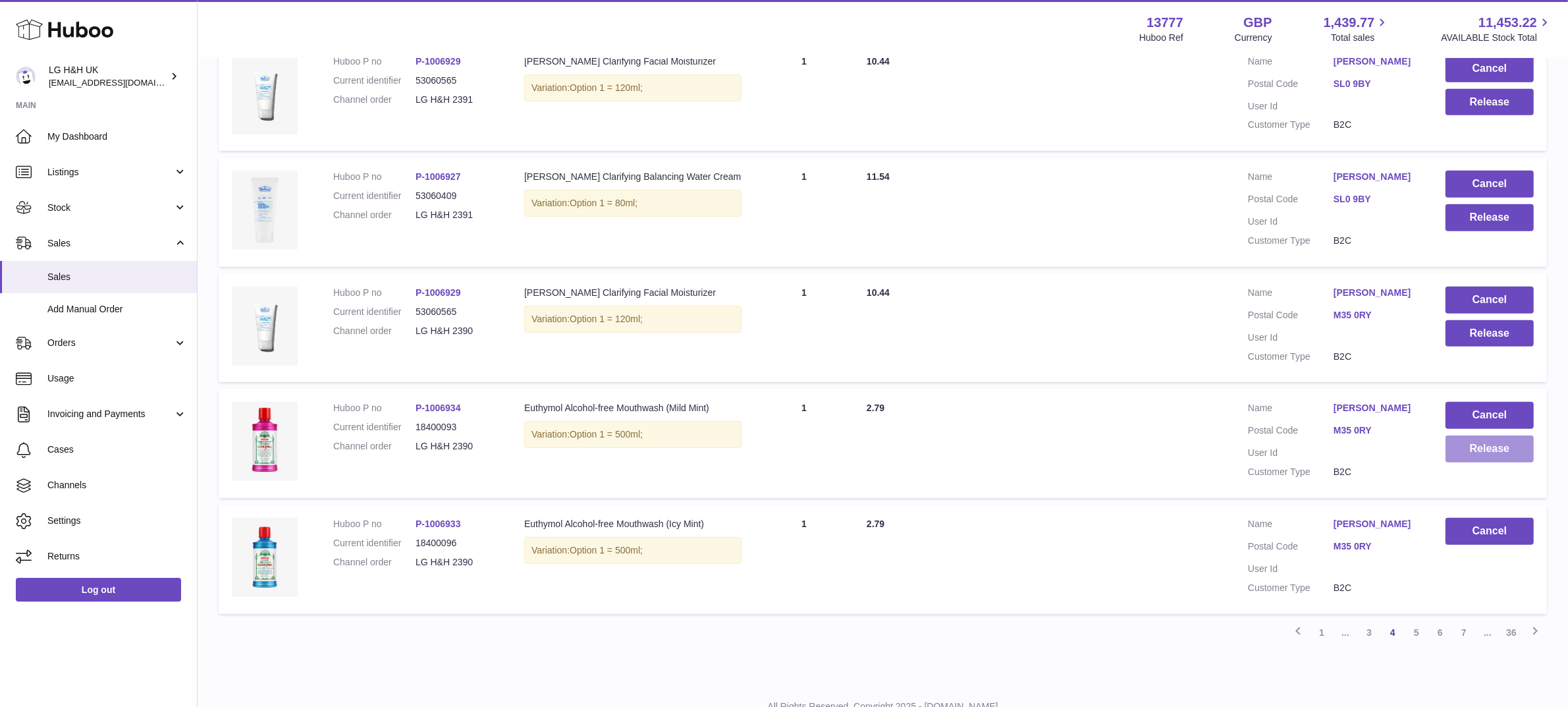
click at [1461, 436] on button "Release" at bounding box center [1490, 449] width 89 height 27
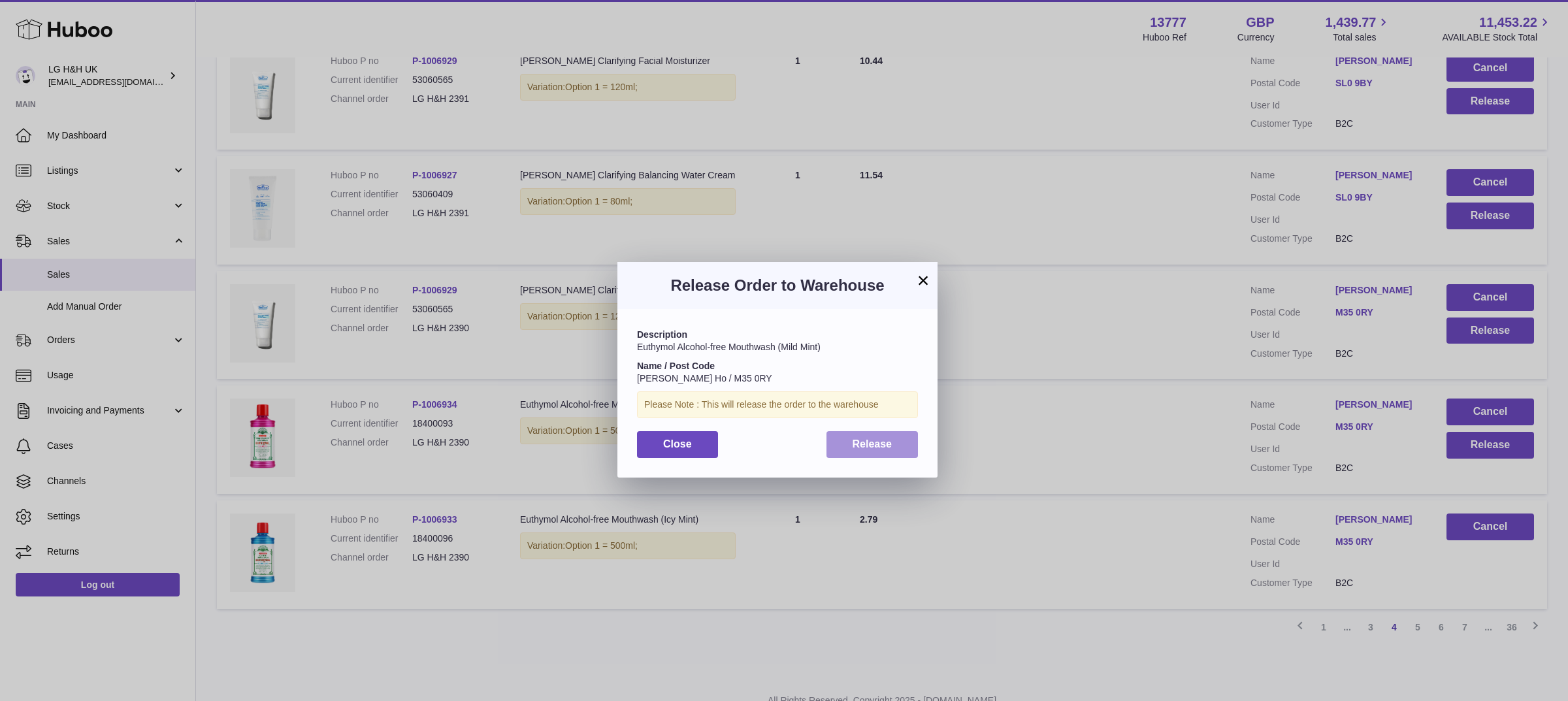
click at [853, 446] on span "Release" at bounding box center [873, 443] width 40 height 11
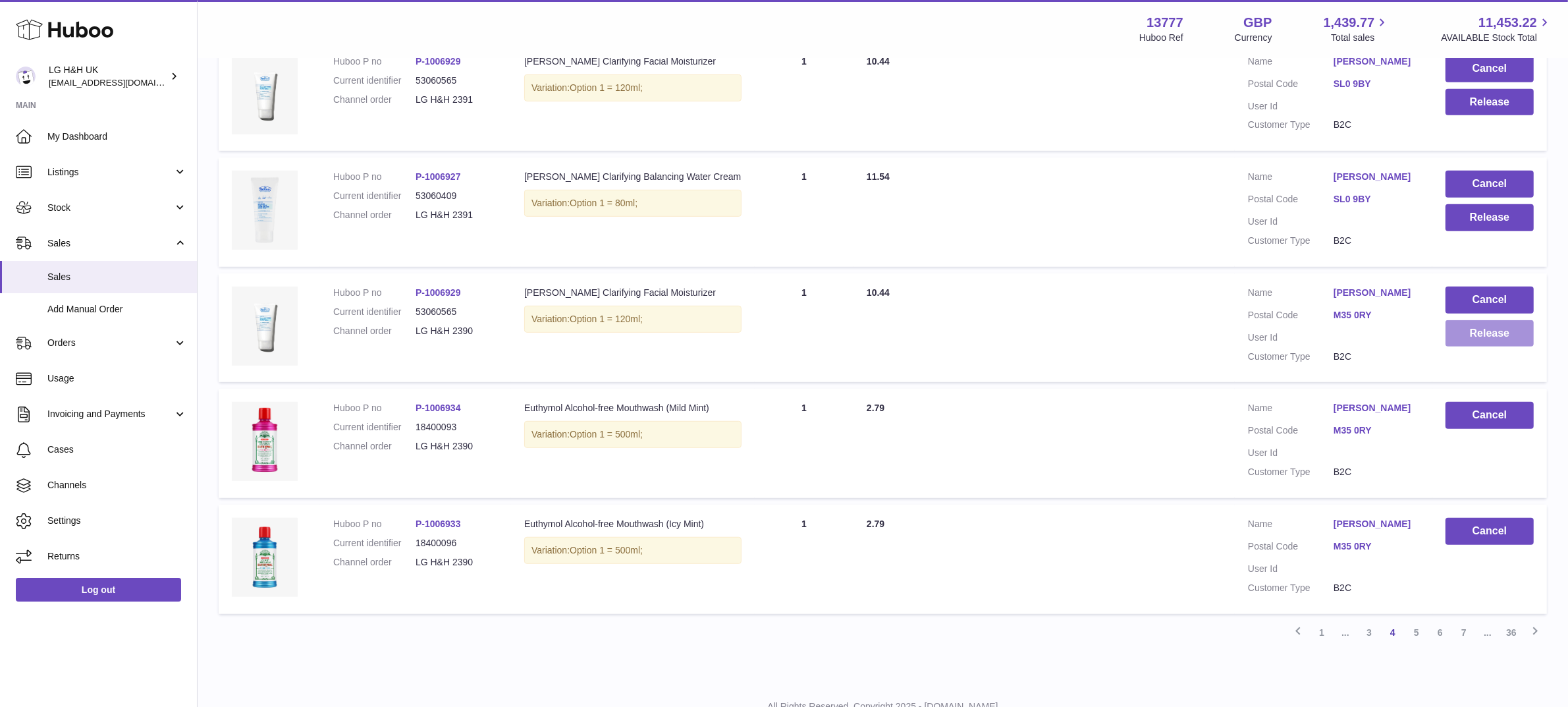
click at [1452, 320] on button "Release" at bounding box center [1490, 333] width 89 height 27
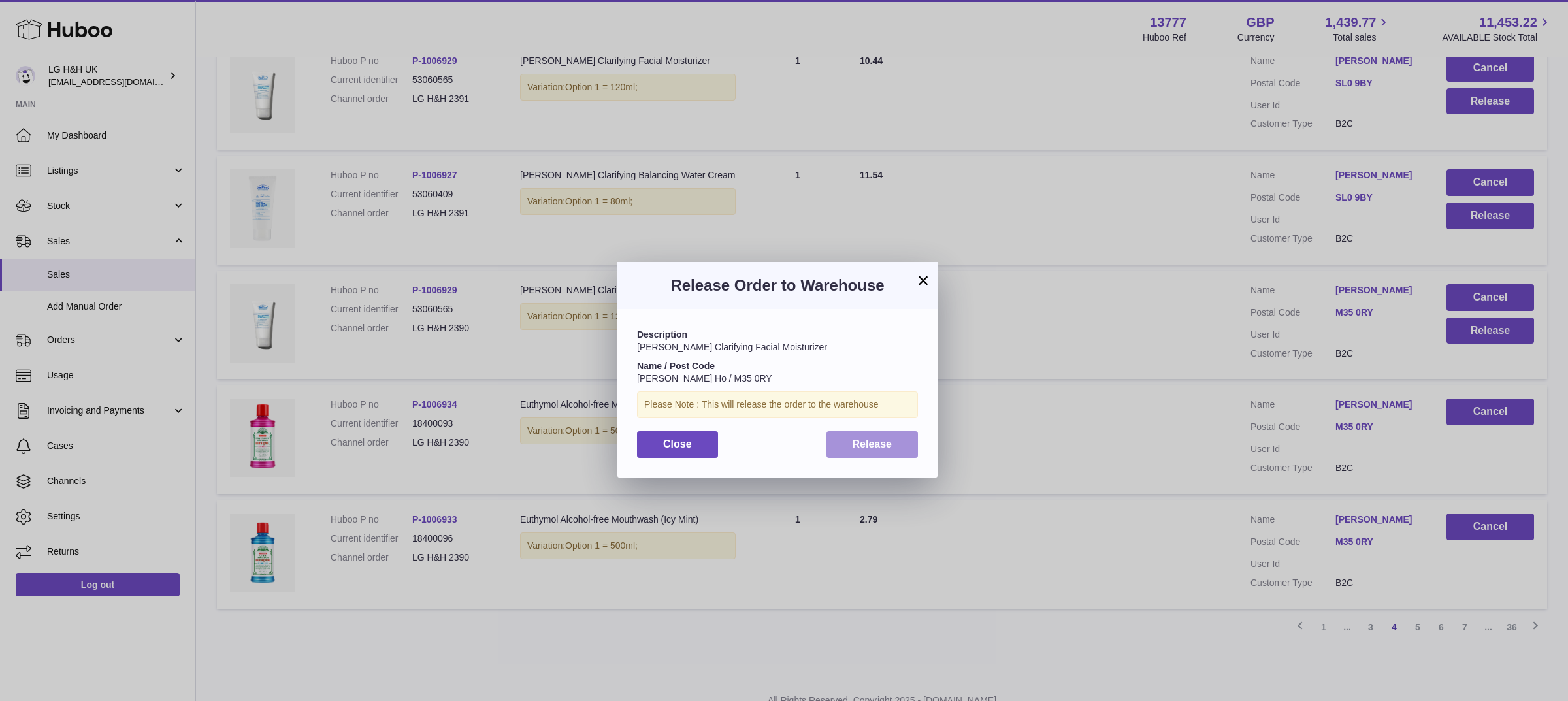
click at [886, 443] on span "Release" at bounding box center [873, 443] width 40 height 11
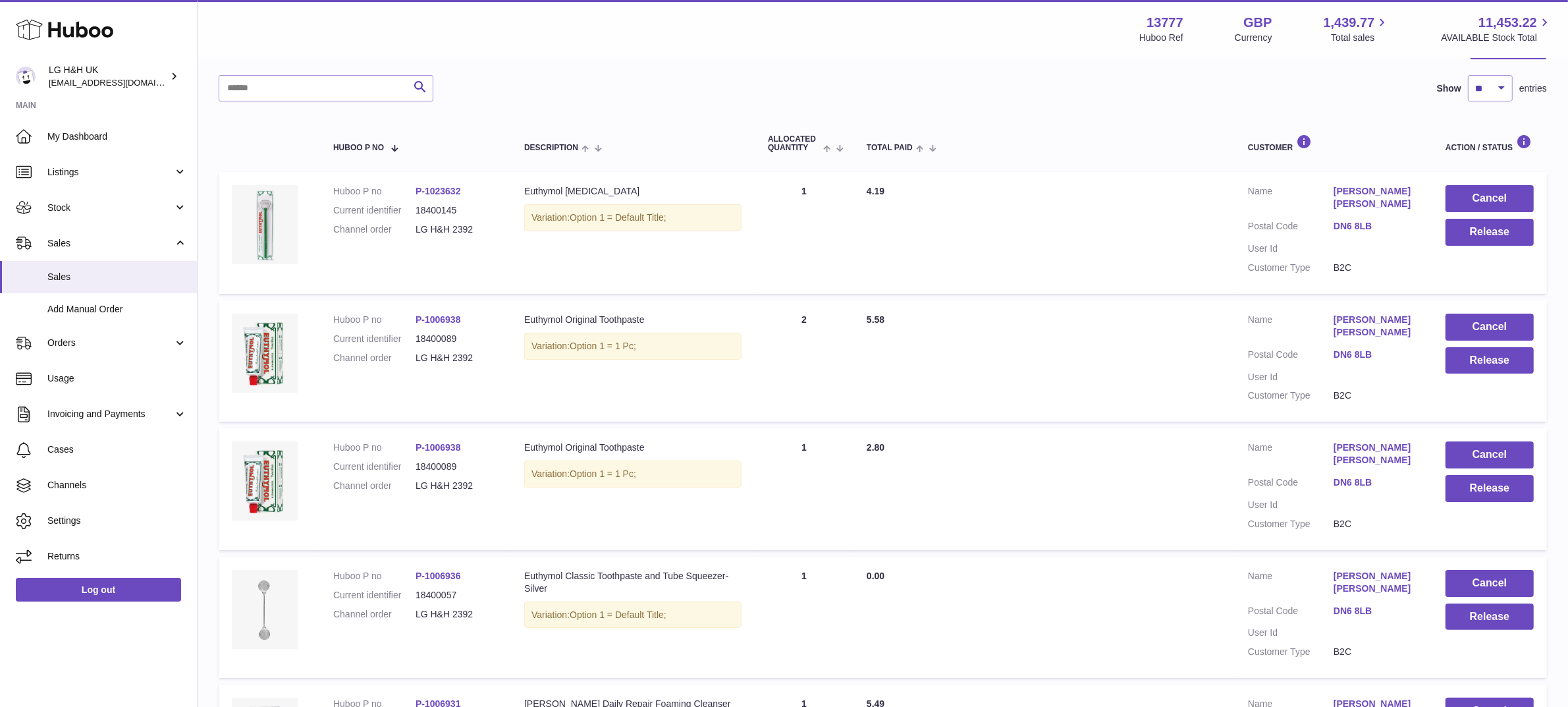
scroll to position [0, 0]
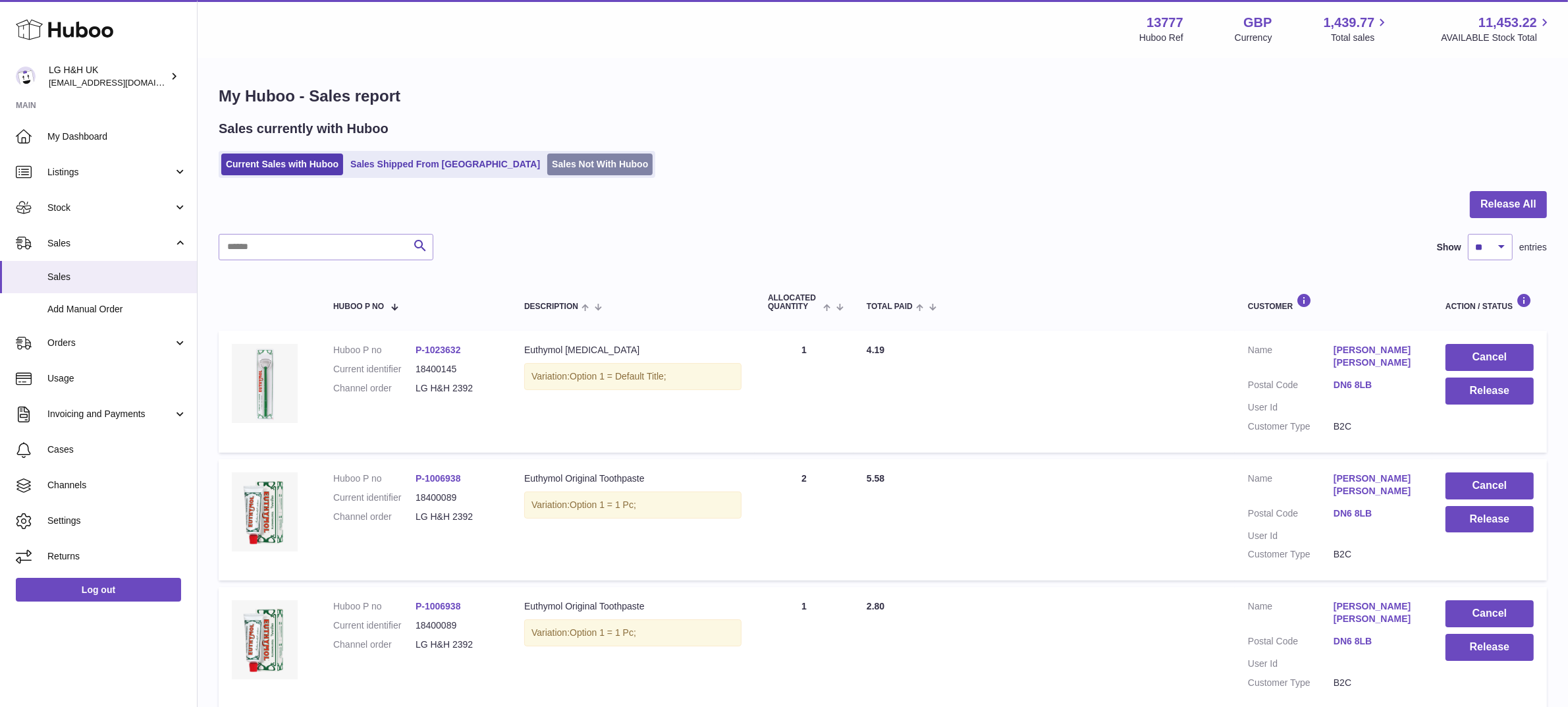
click at [548, 160] on link "Sales Not With Huboo" at bounding box center [600, 164] width 105 height 22
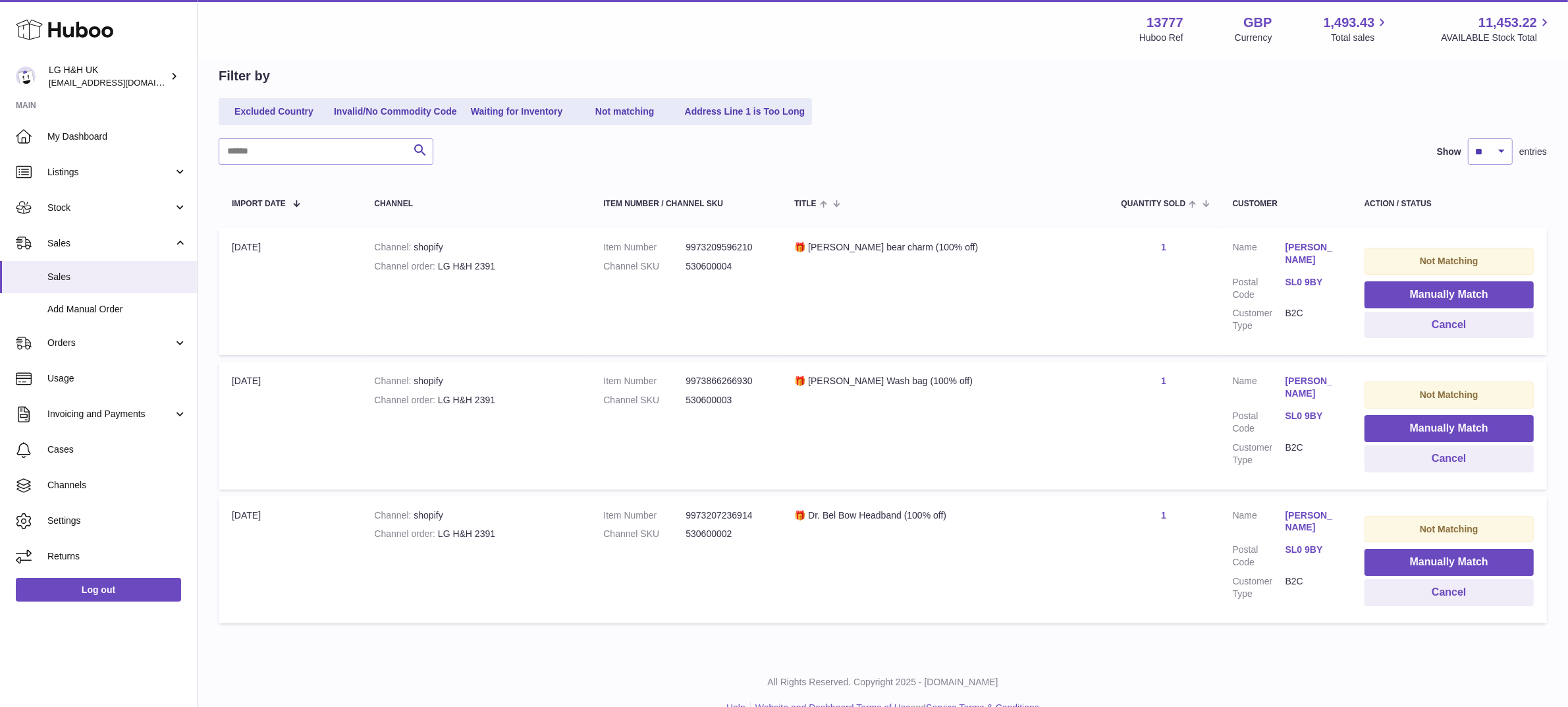
scroll to position [125, 0]
click at [1421, 293] on button "Manually Match" at bounding box center [1449, 293] width 169 height 27
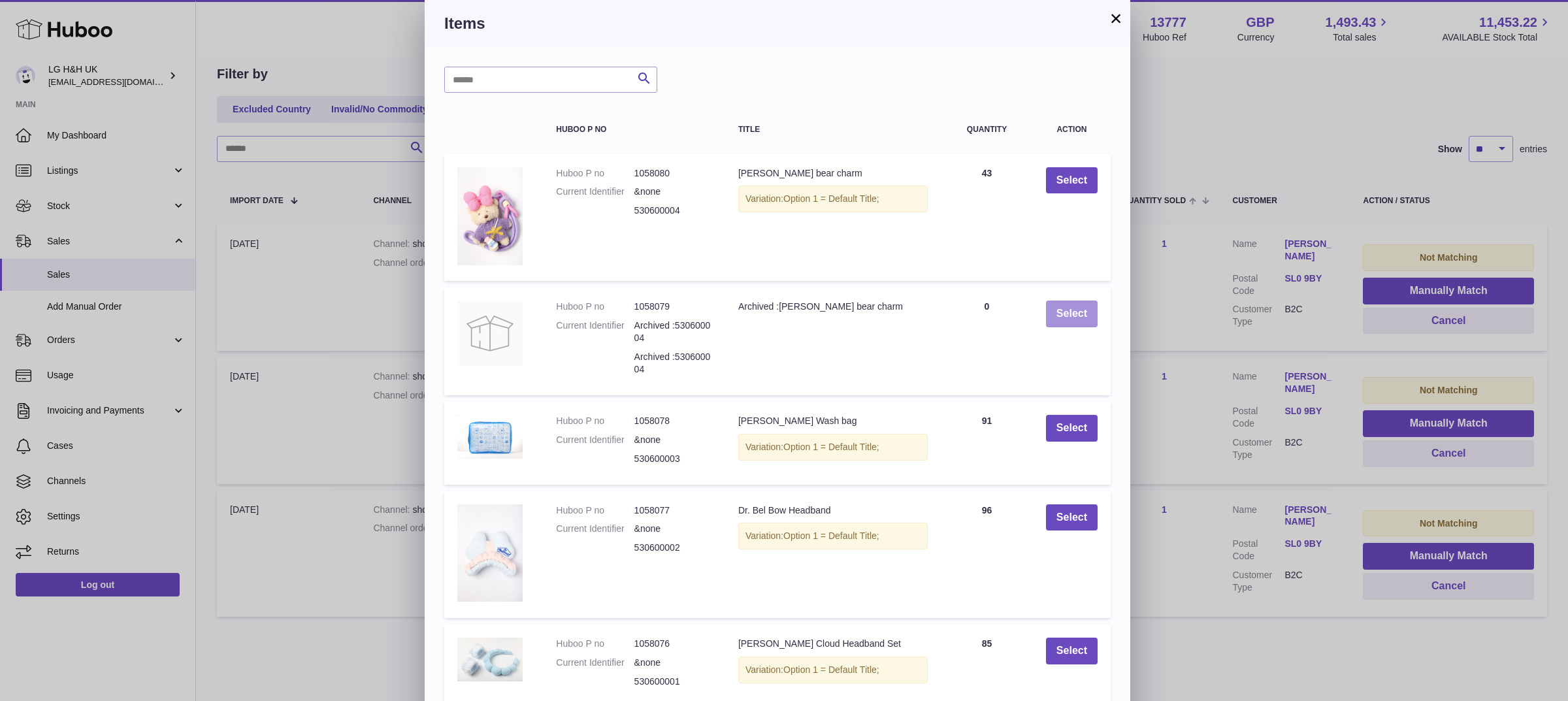
click at [1063, 311] on button "Select" at bounding box center [1072, 314] width 52 height 27
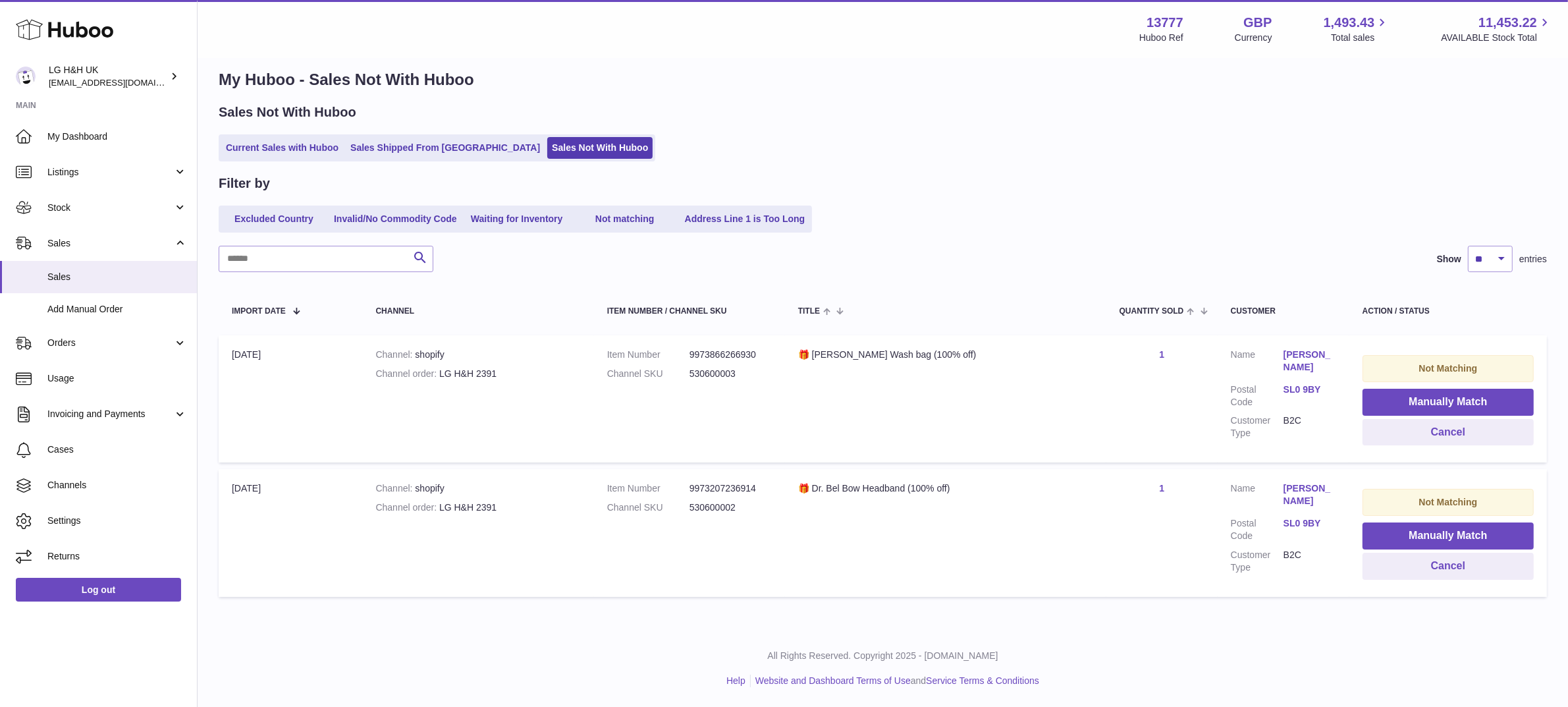
scroll to position [15, 0]
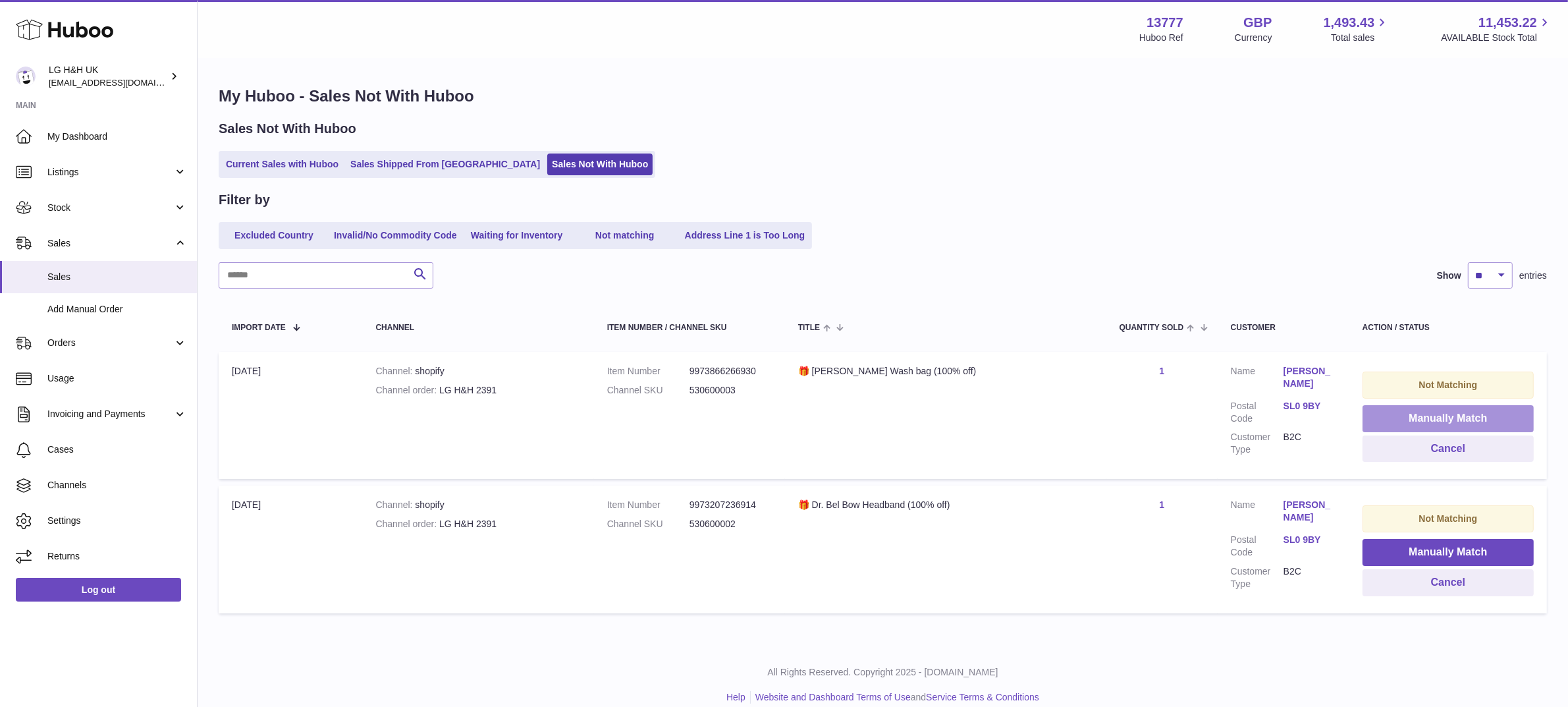
click at [1385, 410] on button "Manually Match" at bounding box center [1448, 418] width 171 height 27
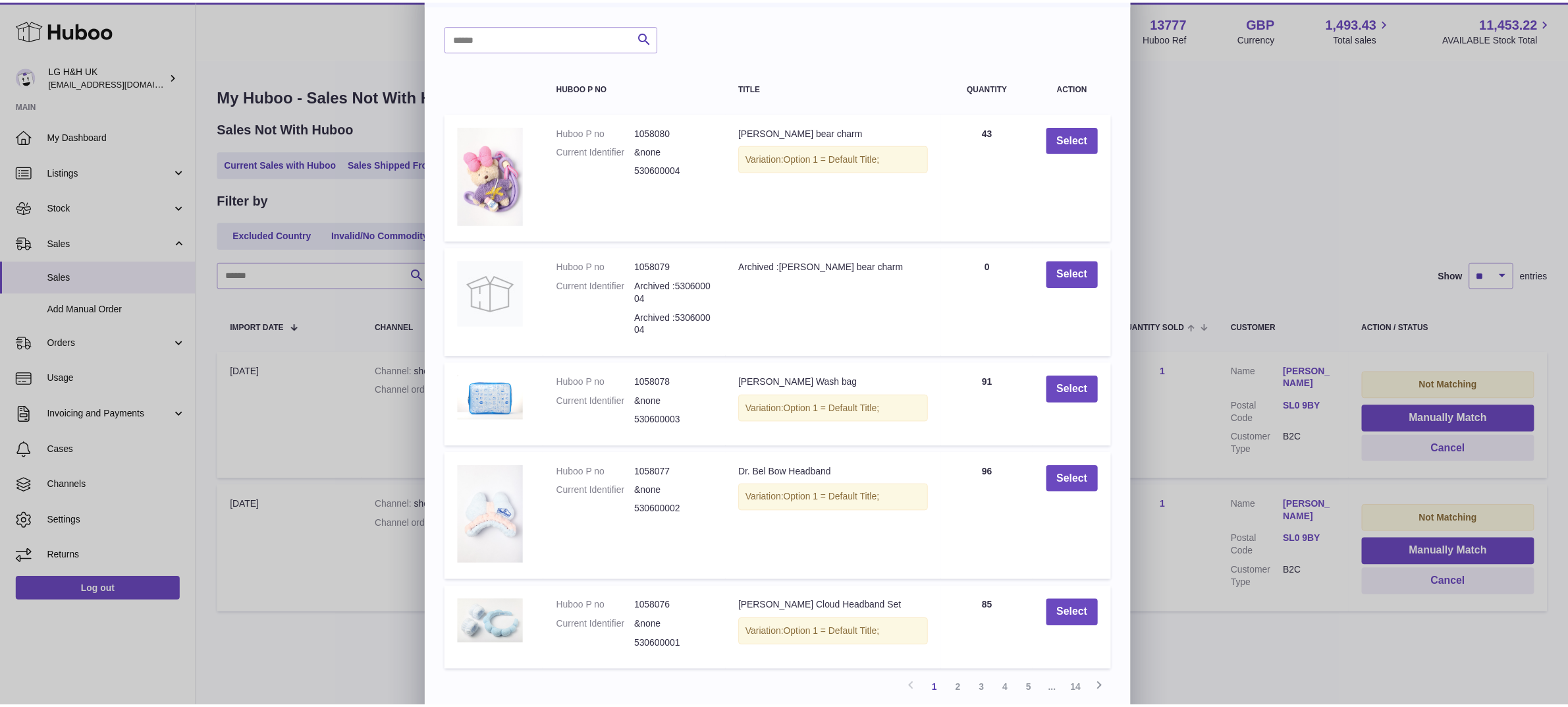
scroll to position [64, 0]
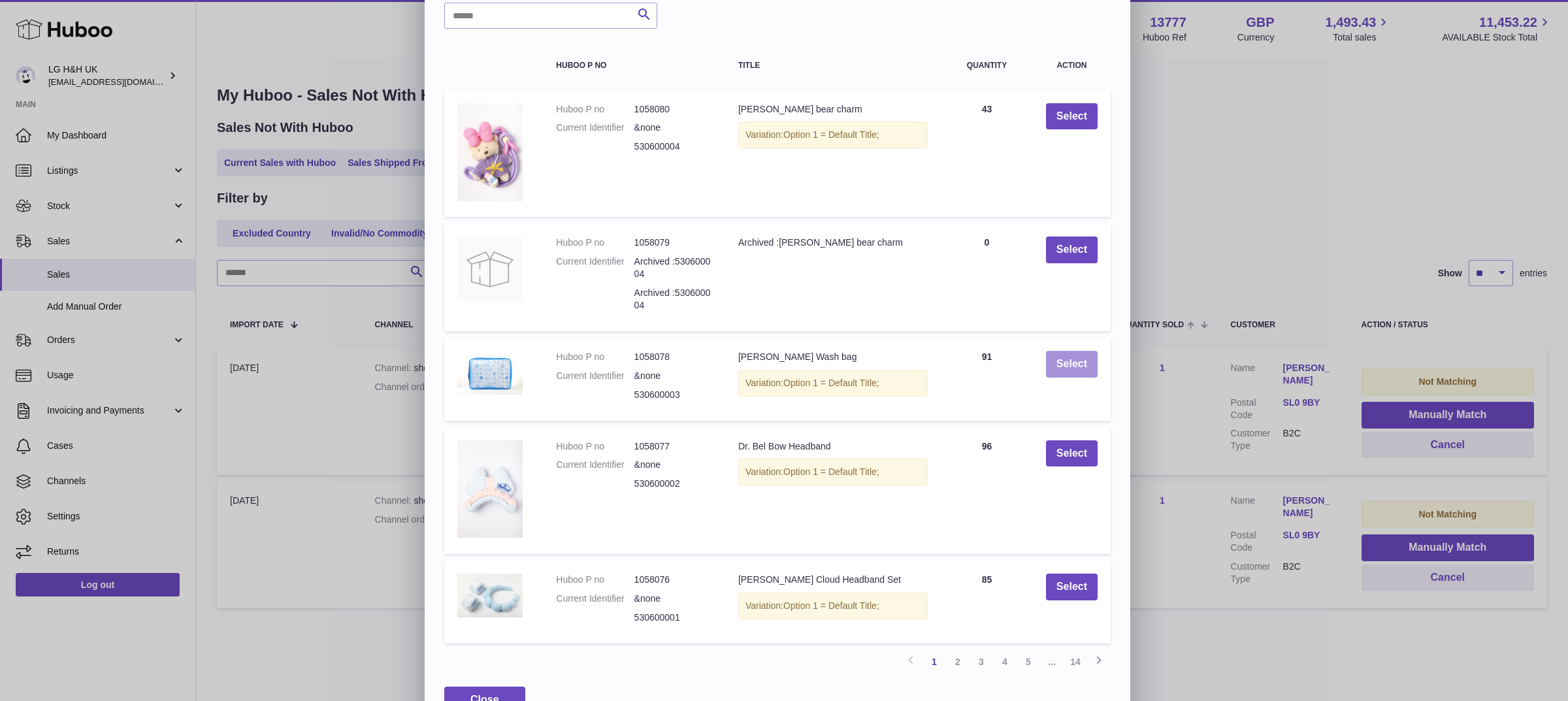
click at [1075, 357] on button "Select" at bounding box center [1072, 364] width 52 height 27
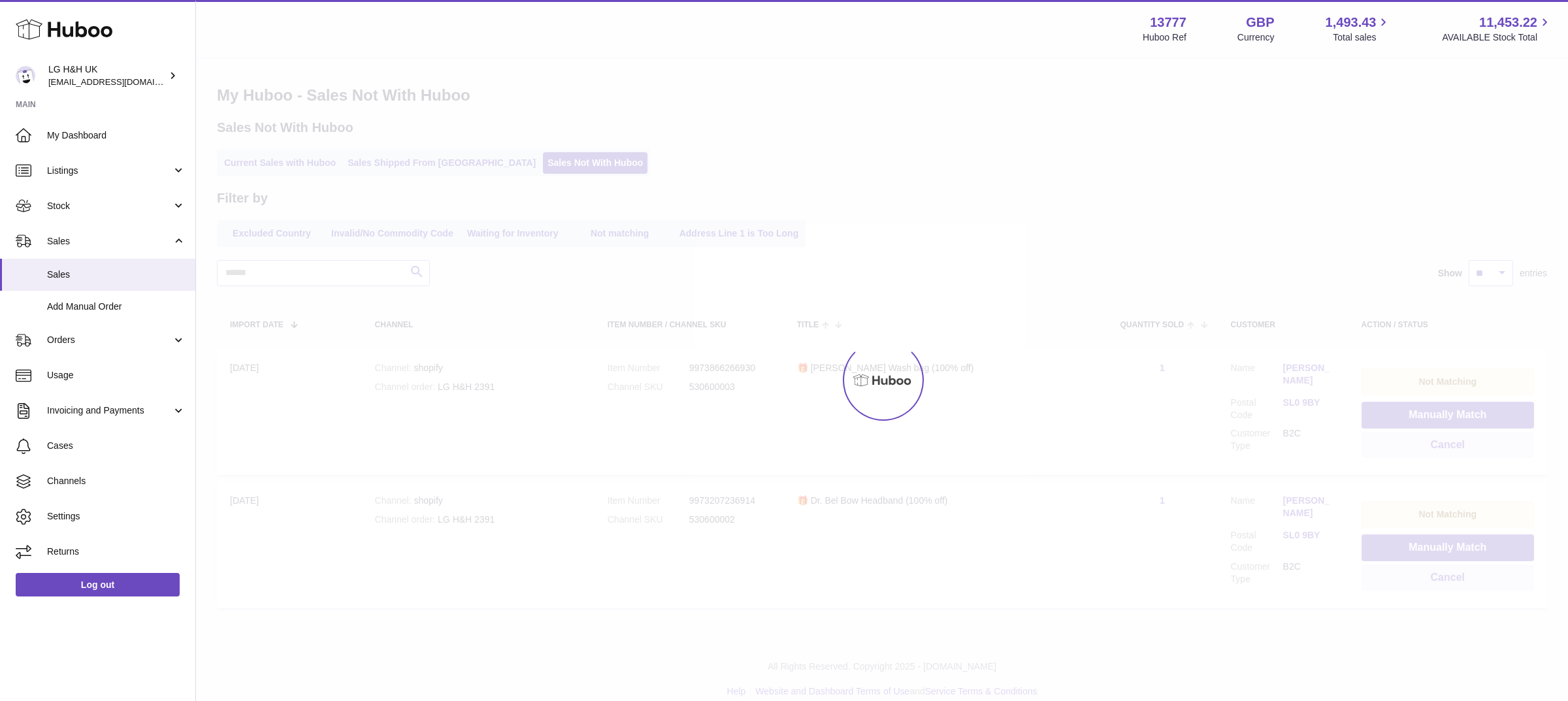
scroll to position [0, 0]
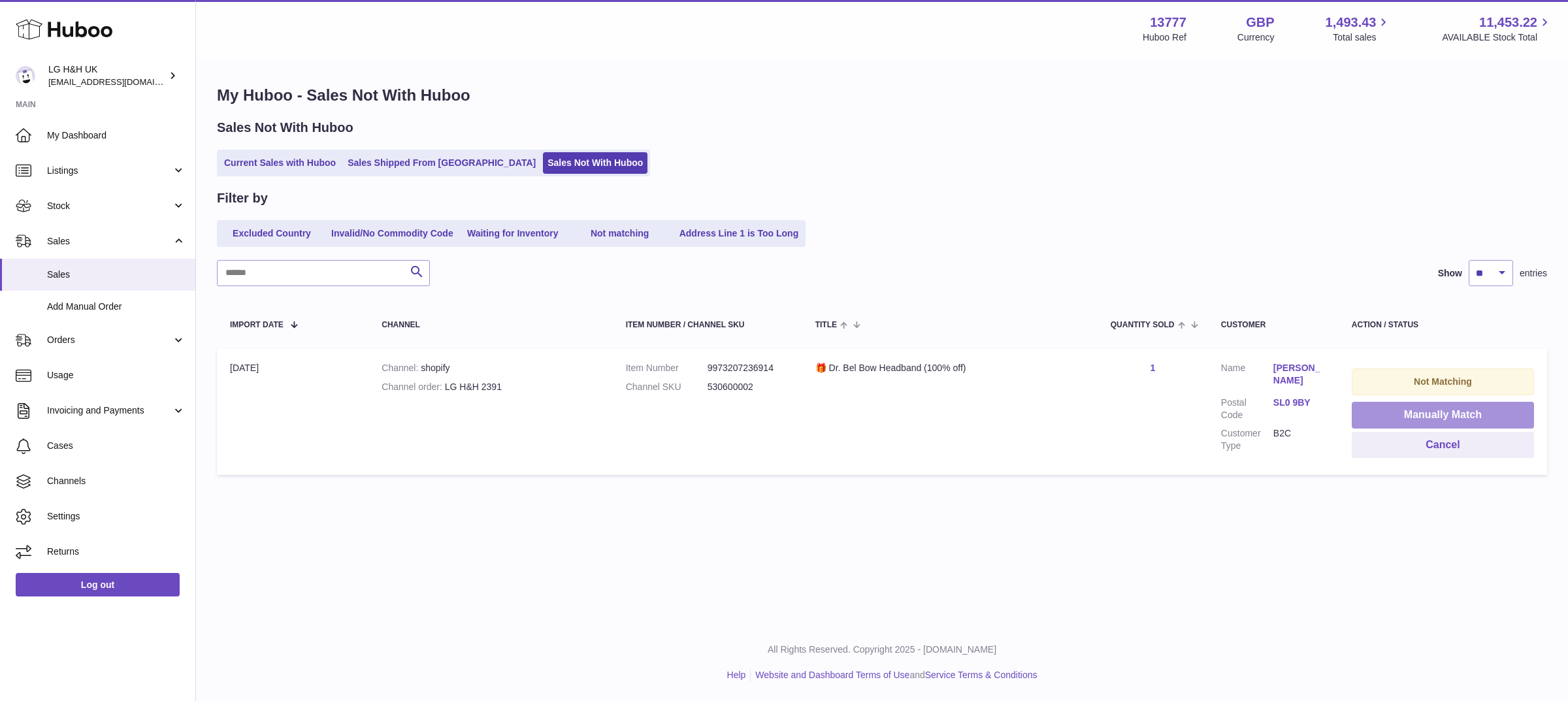
click at [1377, 412] on button "Manually Match" at bounding box center [1443, 415] width 182 height 27
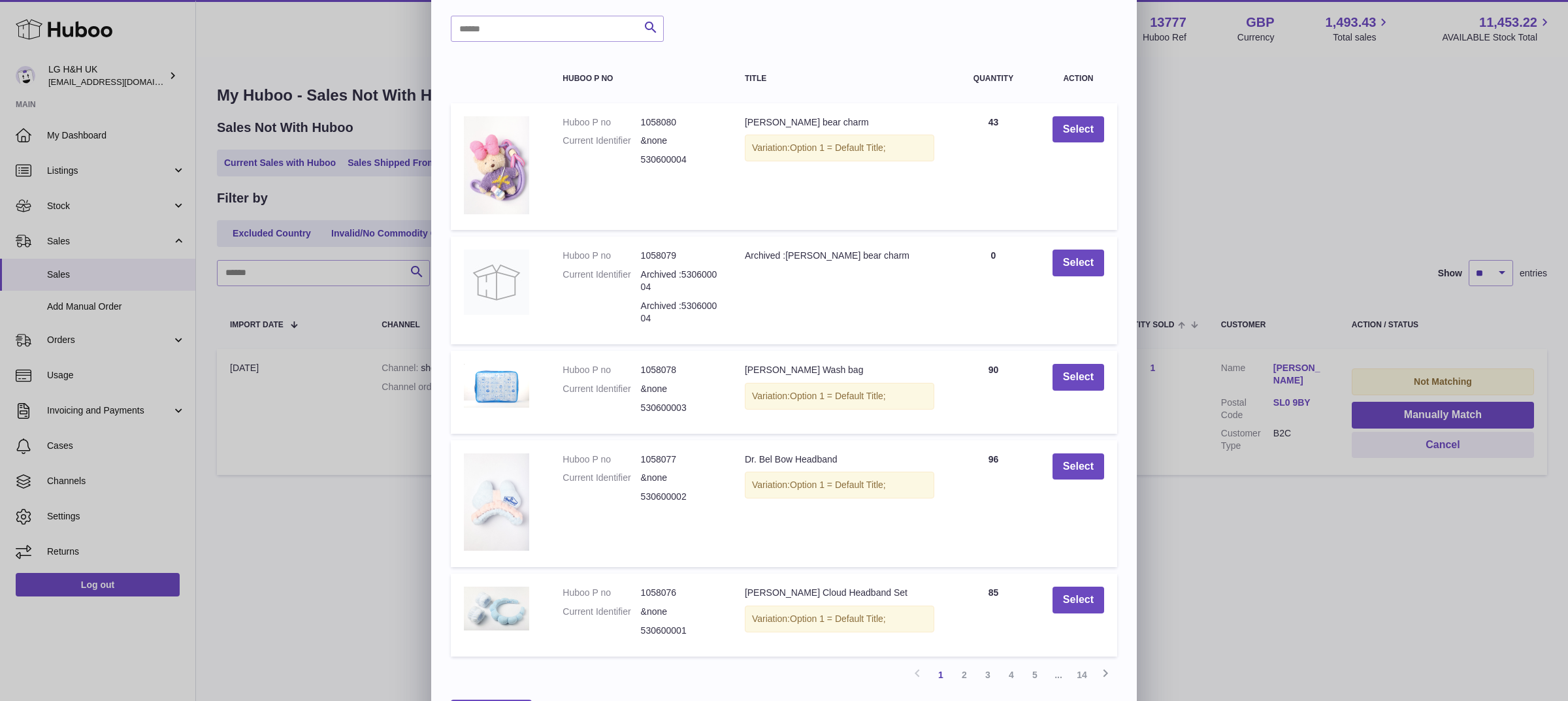
scroll to position [64, 0]
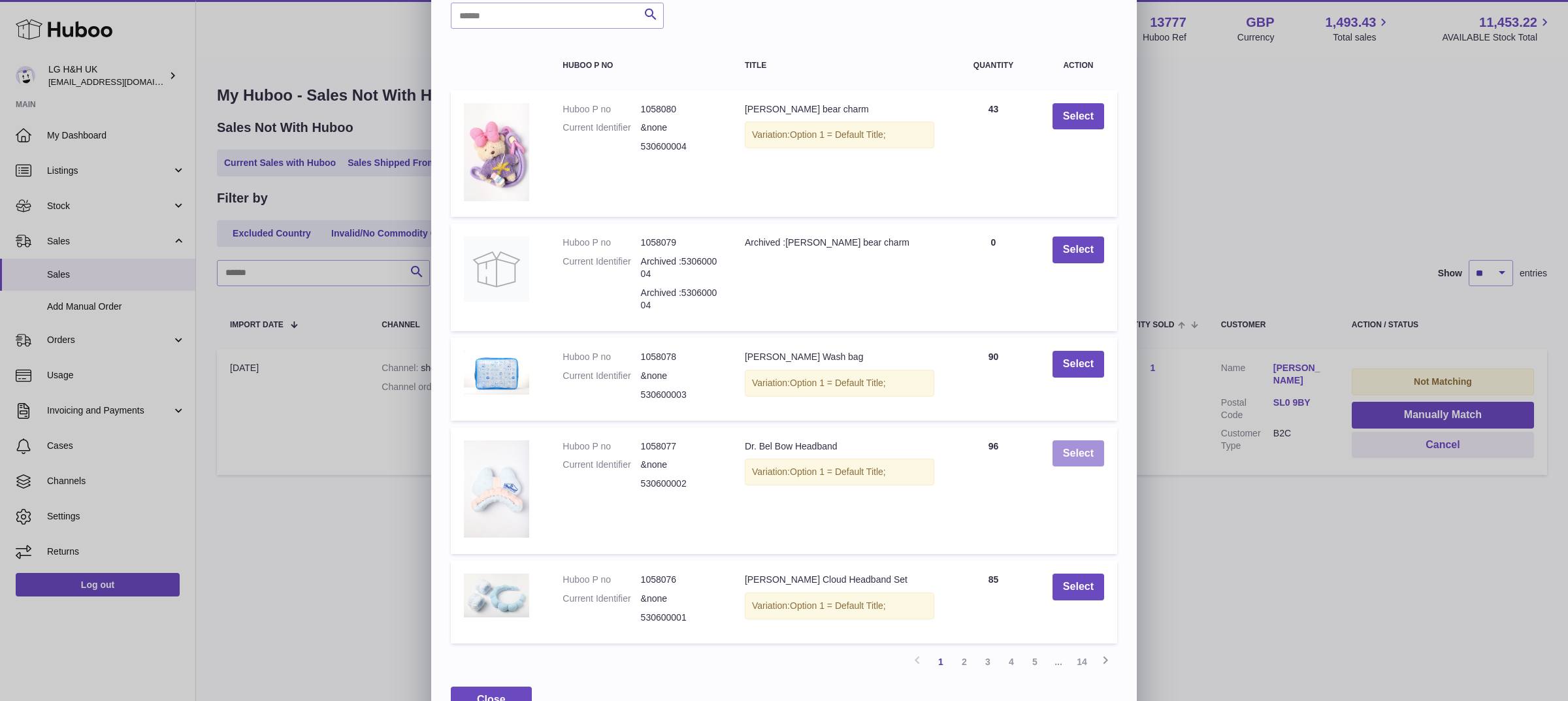
click at [1080, 442] on button "Select" at bounding box center [1079, 454] width 52 height 27
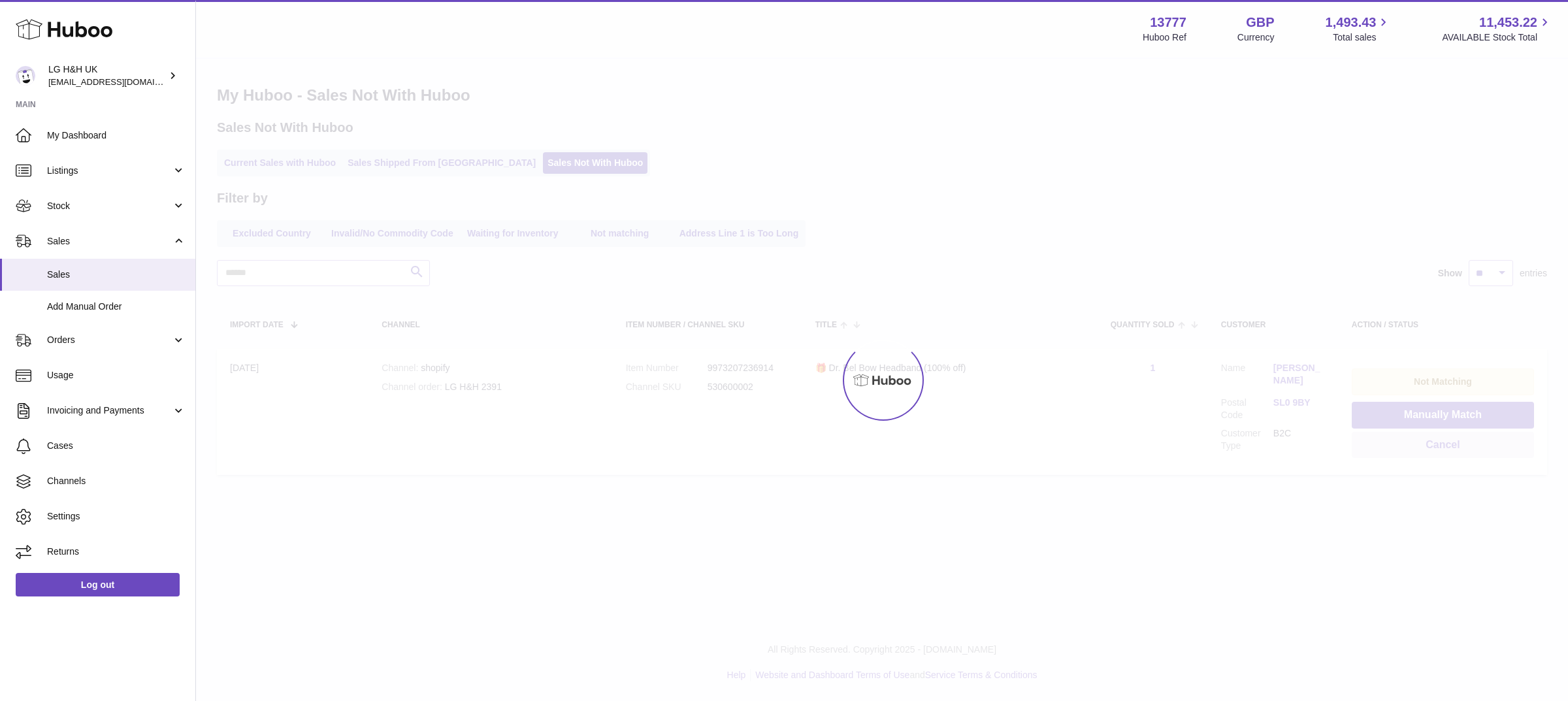
scroll to position [0, 0]
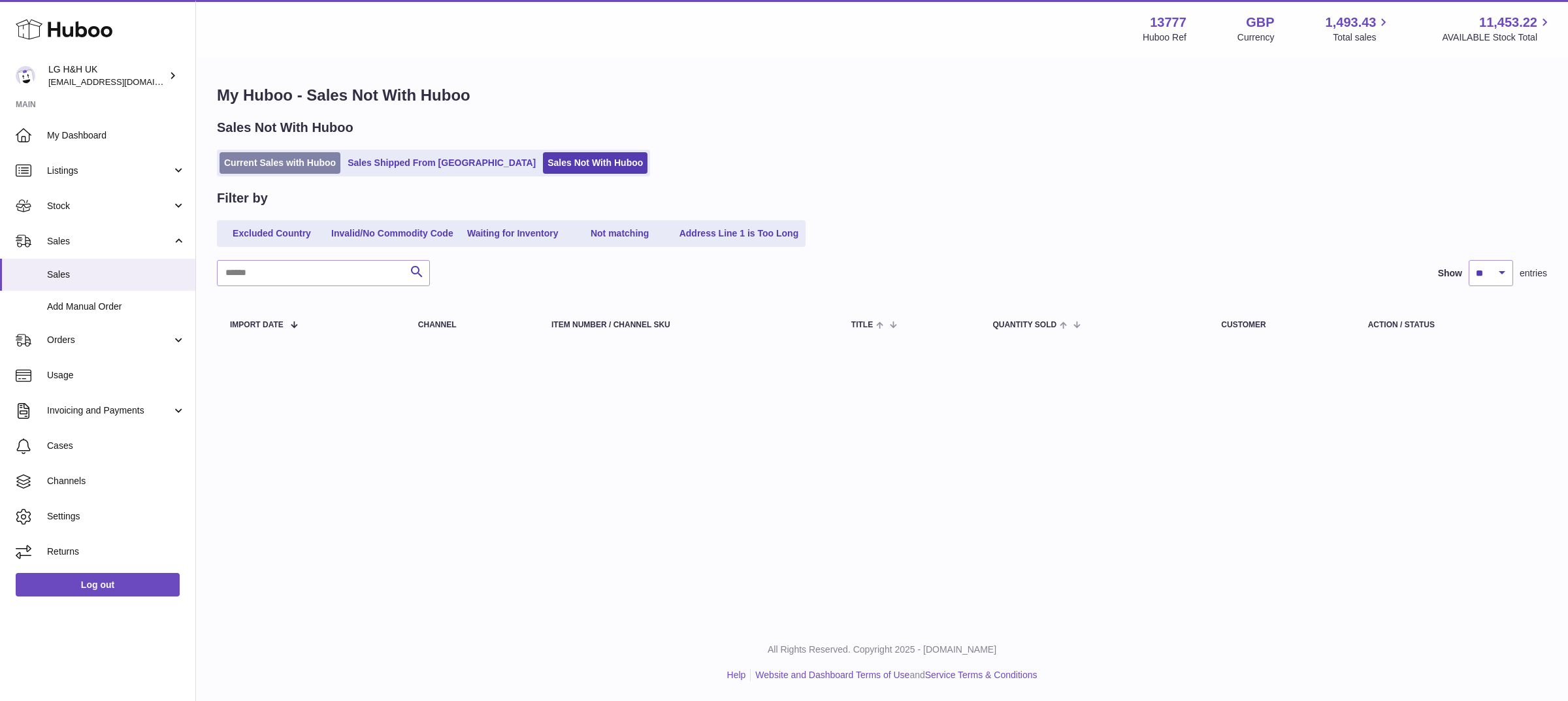
click at [317, 166] on link "Current Sales with Huboo" at bounding box center [280, 163] width 121 height 22
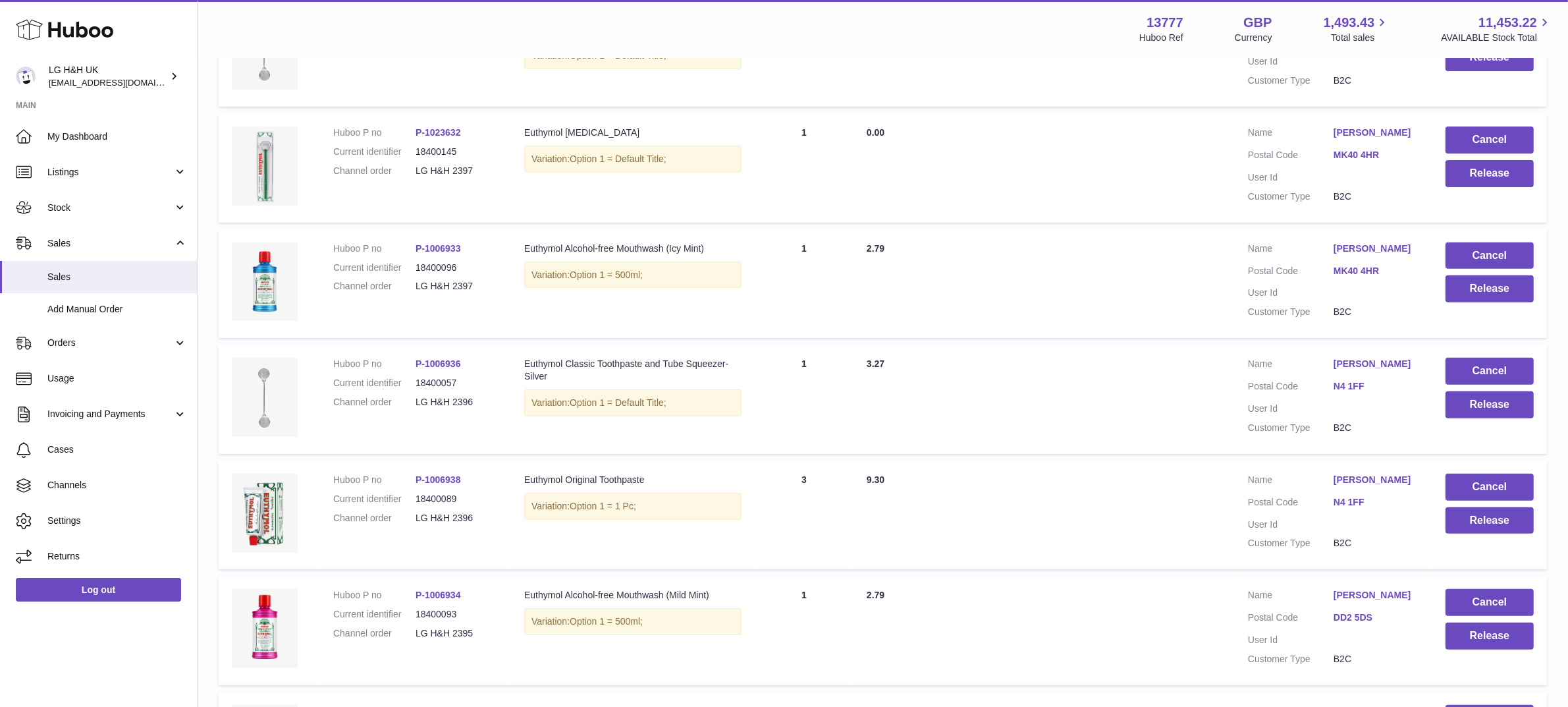
scroll to position [917, 0]
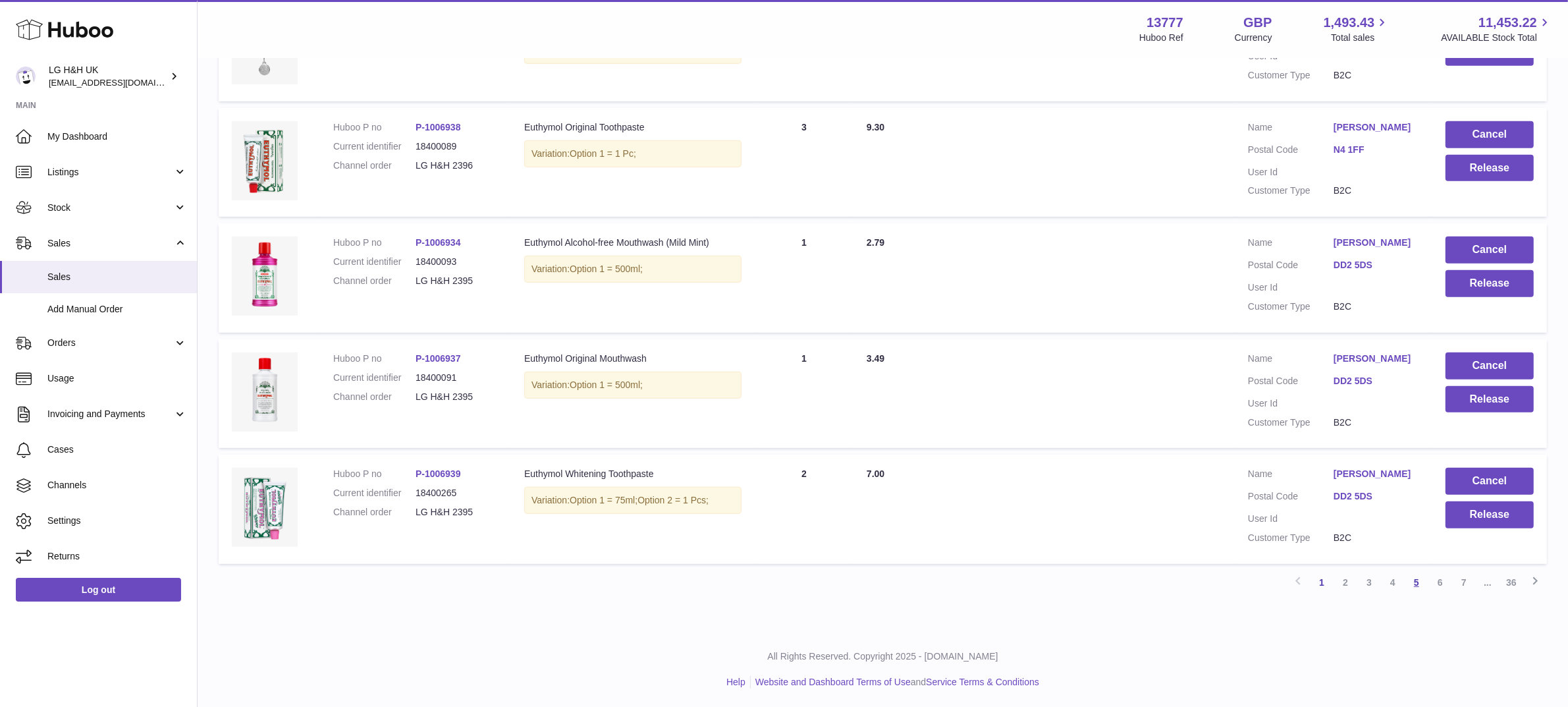
click at [1415, 575] on link "5" at bounding box center [1416, 582] width 23 height 23
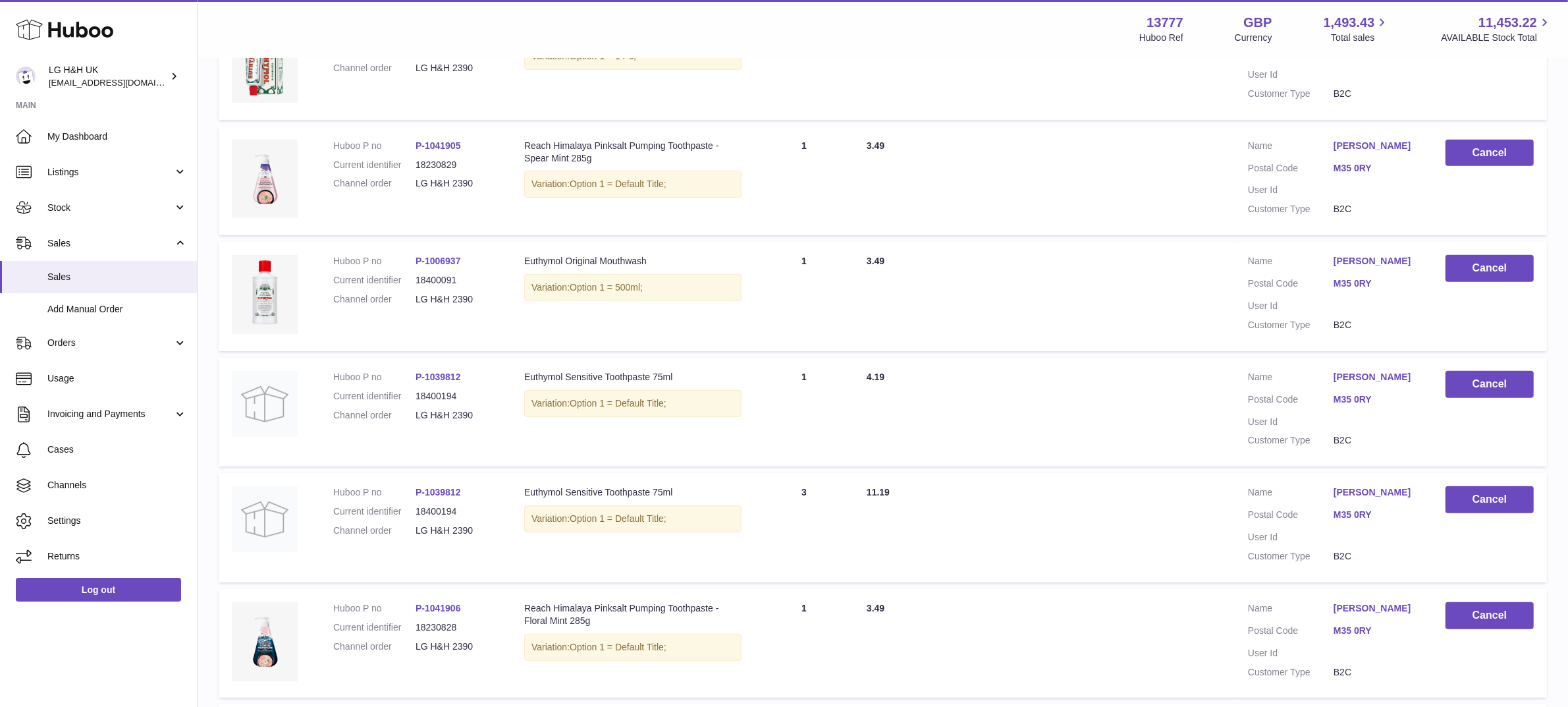
scroll to position [917, 0]
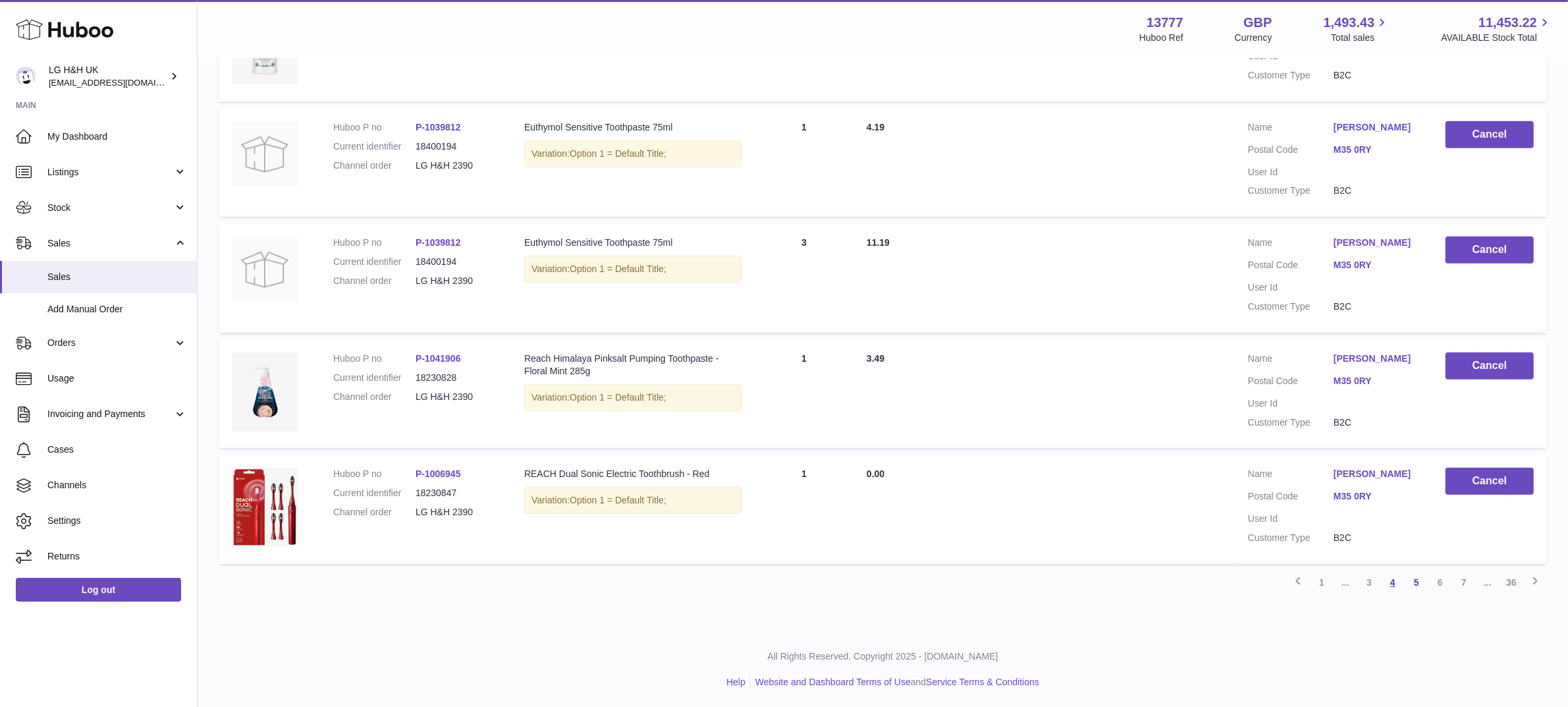
click at [1399, 585] on link "4" at bounding box center [1392, 582] width 23 height 23
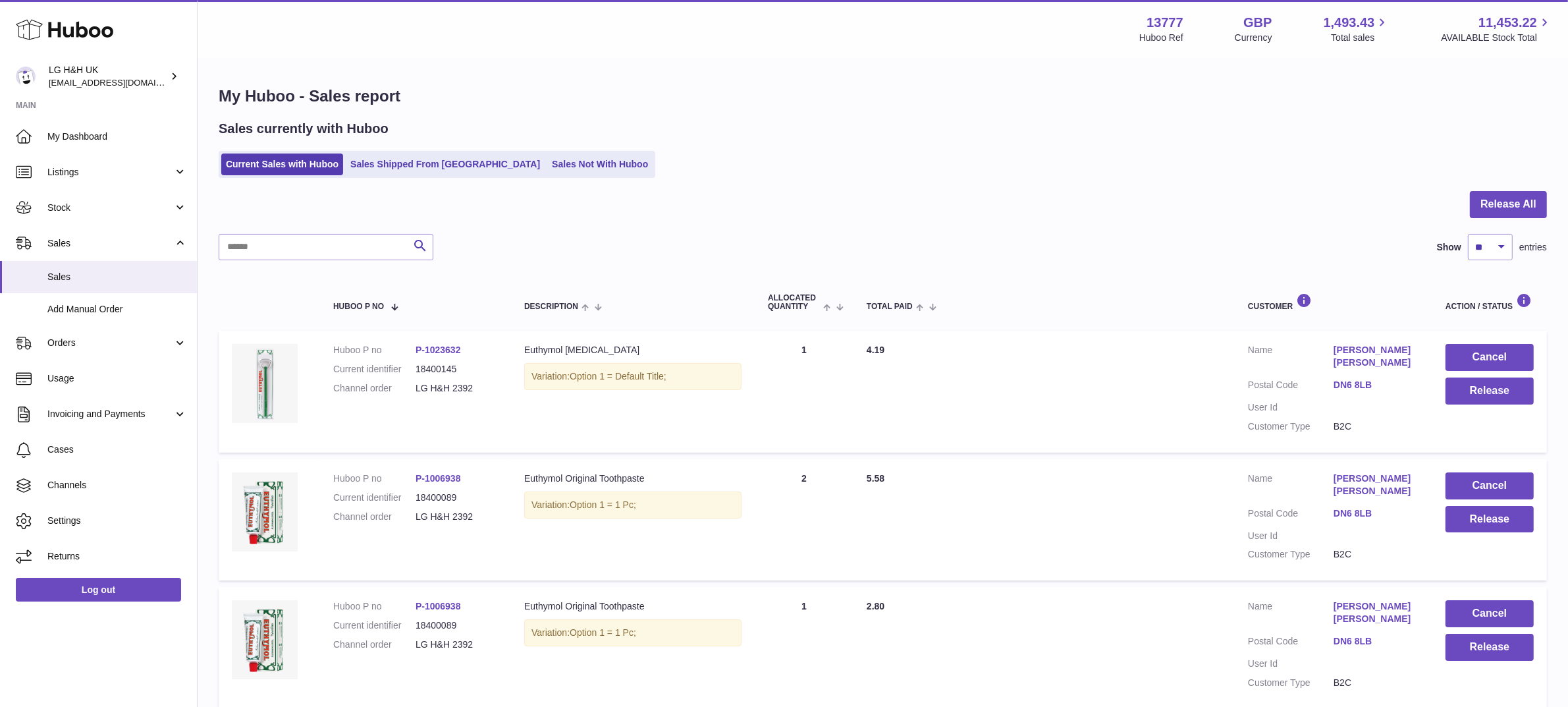
click at [884, 139] on div "Sales currently with Huboo Current Sales with Huboo Sales Shipped From Huboo Sa…" at bounding box center [883, 149] width 1328 height 58
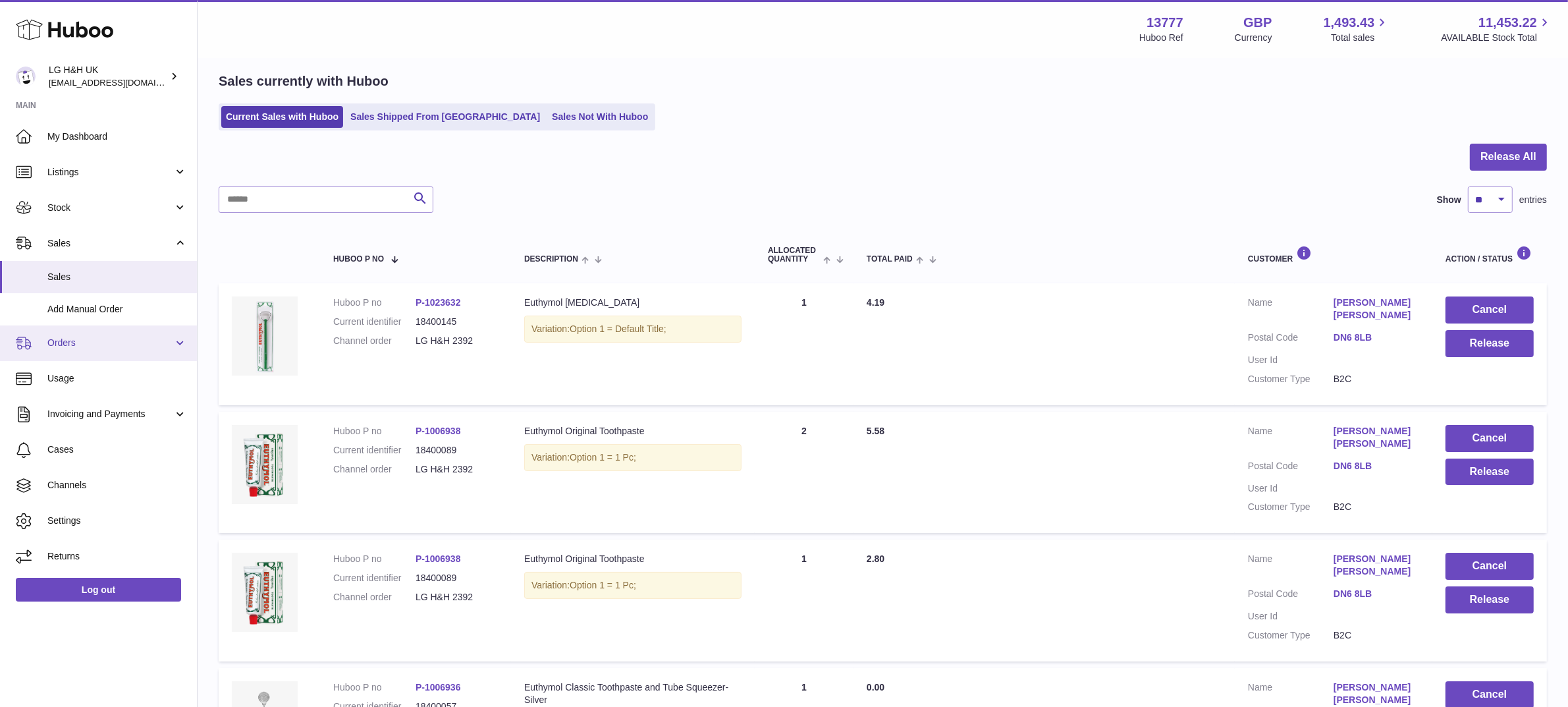
scroll to position [46, 0]
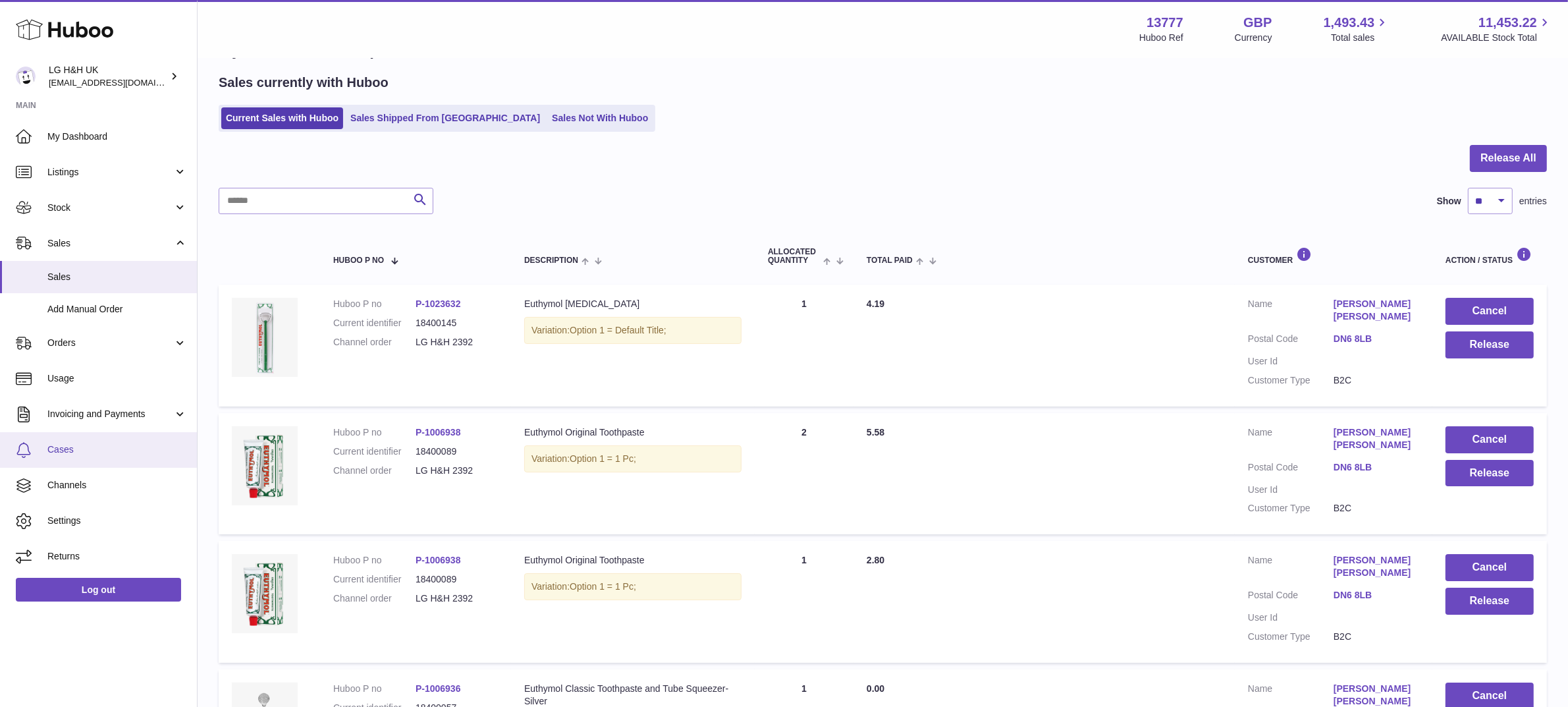
click at [66, 448] on span "Cases" at bounding box center [117, 450] width 140 height 12
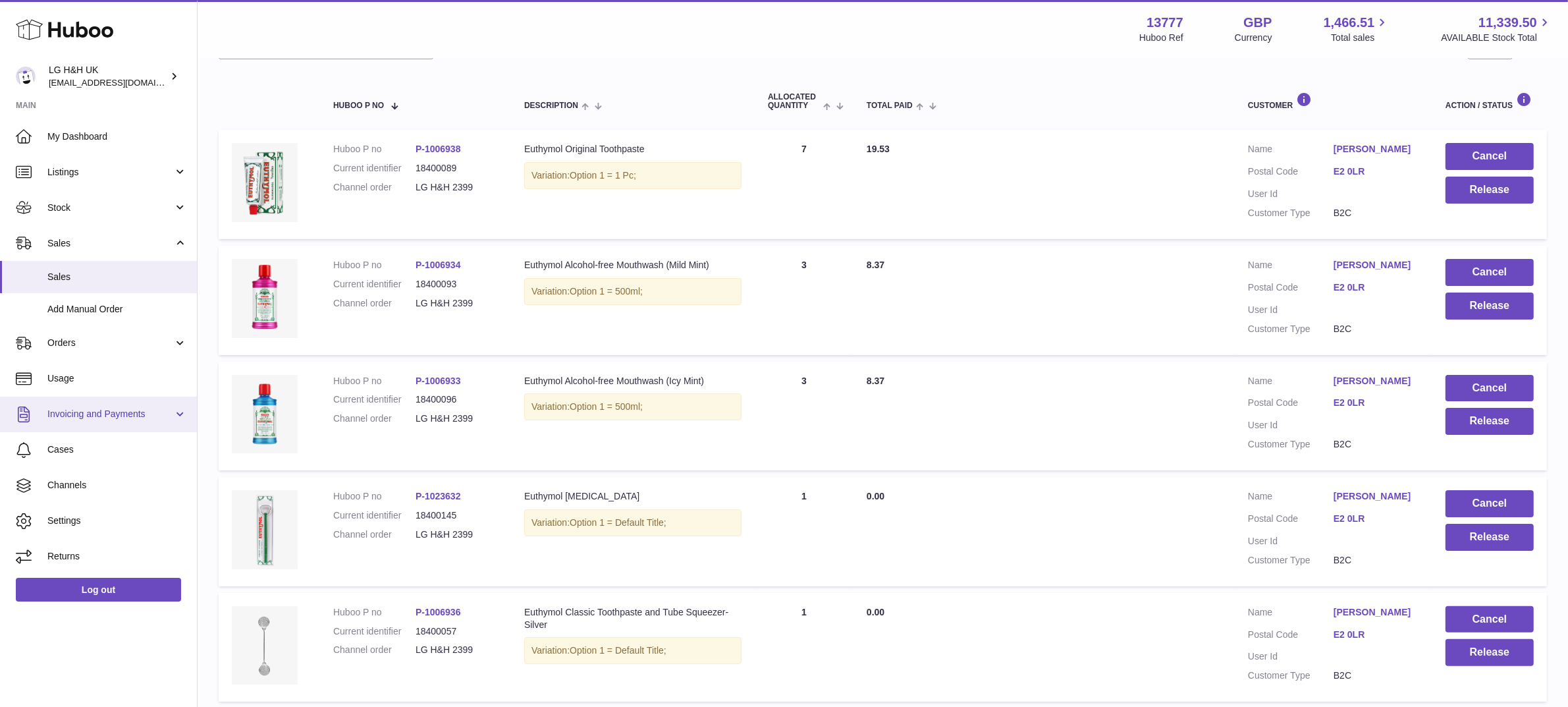
scroll to position [200, 0]
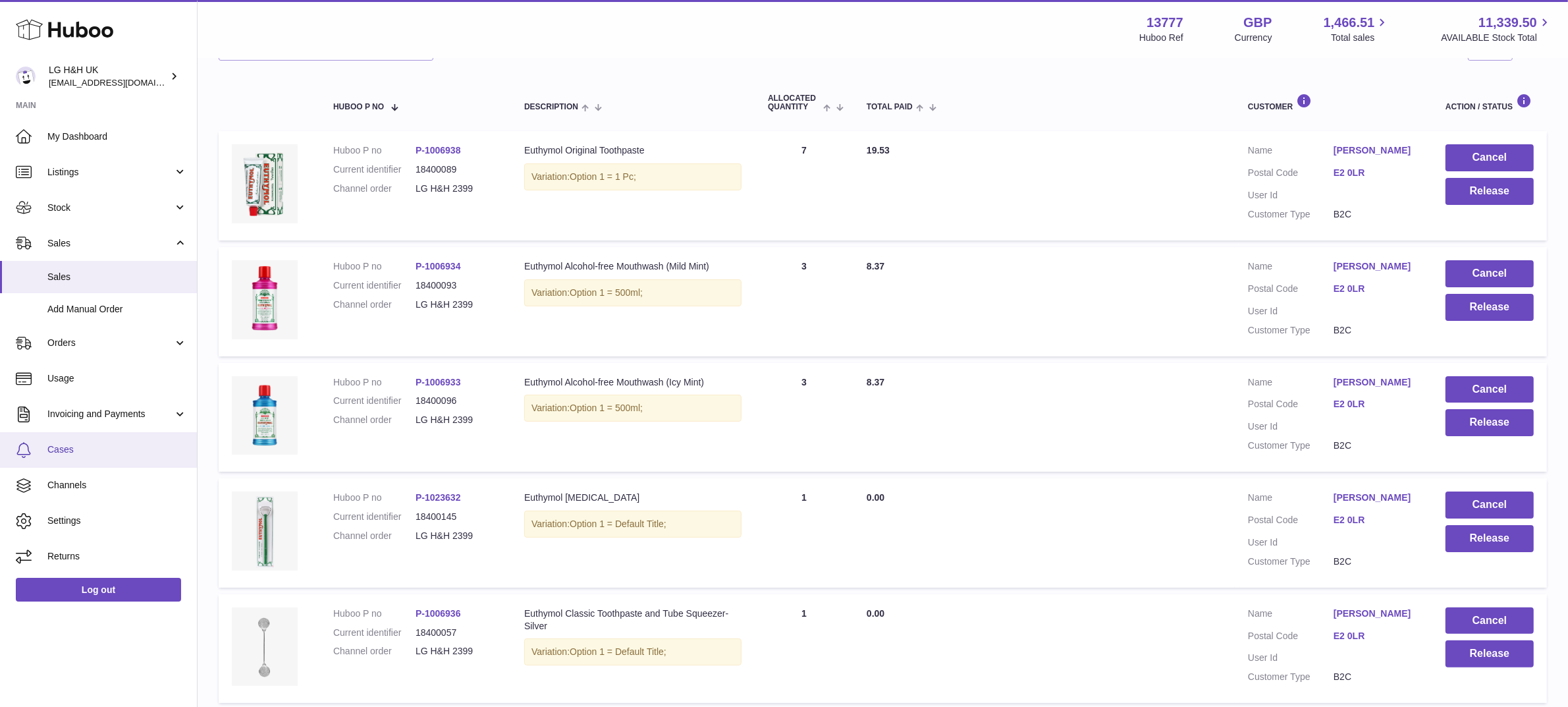
click at [77, 442] on link "Cases" at bounding box center [98, 450] width 197 height 36
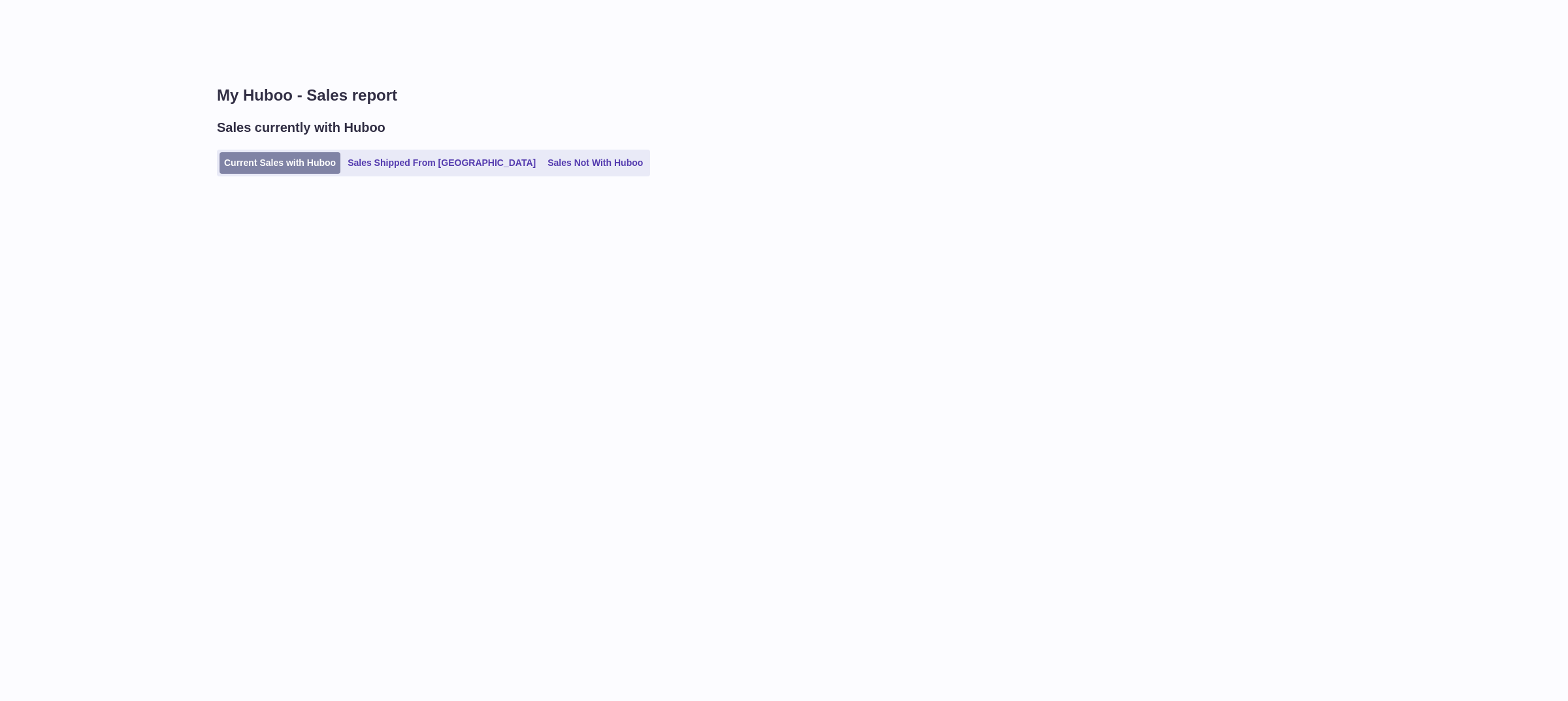
click at [268, 165] on link "Current Sales with Huboo" at bounding box center [280, 163] width 121 height 22
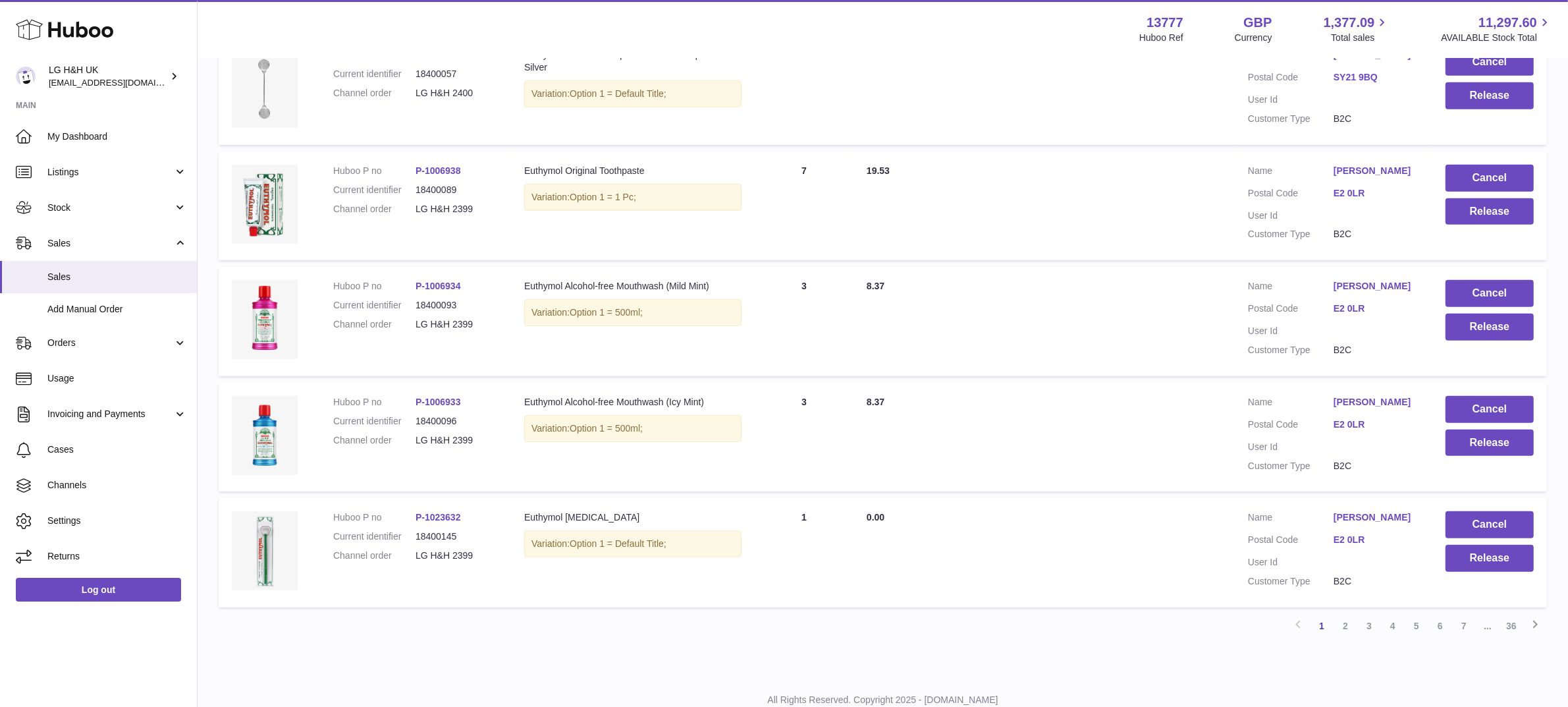
scroll to position [917, 0]
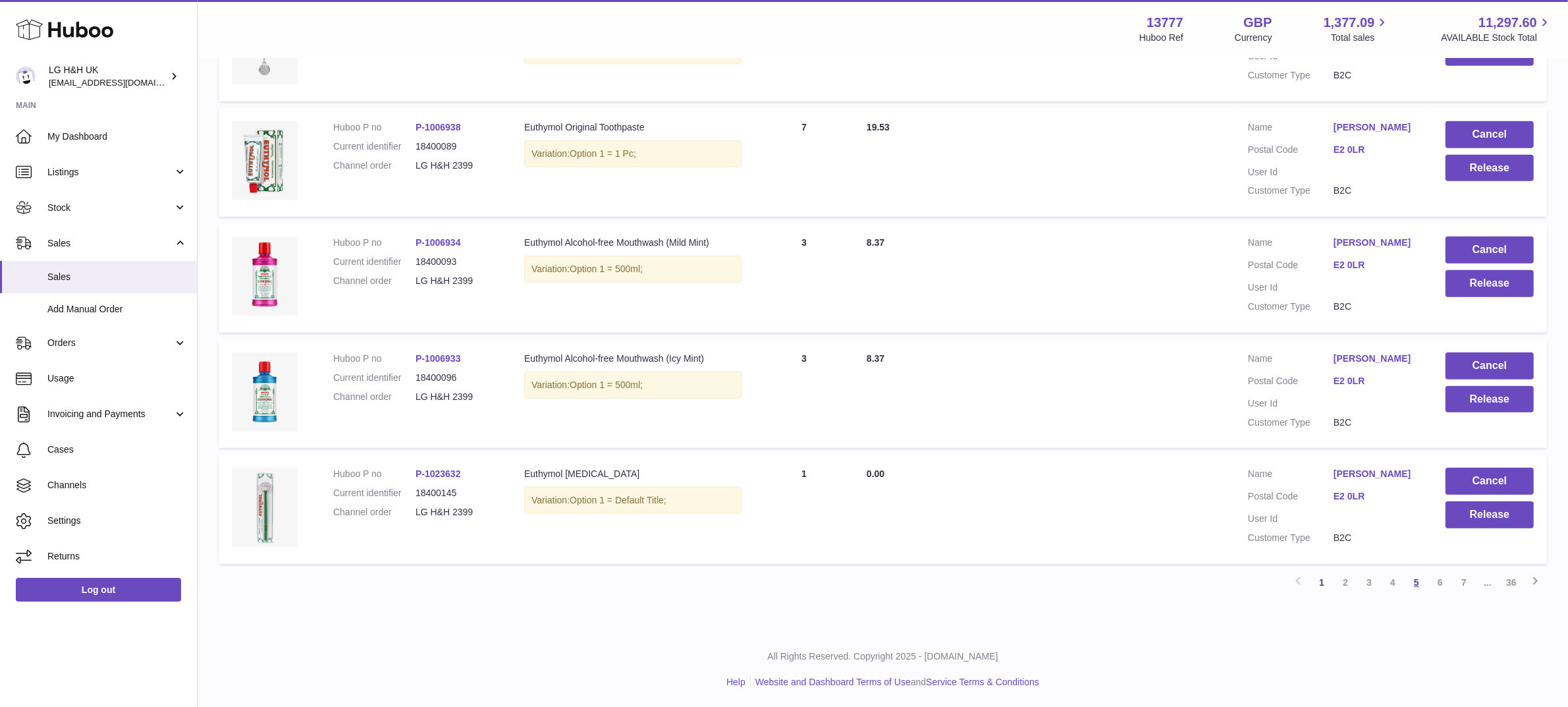
click at [1411, 582] on link "5" at bounding box center [1416, 582] width 23 height 23
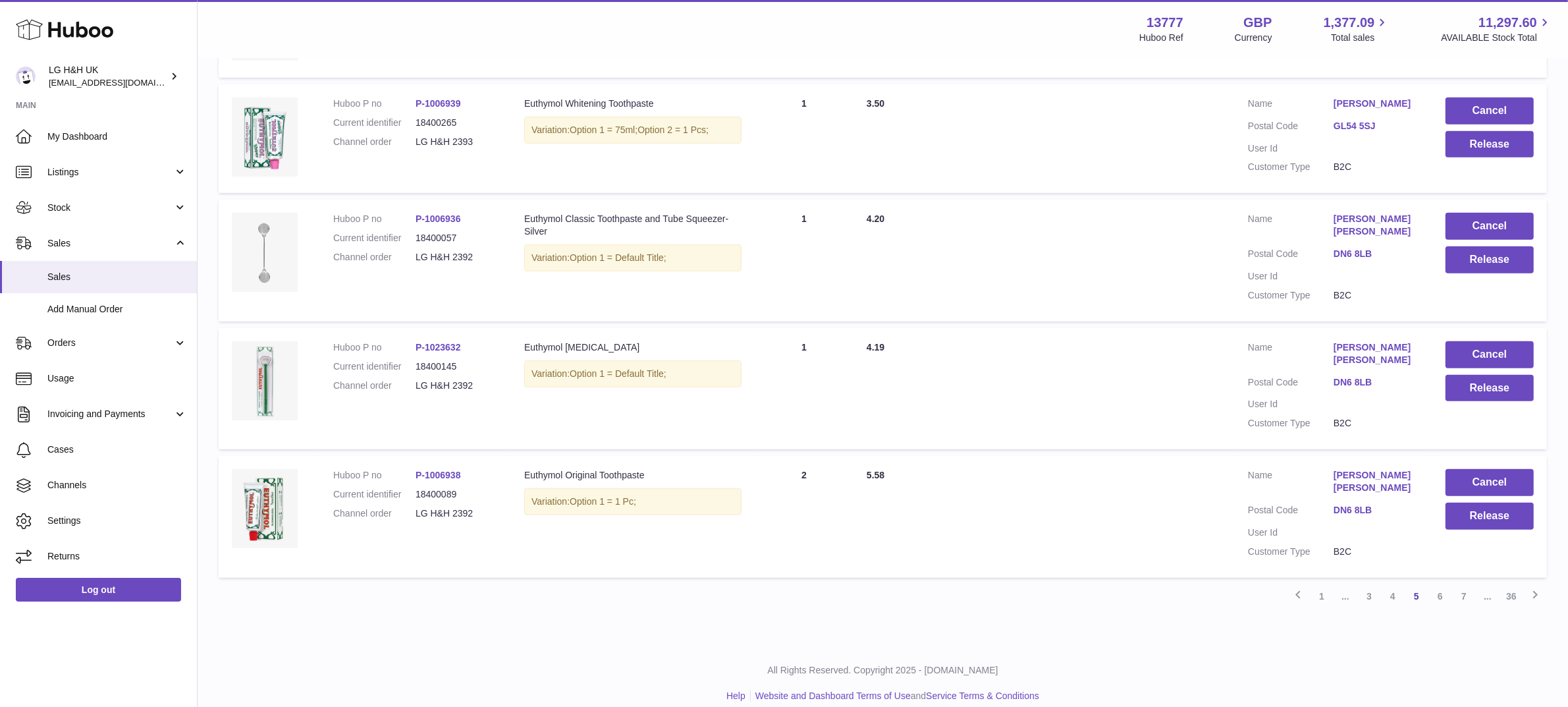
scroll to position [1004, 0]
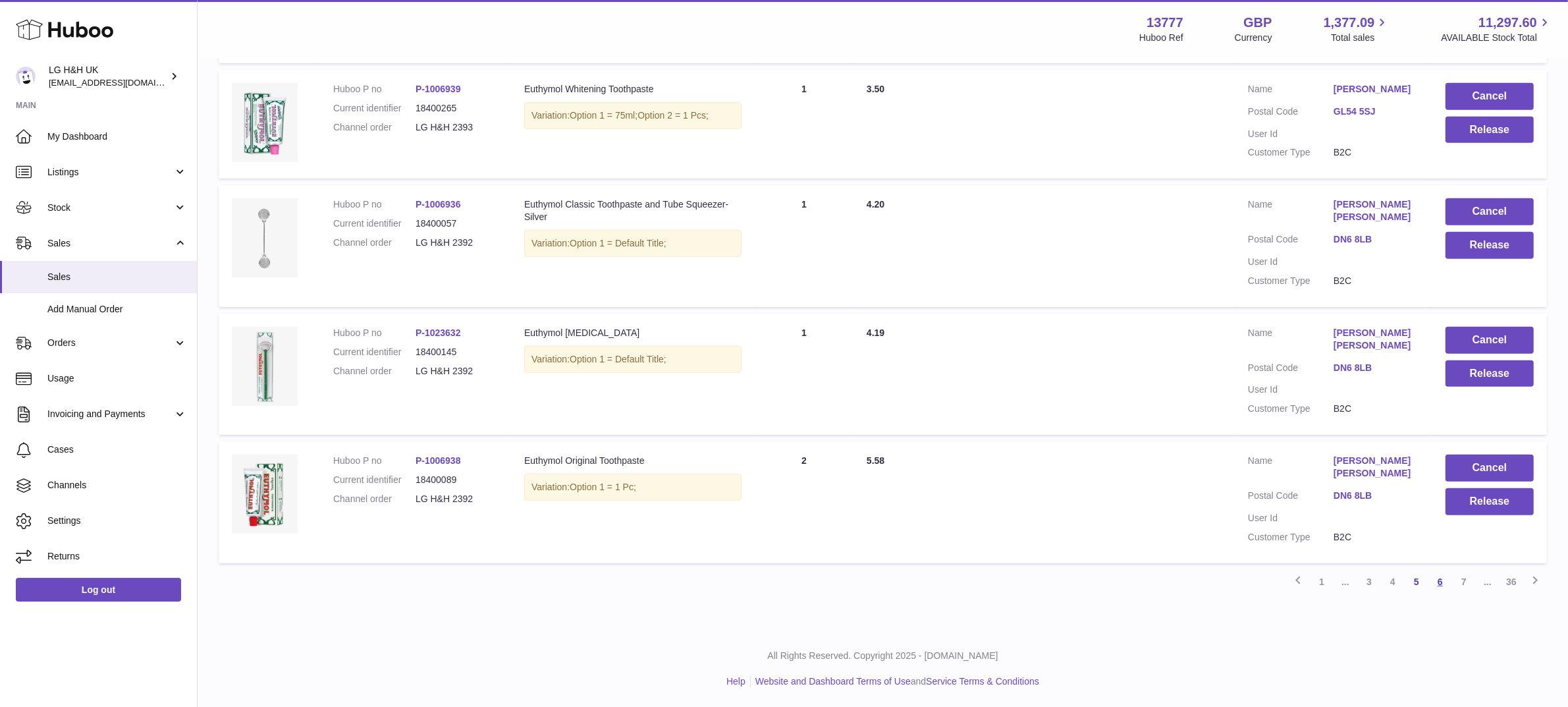
click at [1442, 584] on link "6" at bounding box center [1439, 581] width 23 height 23
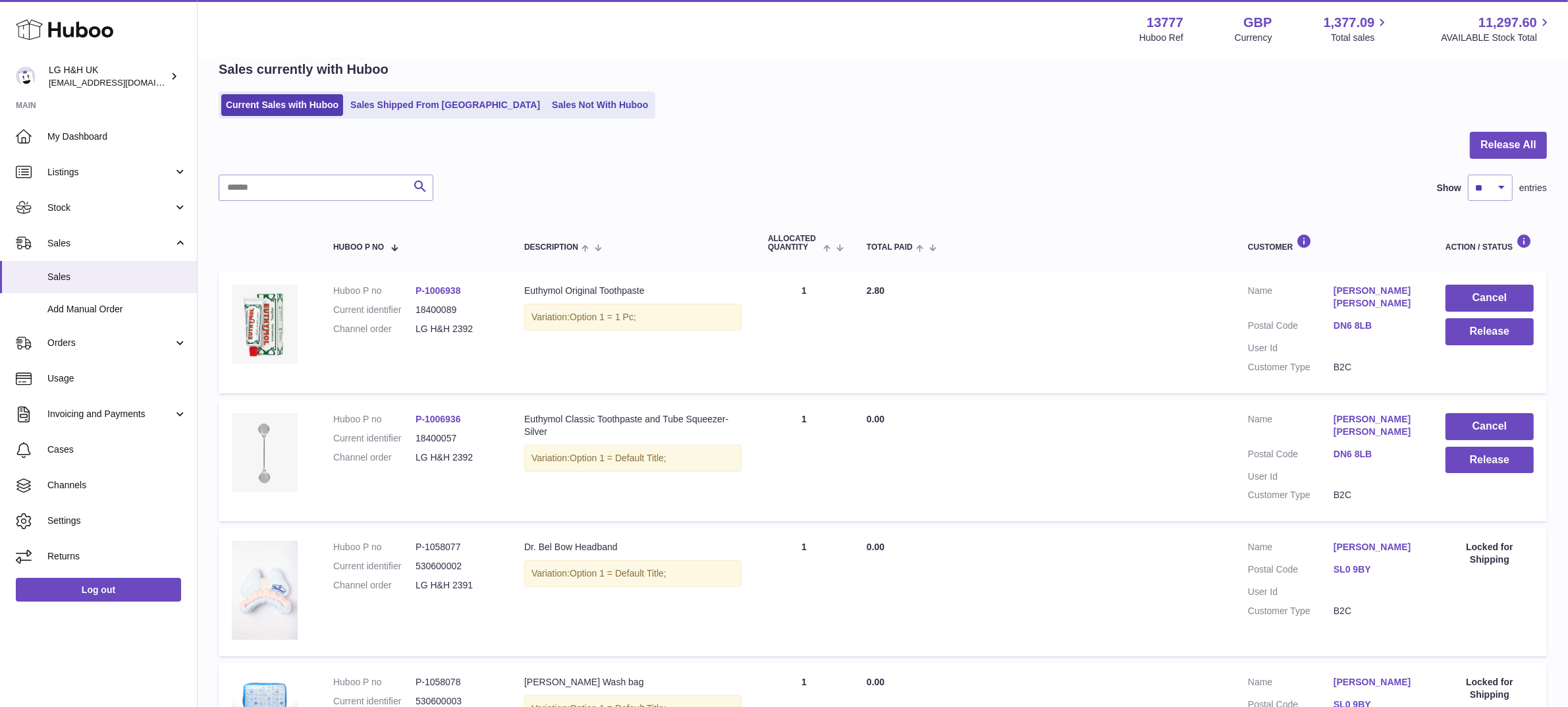
scroll to position [917, 0]
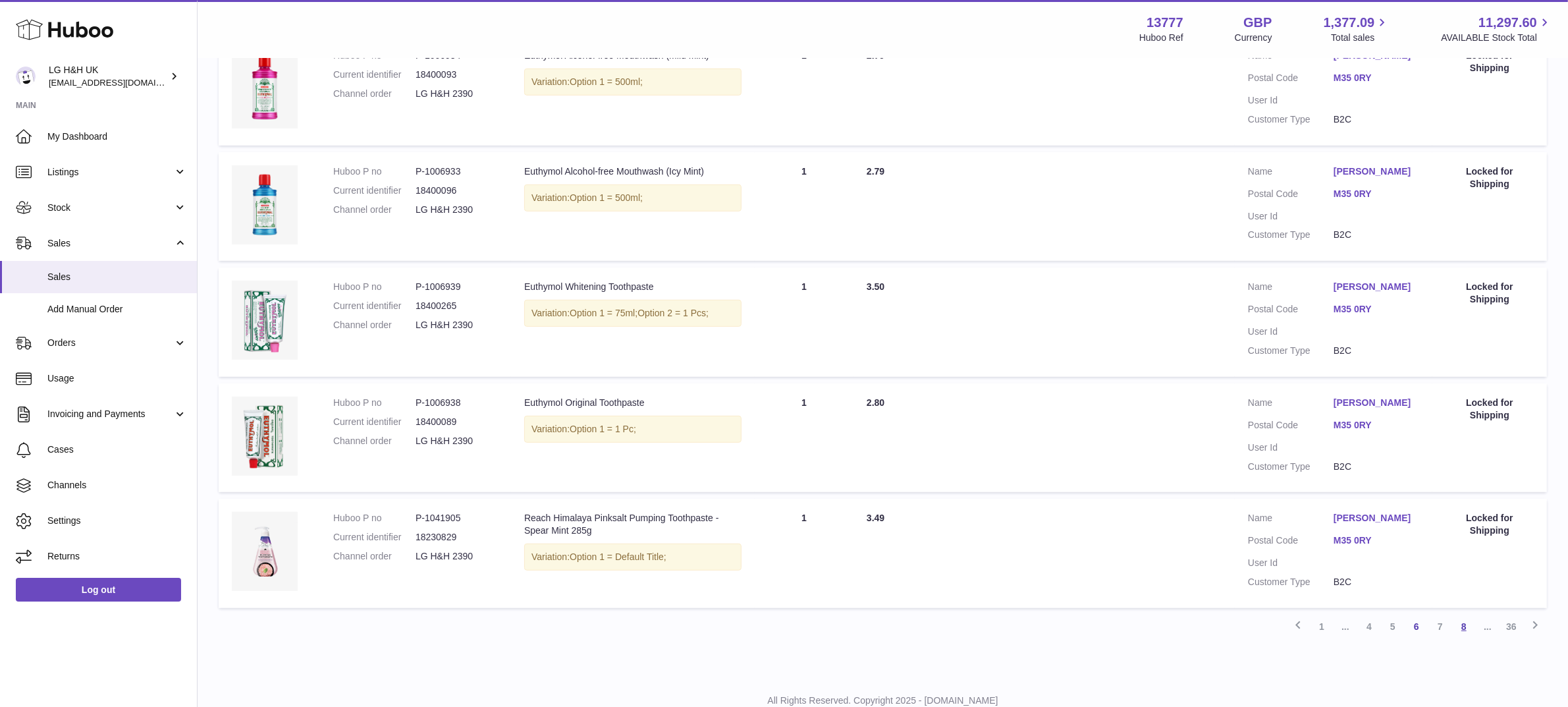
click at [1460, 615] on link "8" at bounding box center [1464, 626] width 23 height 23
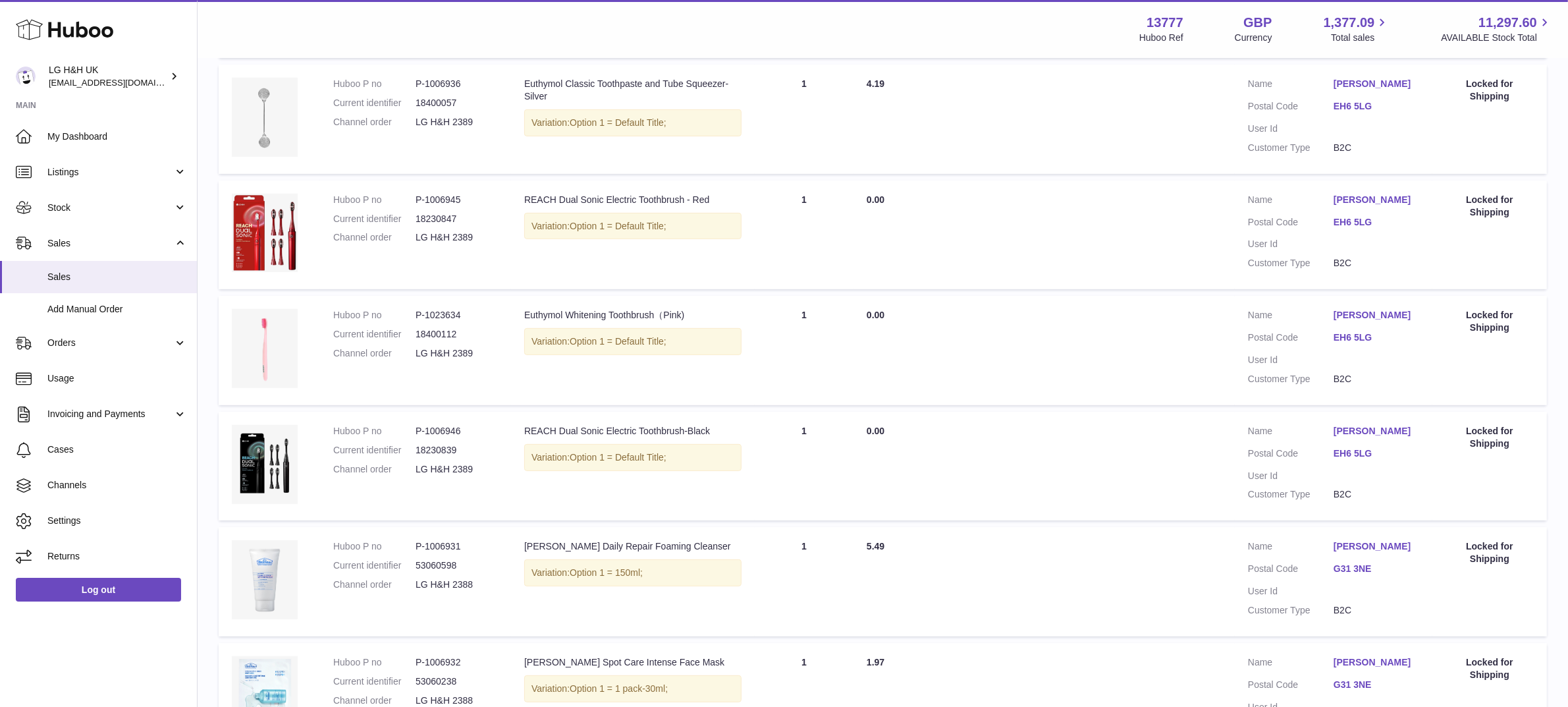
scroll to position [917, 0]
